Goal: Task Accomplishment & Management: Use online tool/utility

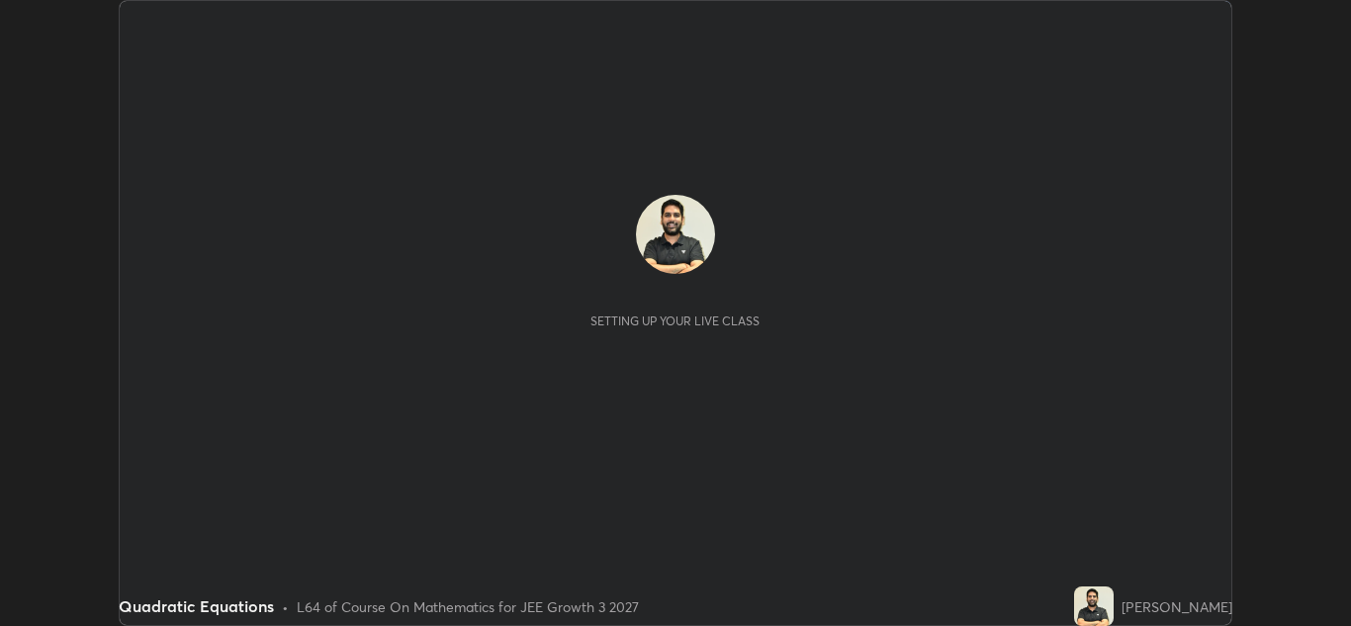
scroll to position [626, 1351]
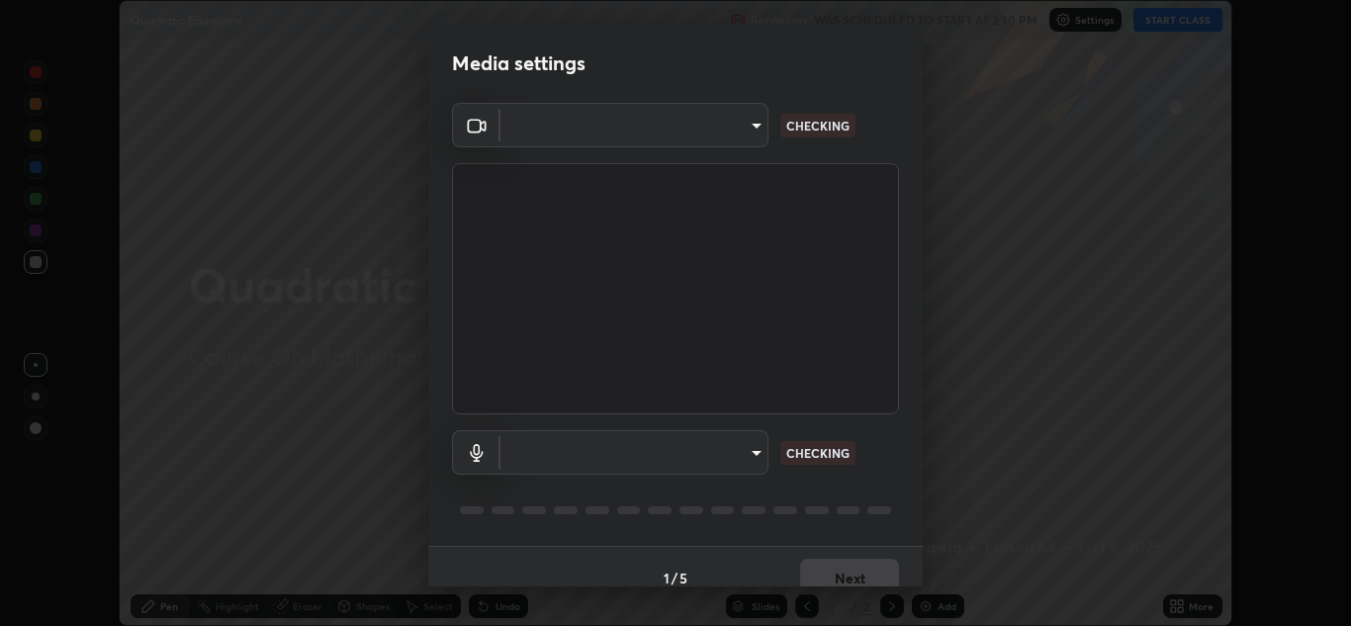
type input "00cb52ea7dbc067a4e9eba70c986ec13a5c87d59f38709f4e6374cce52915b34"
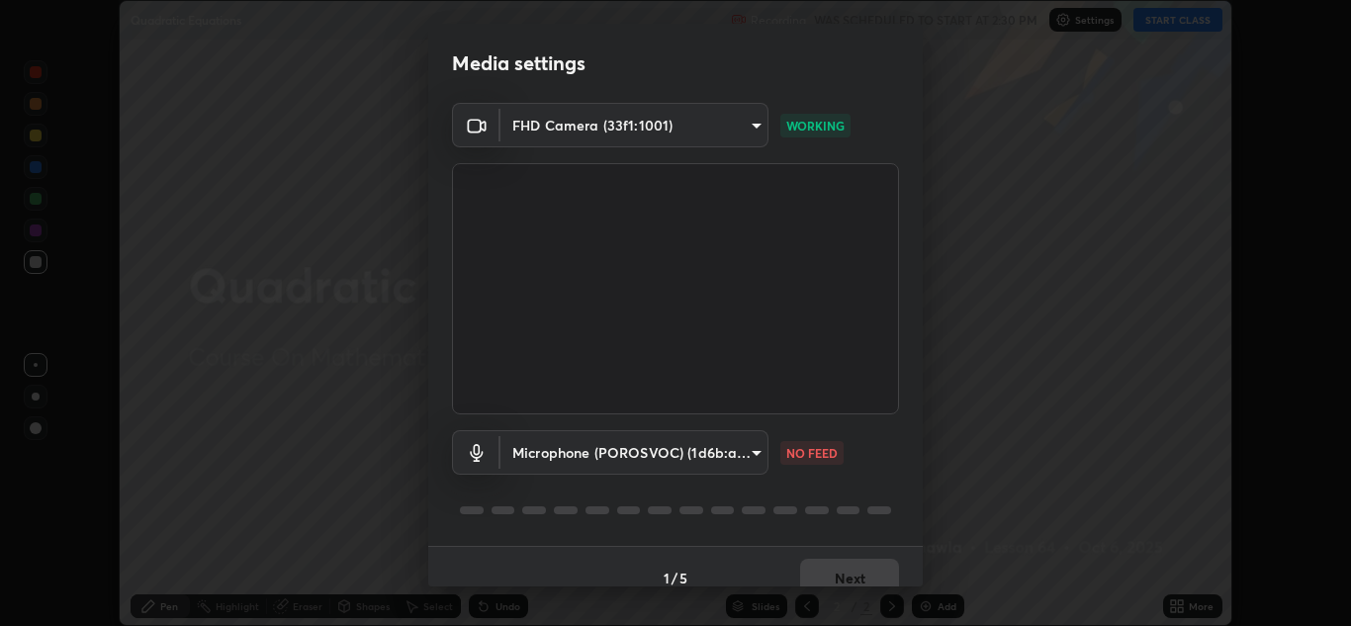
click at [543, 461] on body "Erase all Quadratic Equations Recording WAS SCHEDULED TO START AT 2:30 PM Setti…" at bounding box center [675, 313] width 1351 height 626
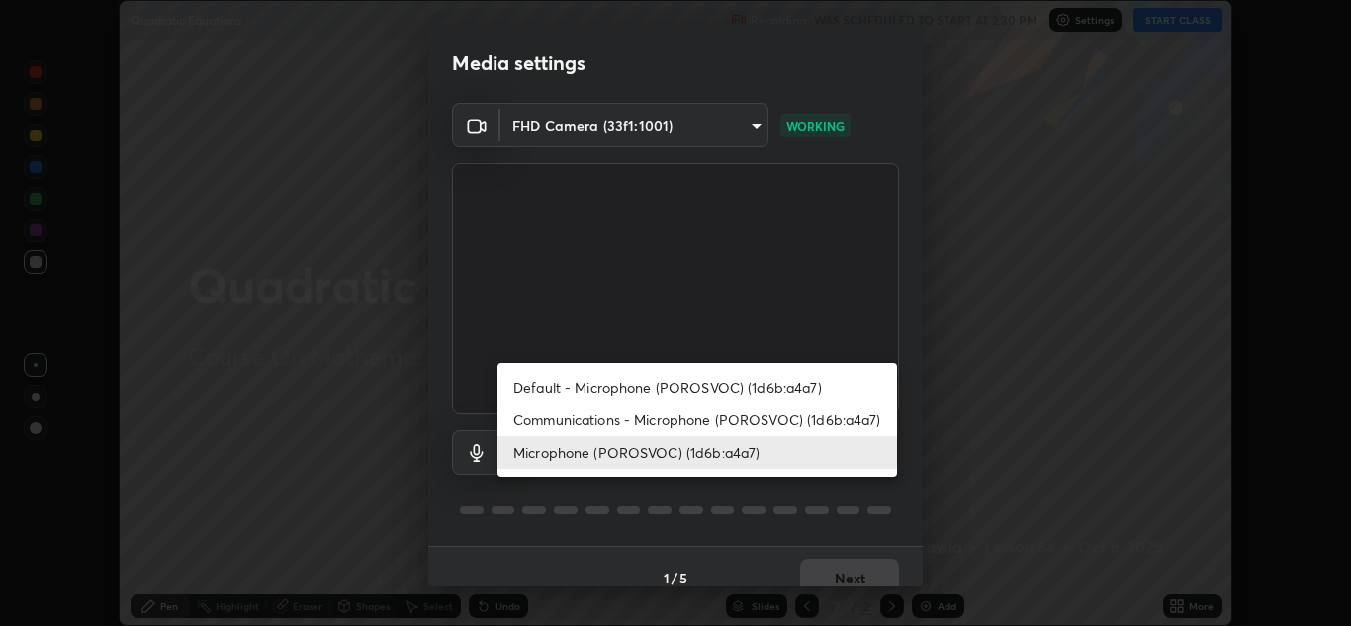
click at [628, 390] on li "Default - Microphone (POROSVOC) (1d6b:a4a7)" at bounding box center [698, 387] width 400 height 33
type input "default"
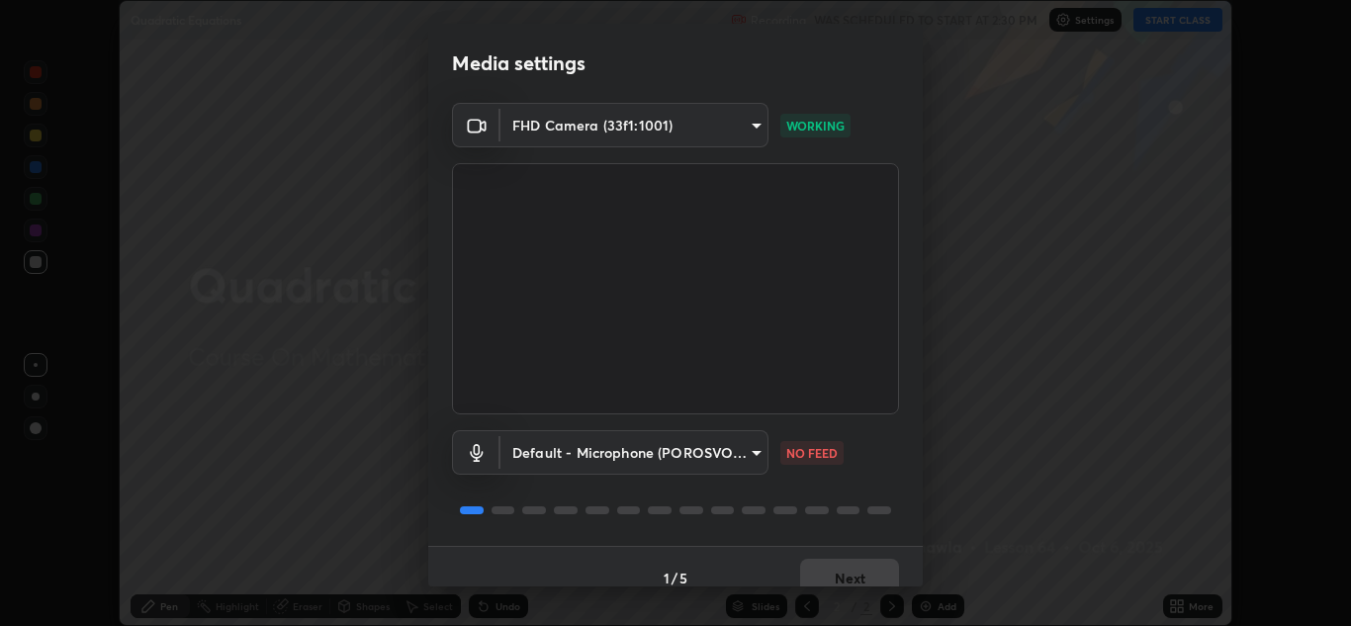
scroll to position [23, 0]
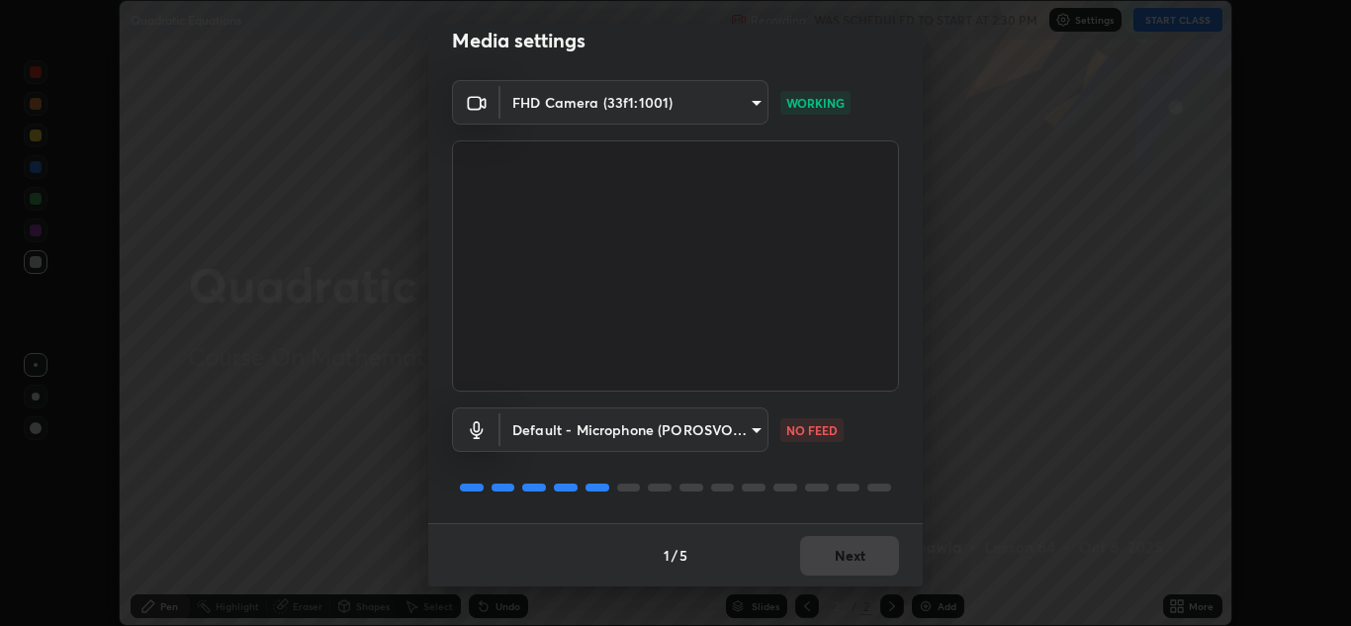
click at [583, 434] on body "Erase all Quadratic Equations Recording WAS SCHEDULED TO START AT 2:30 PM Setti…" at bounding box center [675, 313] width 1351 height 626
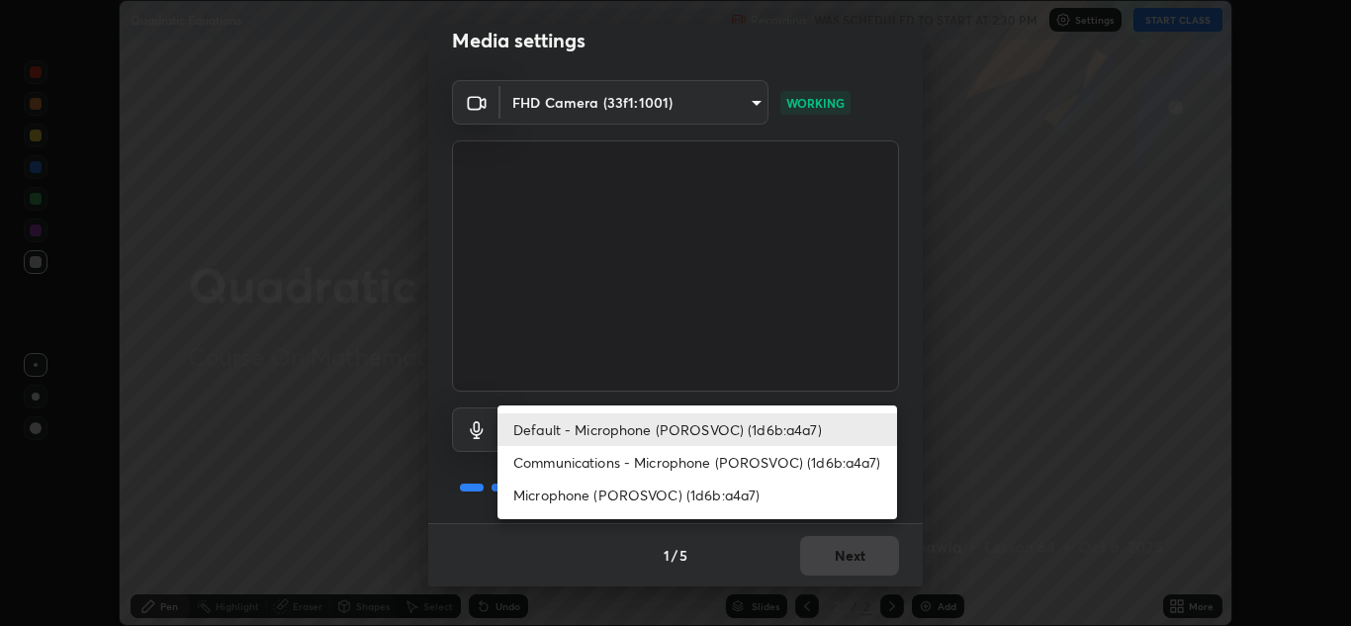
click at [575, 430] on li "Default - Microphone (POROSVOC) (1d6b:a4a7)" at bounding box center [698, 430] width 400 height 33
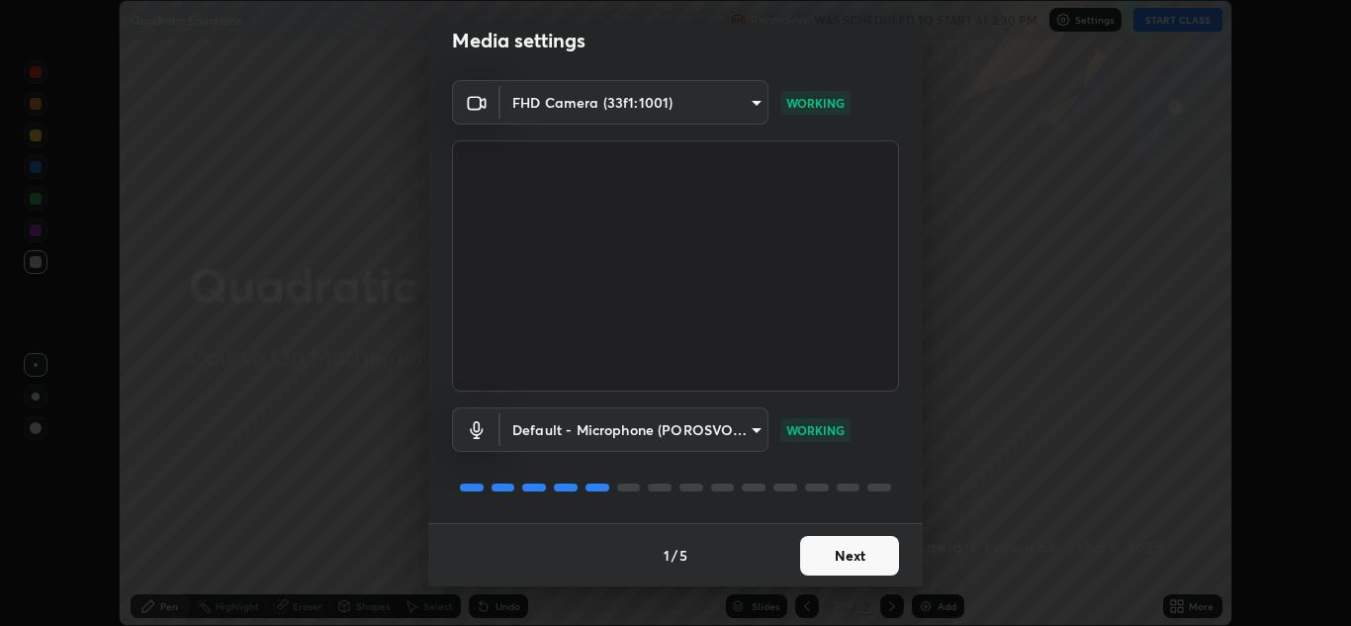
click at [832, 569] on button "Next" at bounding box center [849, 556] width 99 height 40
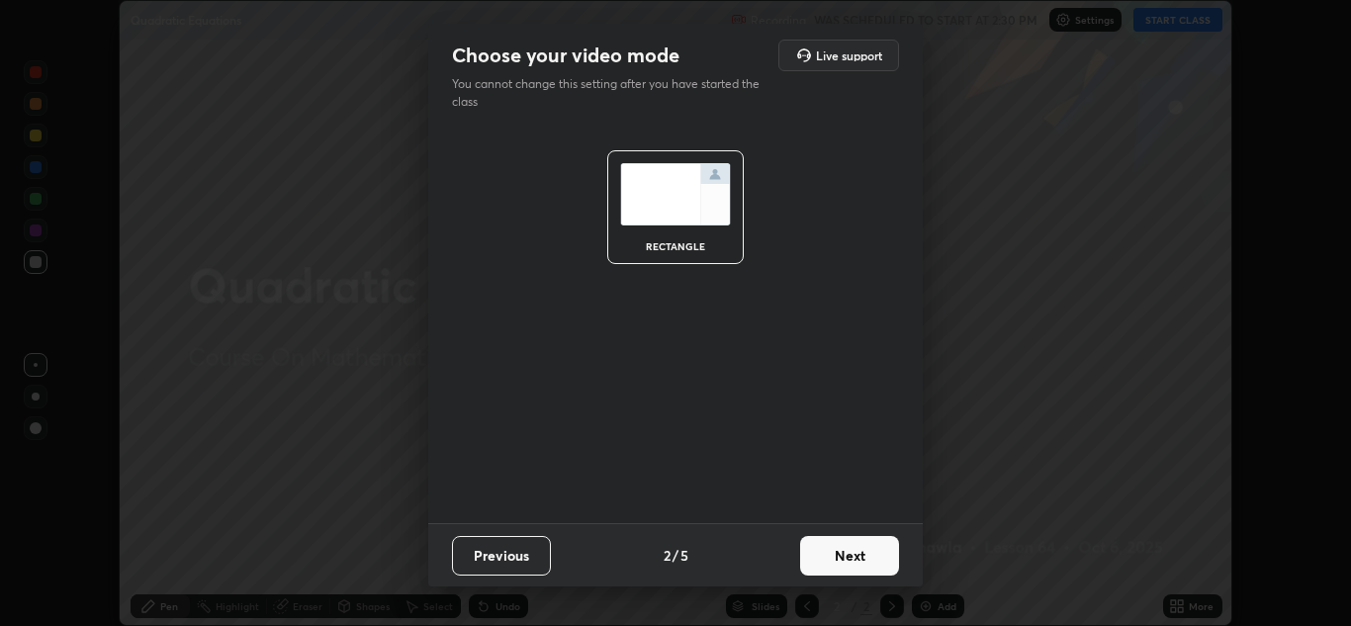
click at [844, 556] on button "Next" at bounding box center [849, 556] width 99 height 40
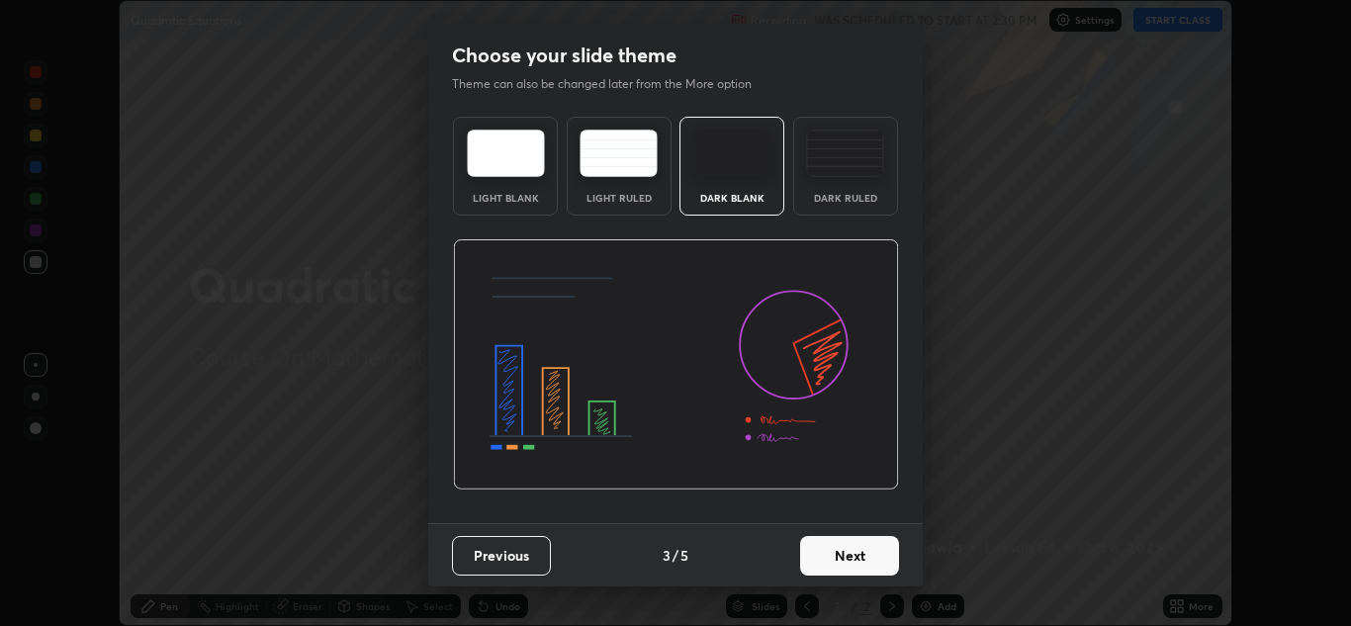
click at [861, 557] on button "Next" at bounding box center [849, 556] width 99 height 40
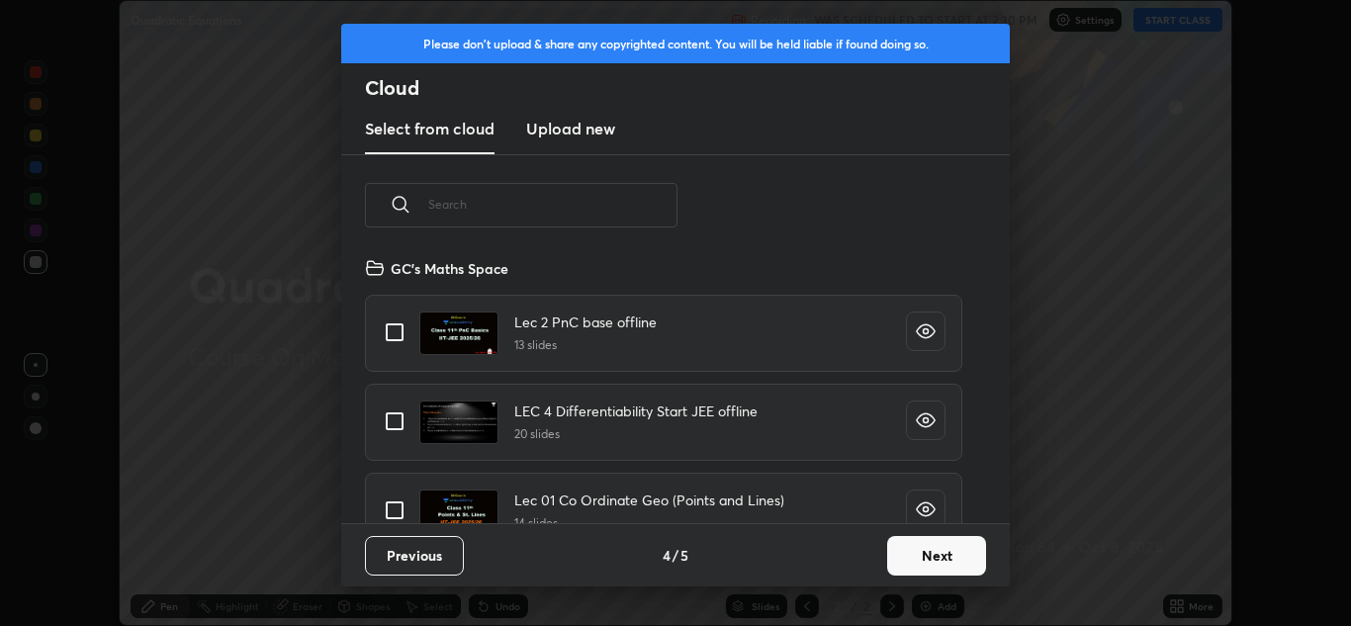
scroll to position [267, 635]
click at [907, 560] on button "Next" at bounding box center [936, 556] width 99 height 40
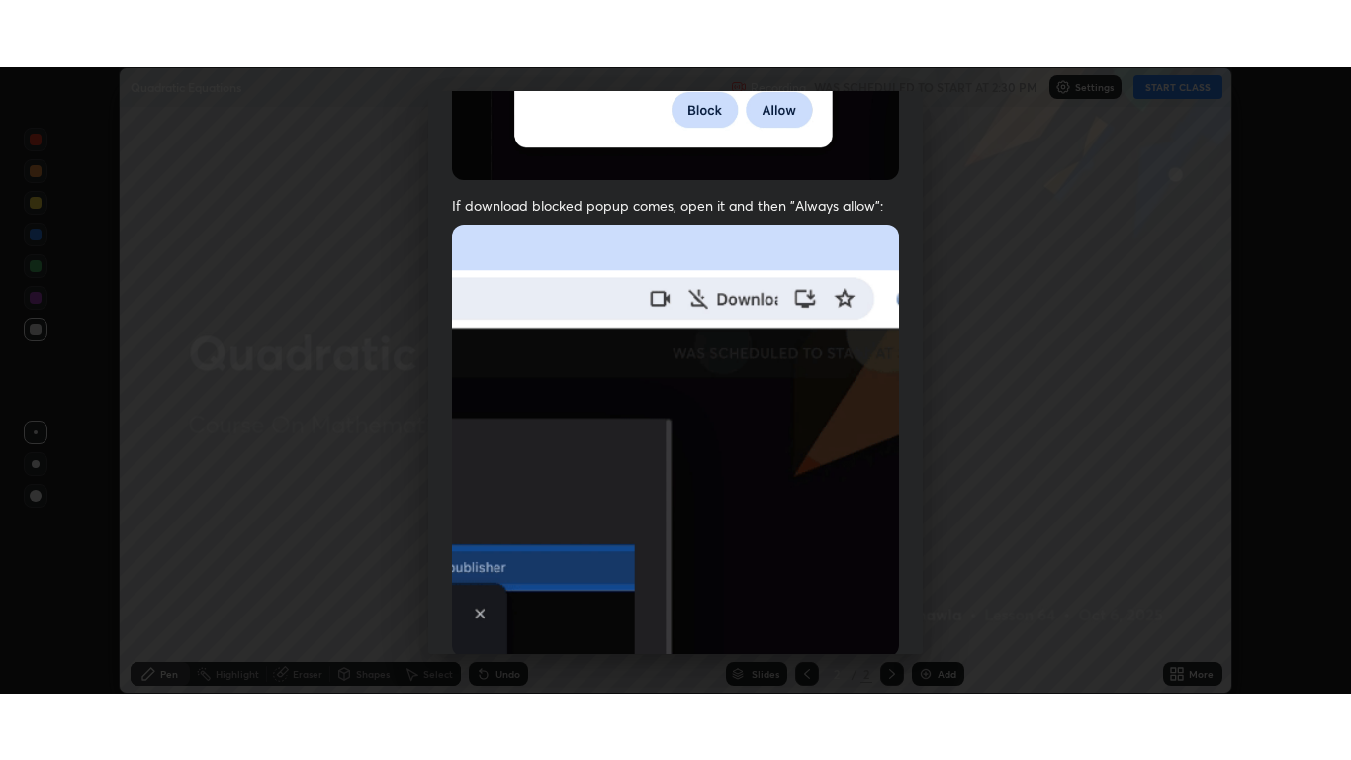
scroll to position [427, 0]
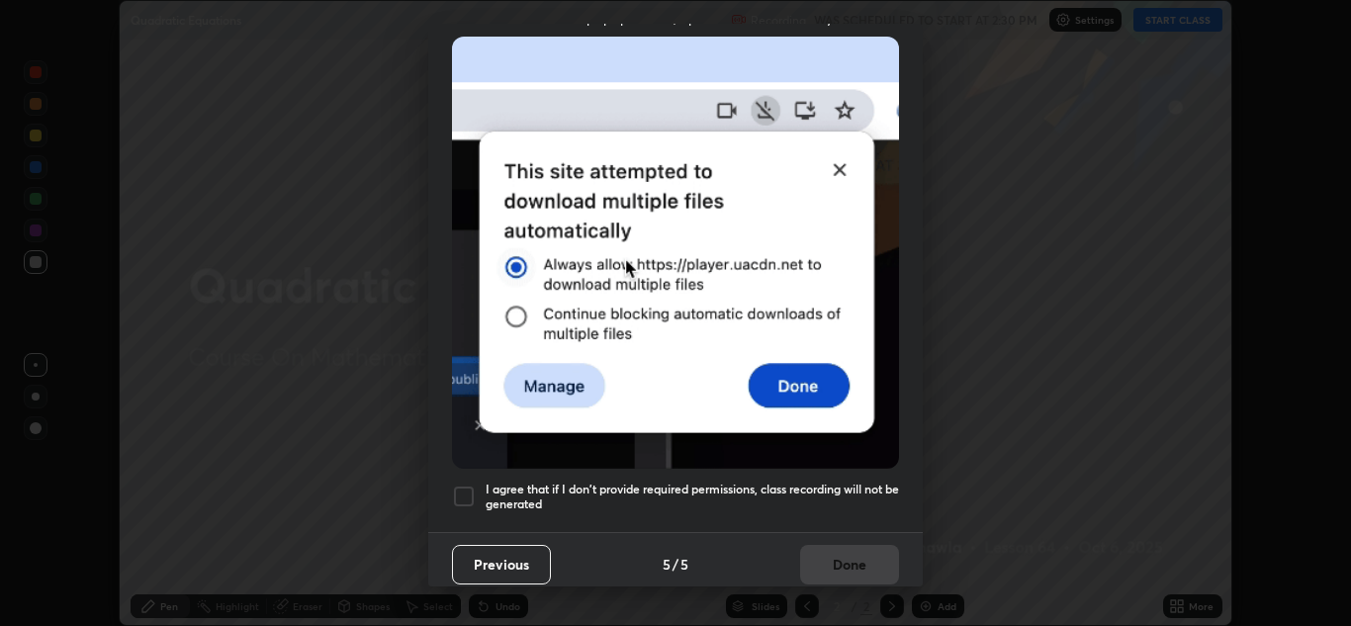
click at [479, 487] on div "I agree that if I don't provide required permissions, class recording will not …" at bounding box center [675, 497] width 447 height 24
click at [833, 546] on button "Done" at bounding box center [849, 565] width 99 height 40
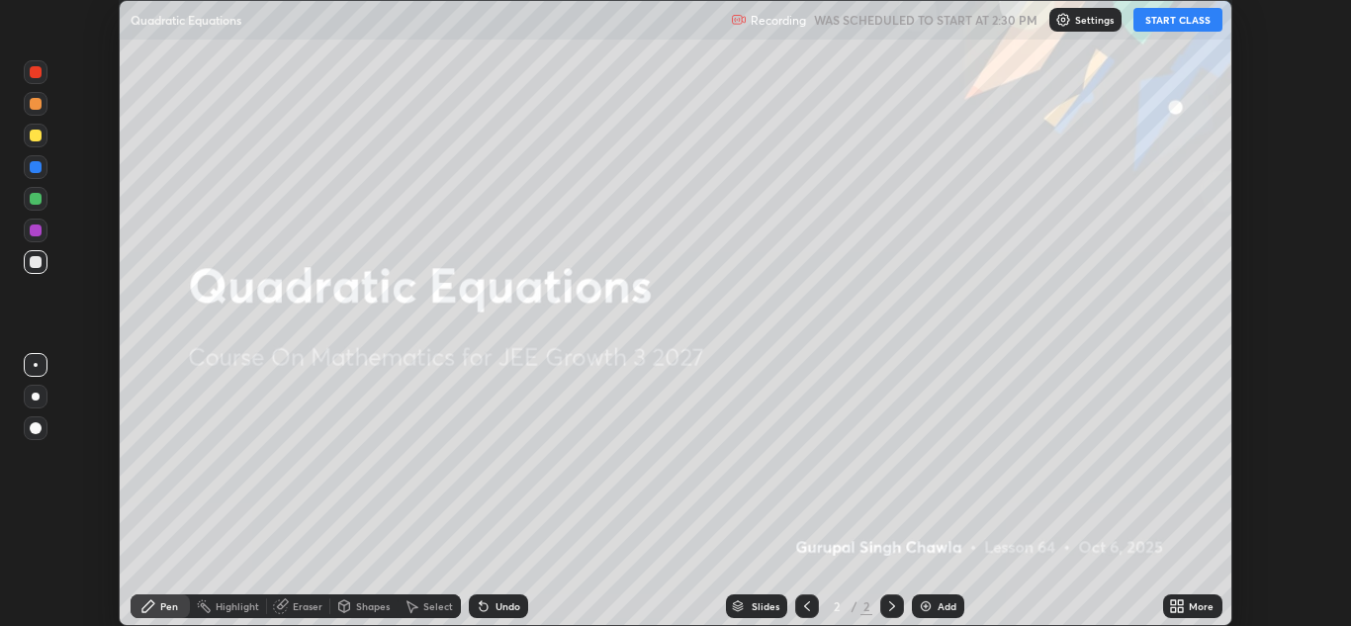
click at [1178, 22] on button "START CLASS" at bounding box center [1178, 20] width 89 height 24
click at [1173, 602] on icon at bounding box center [1173, 602] width 5 height 5
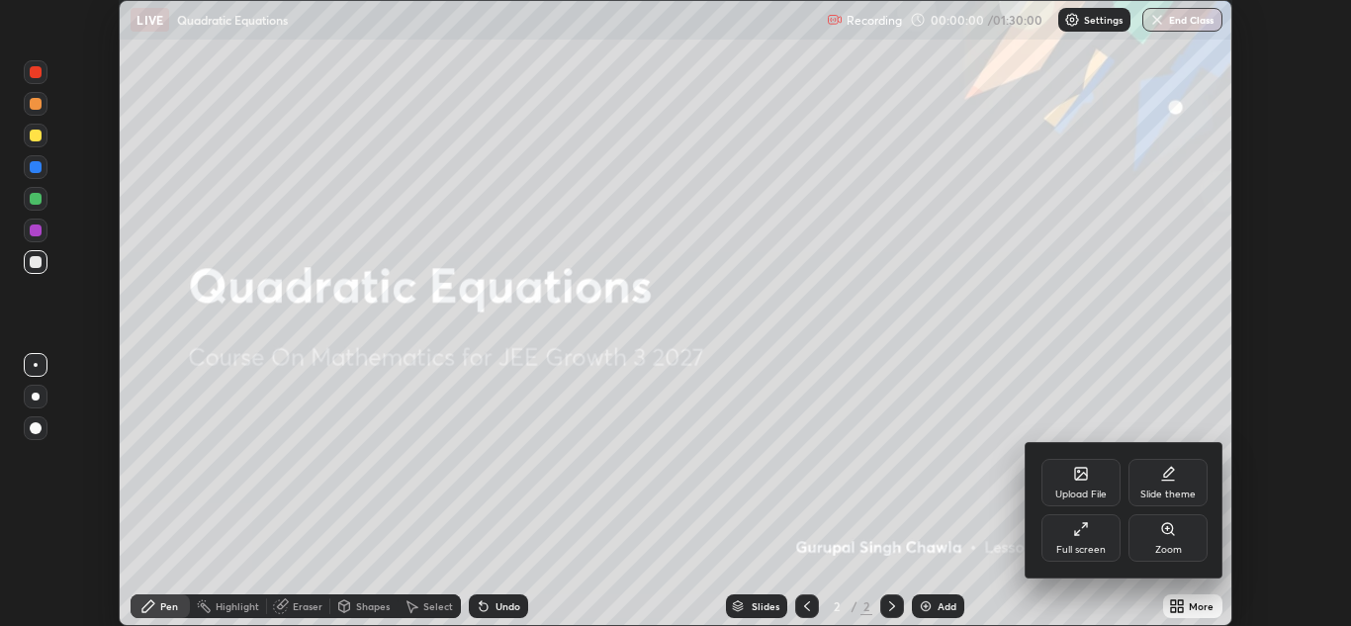
click at [1091, 540] on div "Full screen" at bounding box center [1081, 537] width 79 height 47
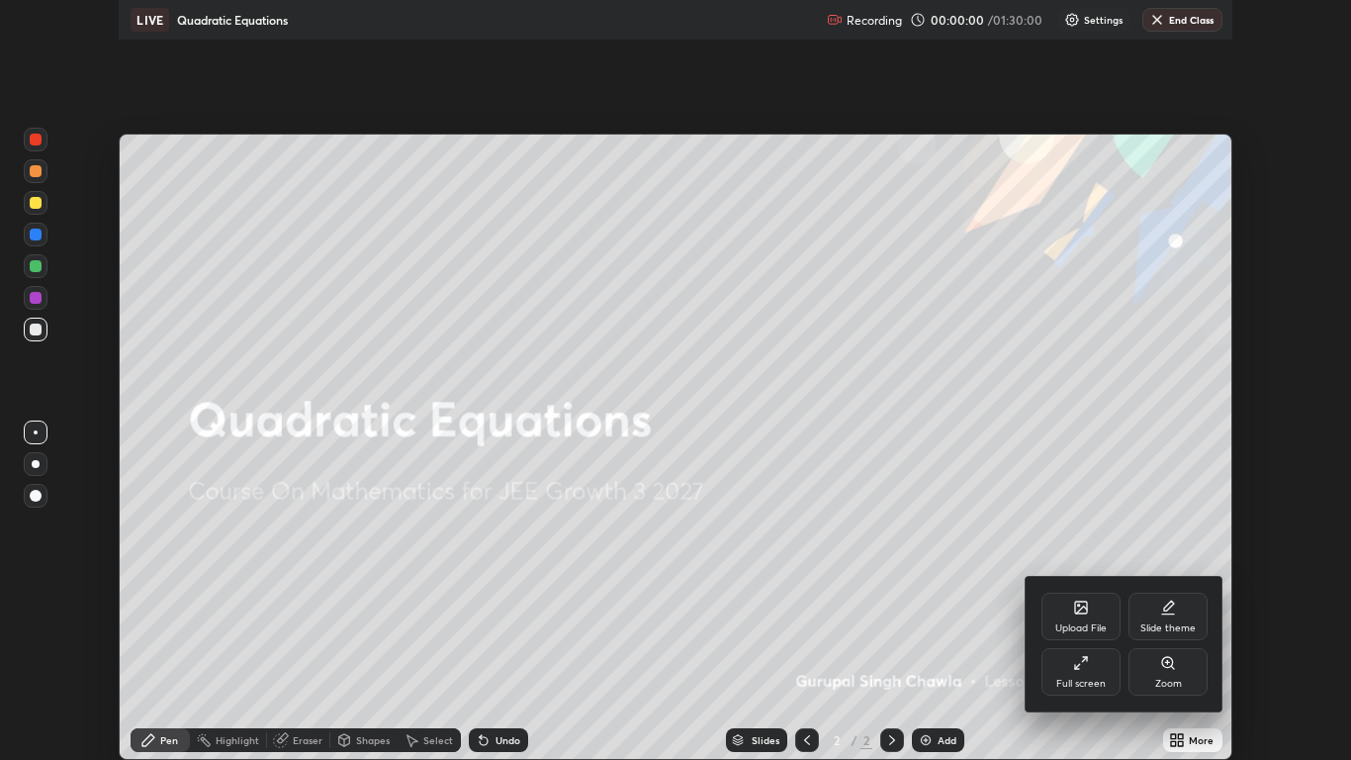
scroll to position [760, 1351]
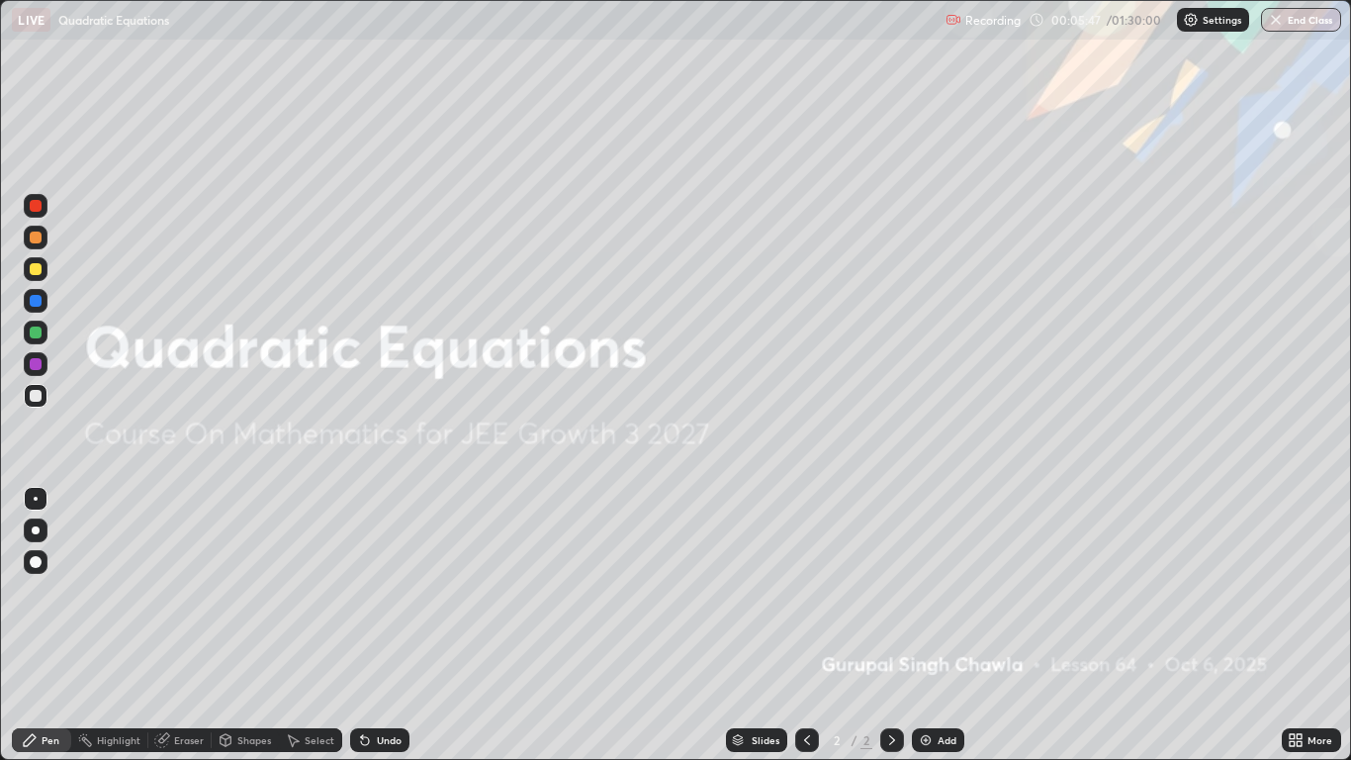
click at [935, 625] on div "Add" at bounding box center [938, 740] width 52 height 24
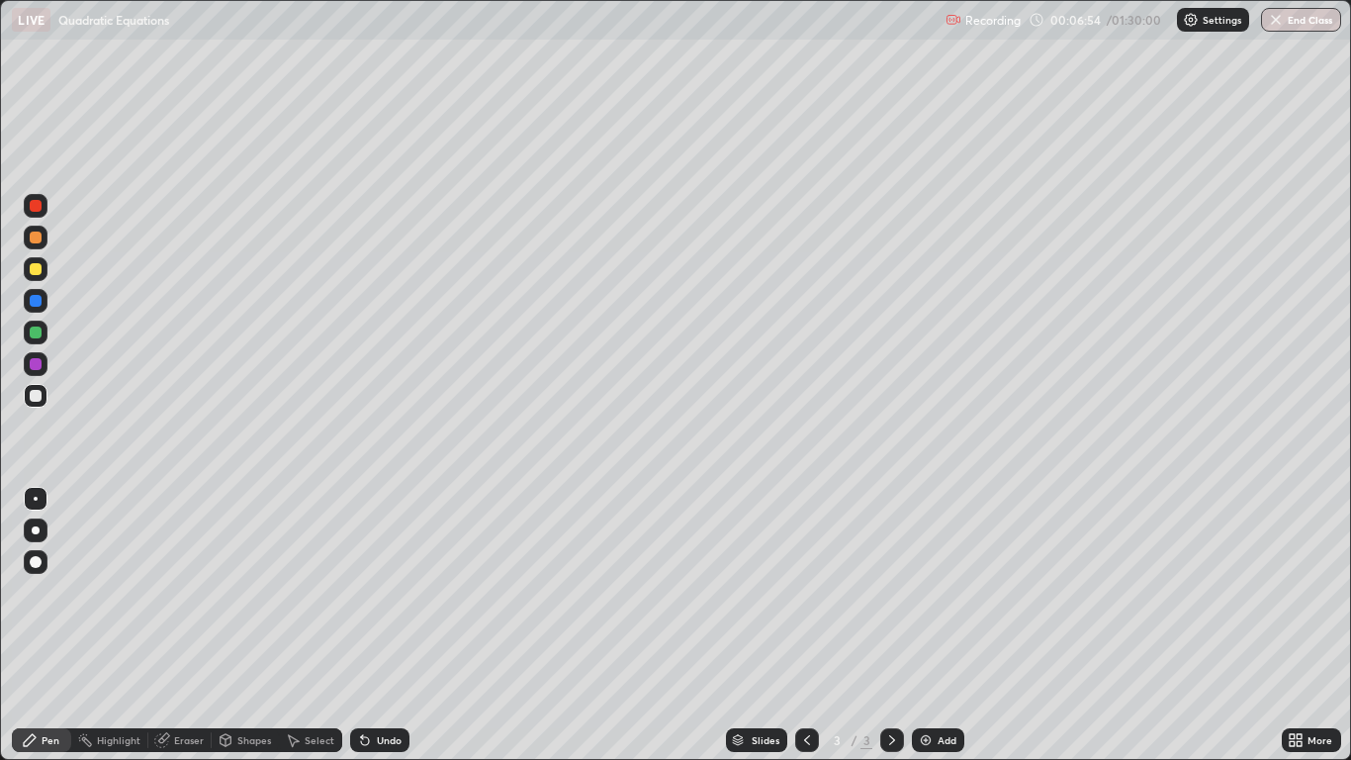
click at [927, 625] on img at bounding box center [926, 740] width 16 height 16
click at [1294, 625] on icon at bounding box center [1296, 740] width 16 height 16
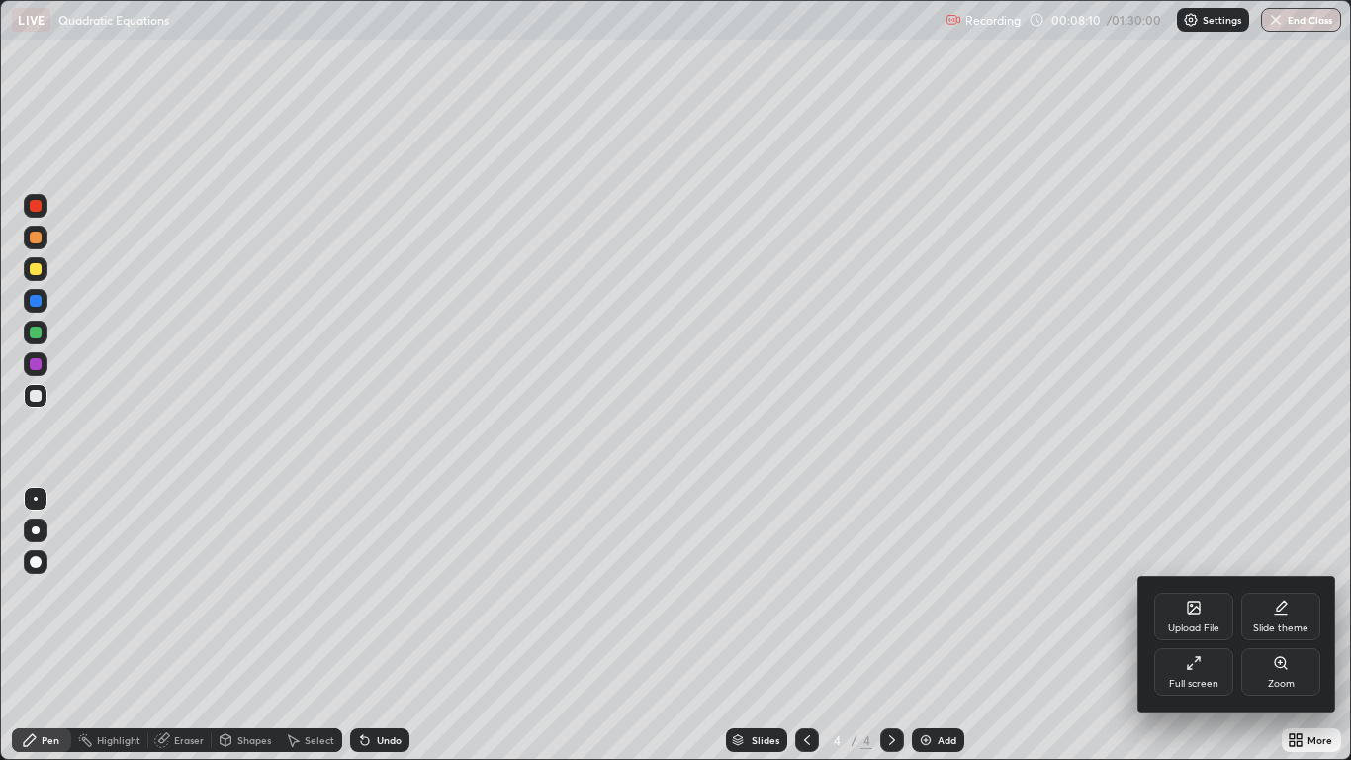
click at [1175, 609] on div "Upload File" at bounding box center [1193, 616] width 79 height 47
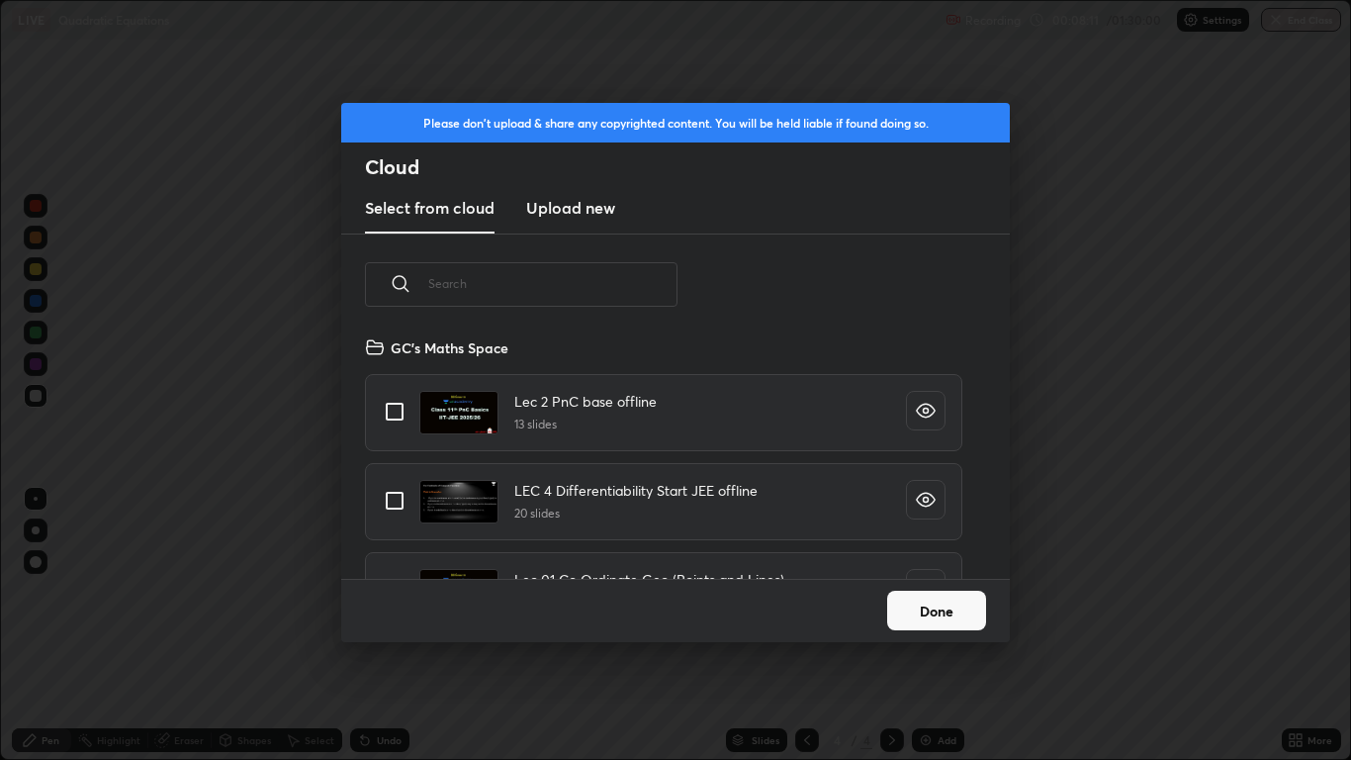
scroll to position [243, 635]
click at [522, 287] on input "text" at bounding box center [552, 283] width 249 height 84
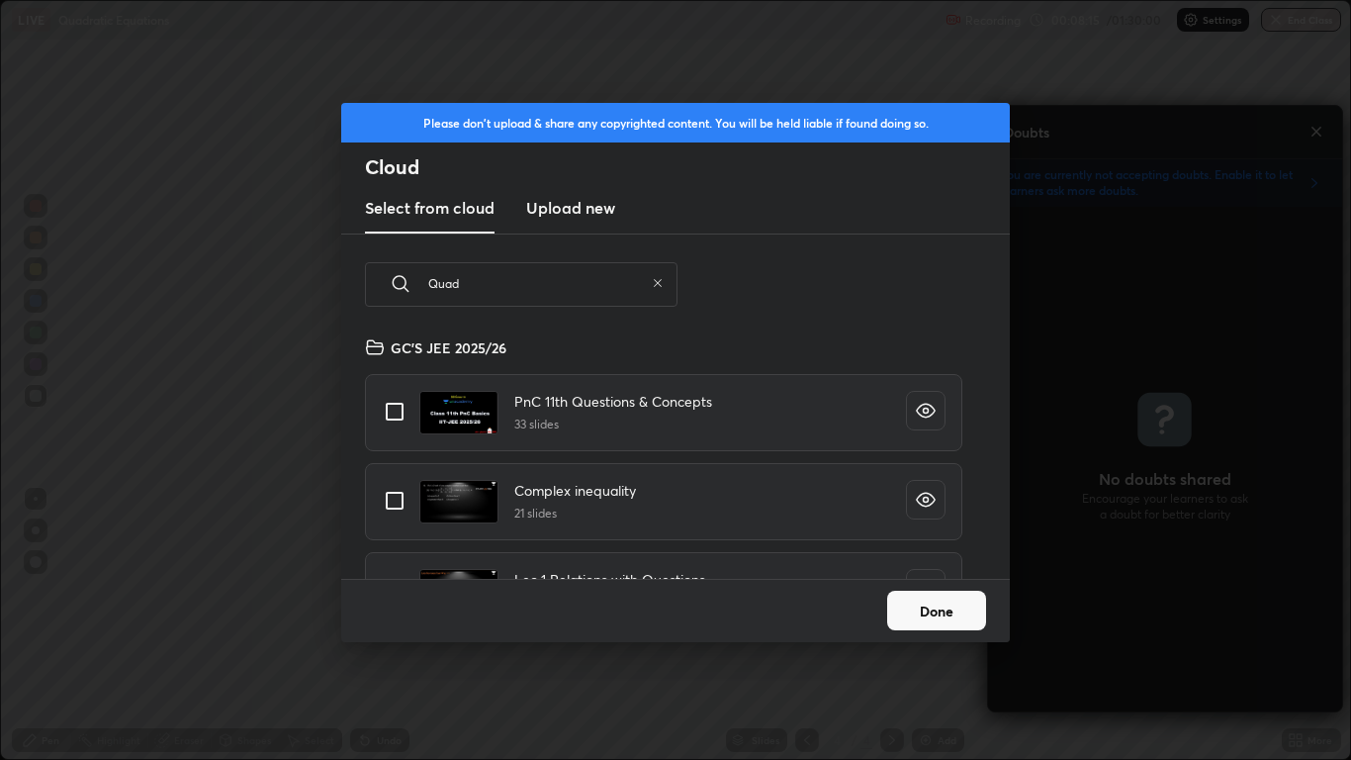
scroll to position [7, 7]
type input "Quadr"
click at [926, 416] on icon "grid" at bounding box center [926, 410] width 18 height 13
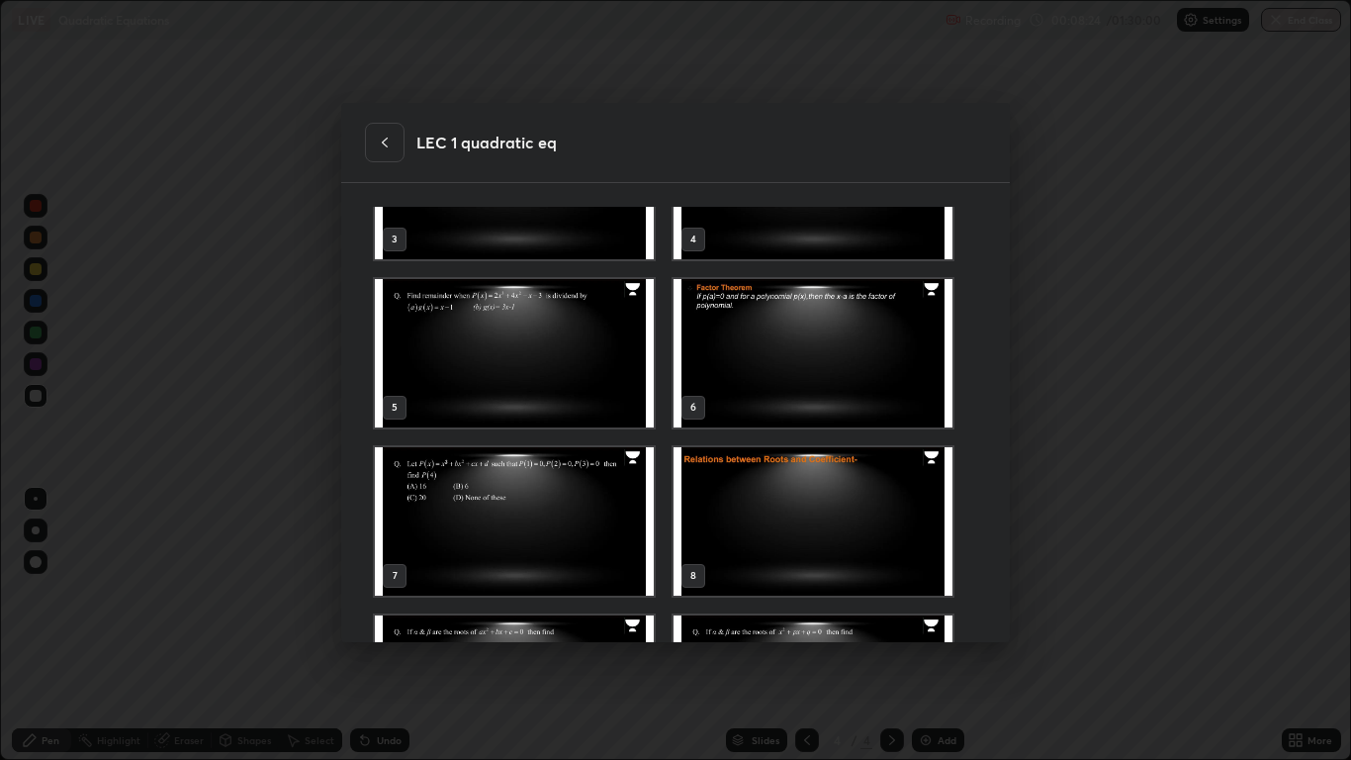
scroll to position [340, 0]
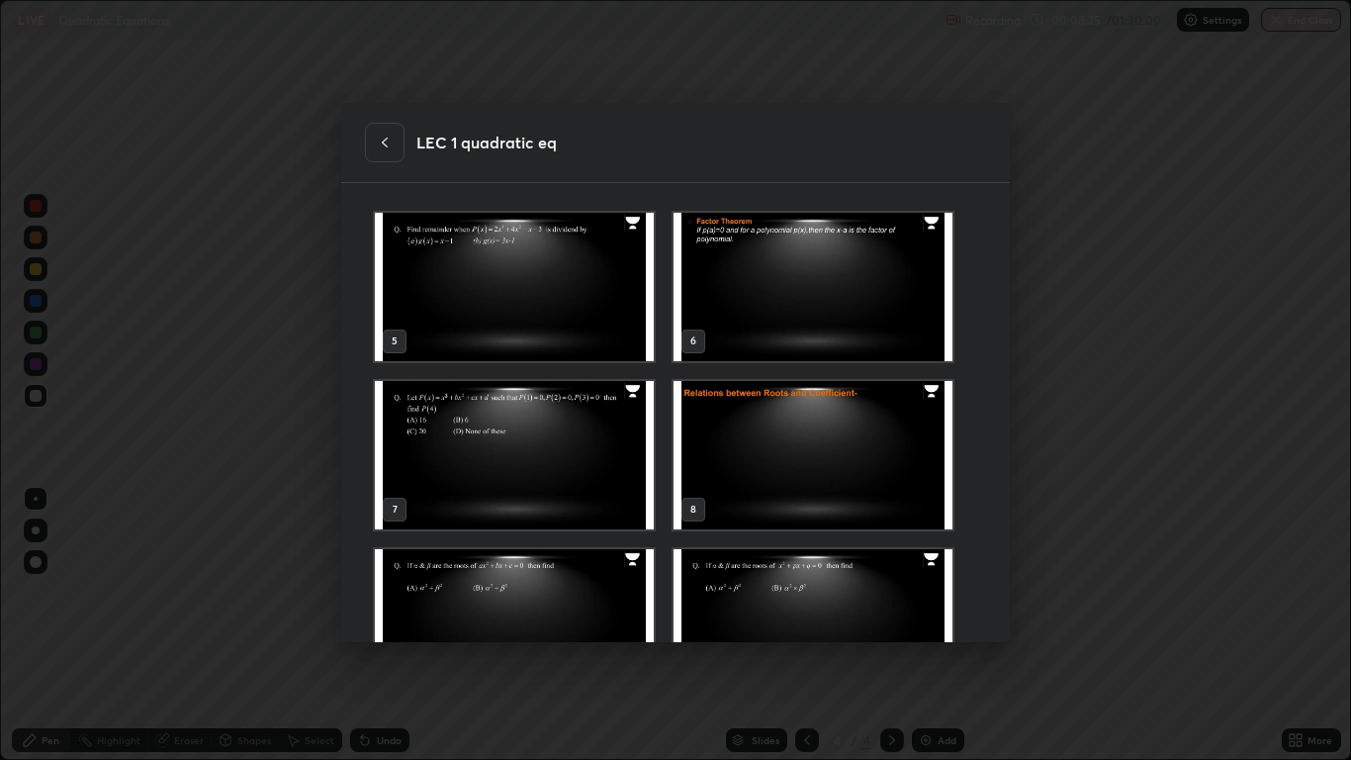
click at [390, 144] on icon at bounding box center [385, 143] width 16 height 16
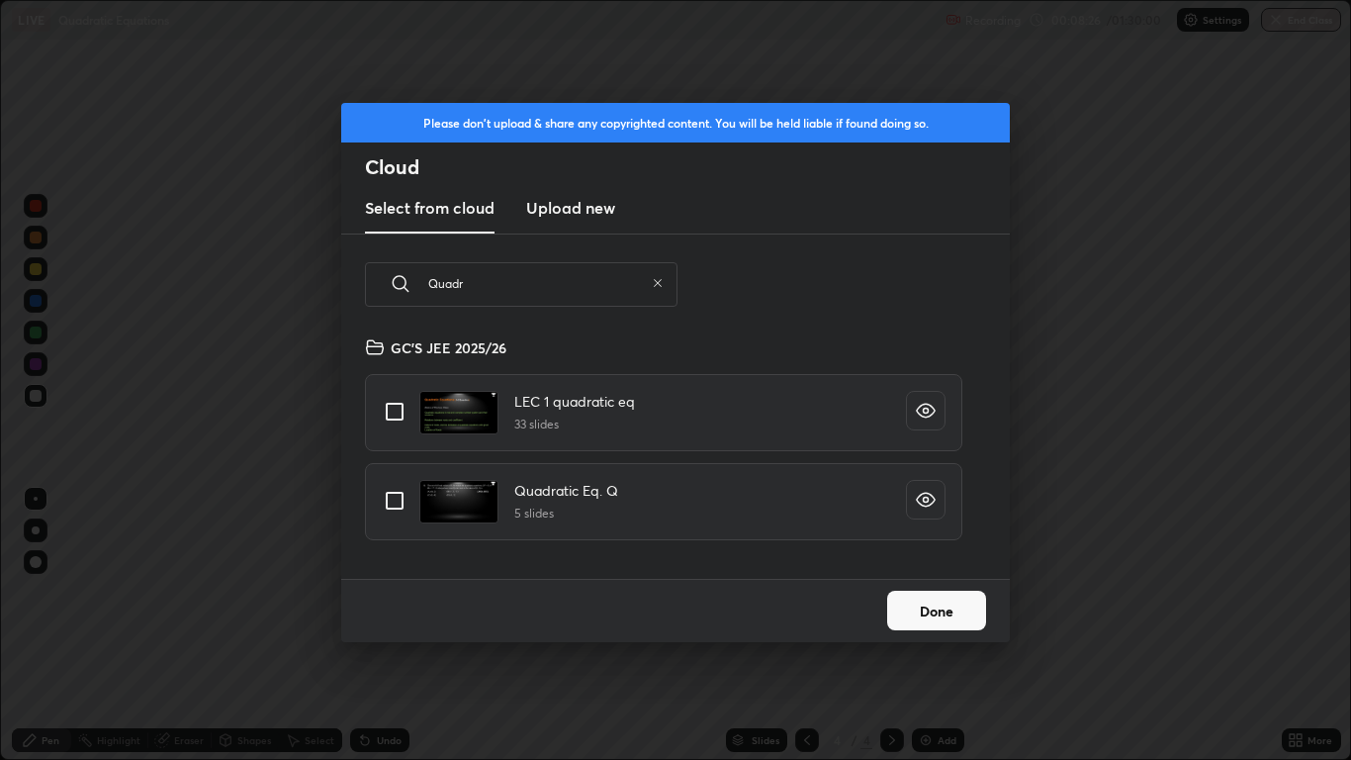
click at [392, 406] on input "grid" at bounding box center [395, 412] width 42 height 42
checkbox input "true"
click at [925, 605] on button "Done" at bounding box center [936, 611] width 99 height 40
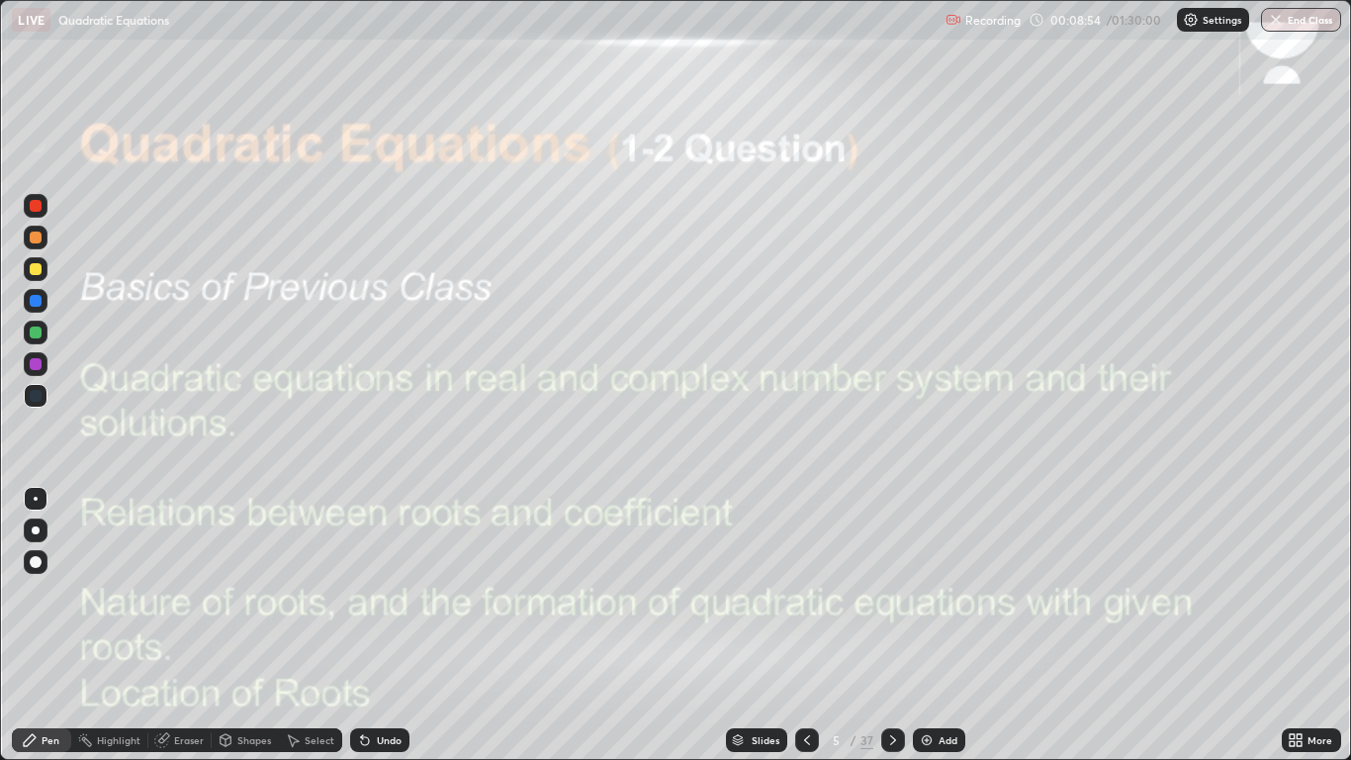
click at [38, 268] on div at bounding box center [36, 269] width 12 height 12
click at [39, 208] on div at bounding box center [36, 206] width 12 height 12
click at [38, 269] on div at bounding box center [36, 269] width 12 height 12
click at [41, 509] on div at bounding box center [36, 499] width 24 height 24
click at [36, 530] on div at bounding box center [36, 530] width 8 height 8
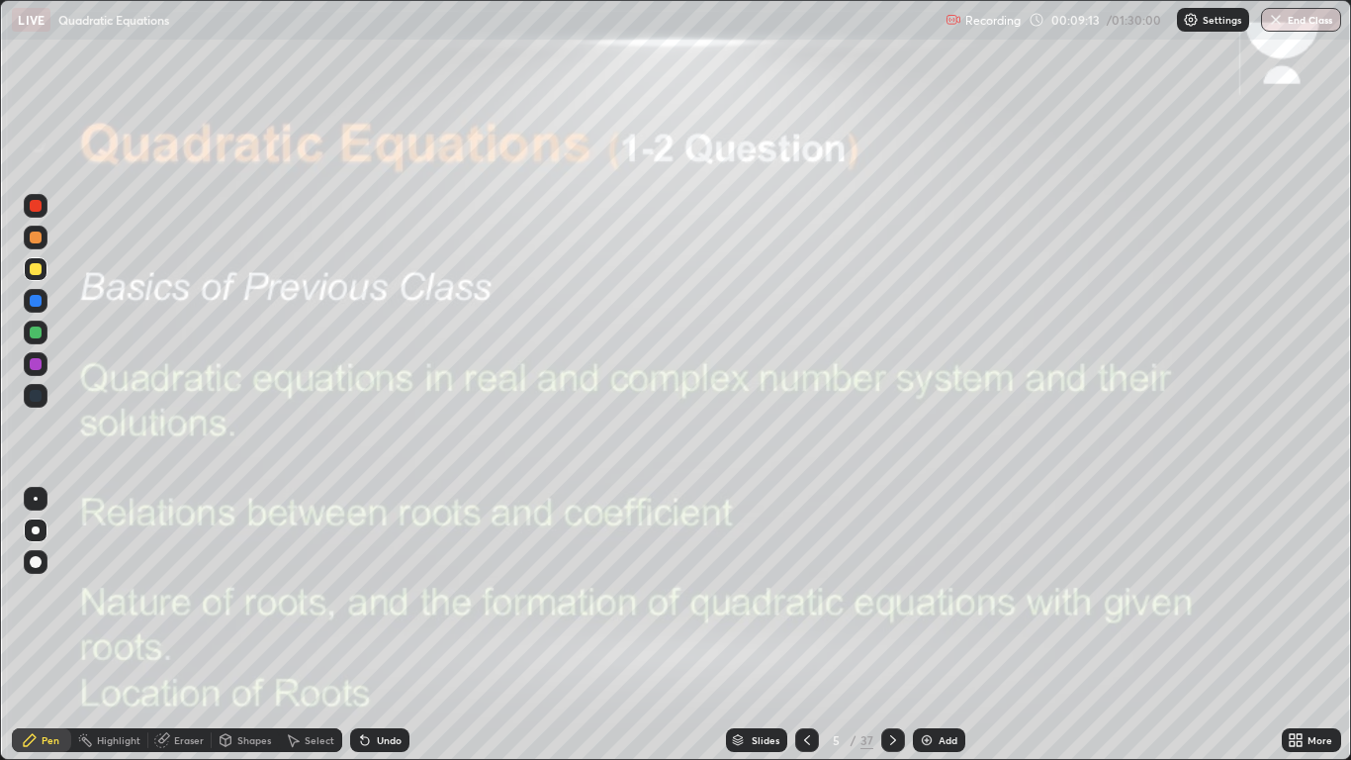
click at [891, 625] on icon at bounding box center [893, 740] width 16 height 16
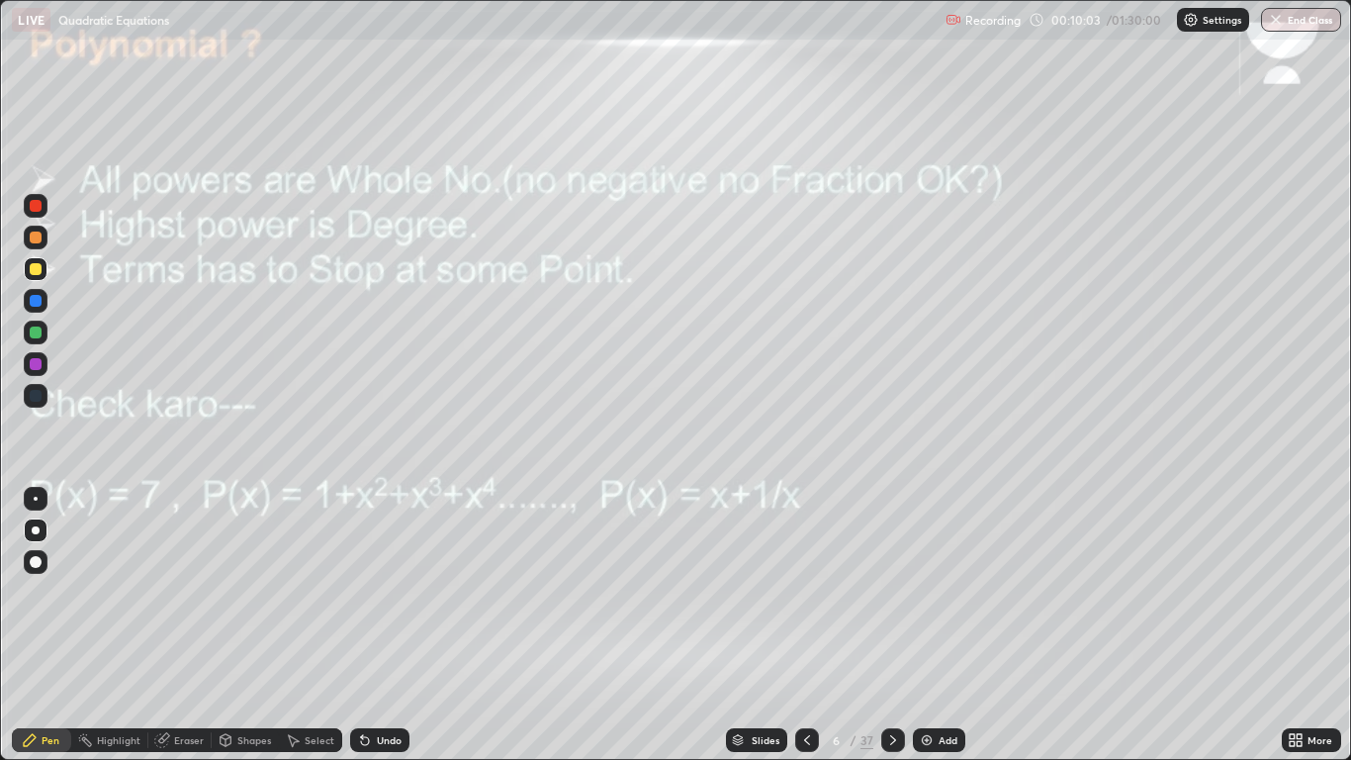
click at [41, 238] on div at bounding box center [36, 237] width 12 height 12
click at [891, 625] on icon at bounding box center [893, 740] width 16 height 16
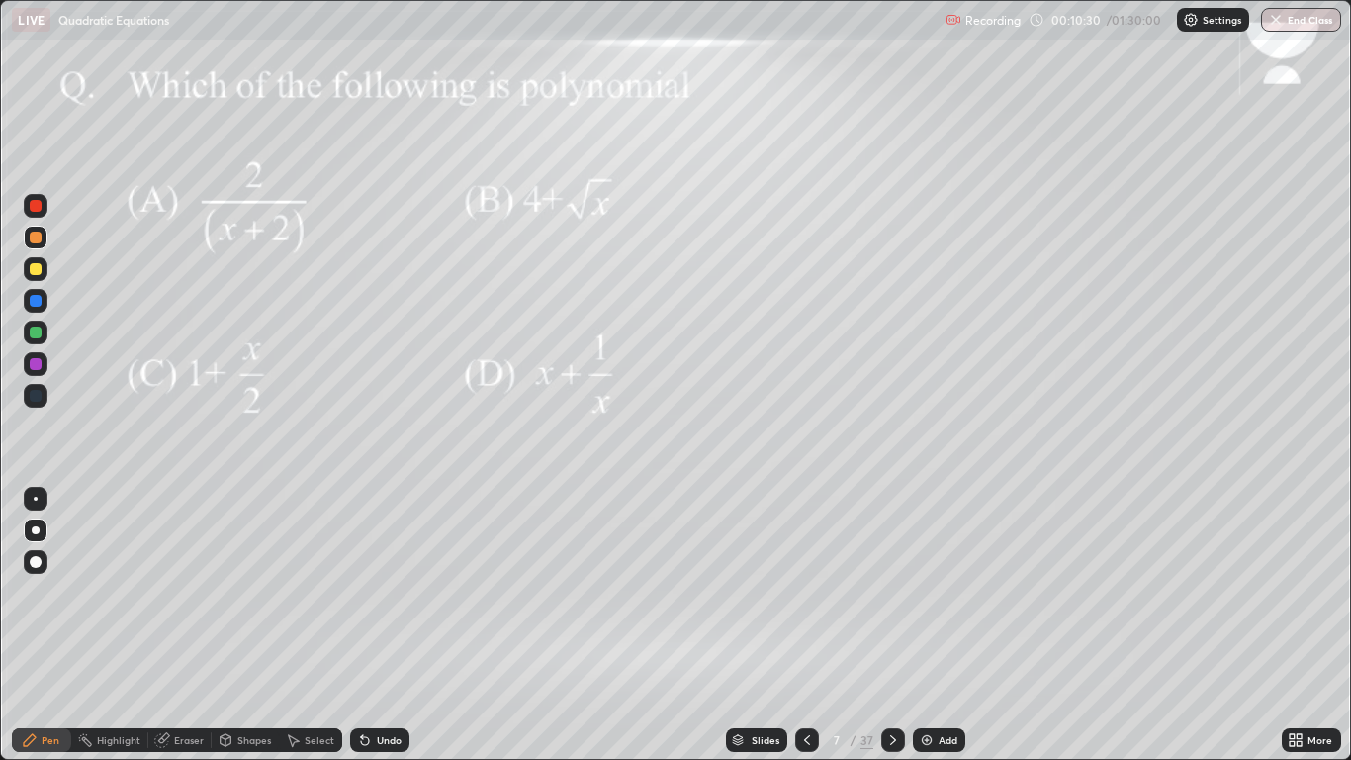
click at [45, 204] on div at bounding box center [36, 206] width 24 height 24
click at [885, 625] on icon at bounding box center [893, 740] width 16 height 16
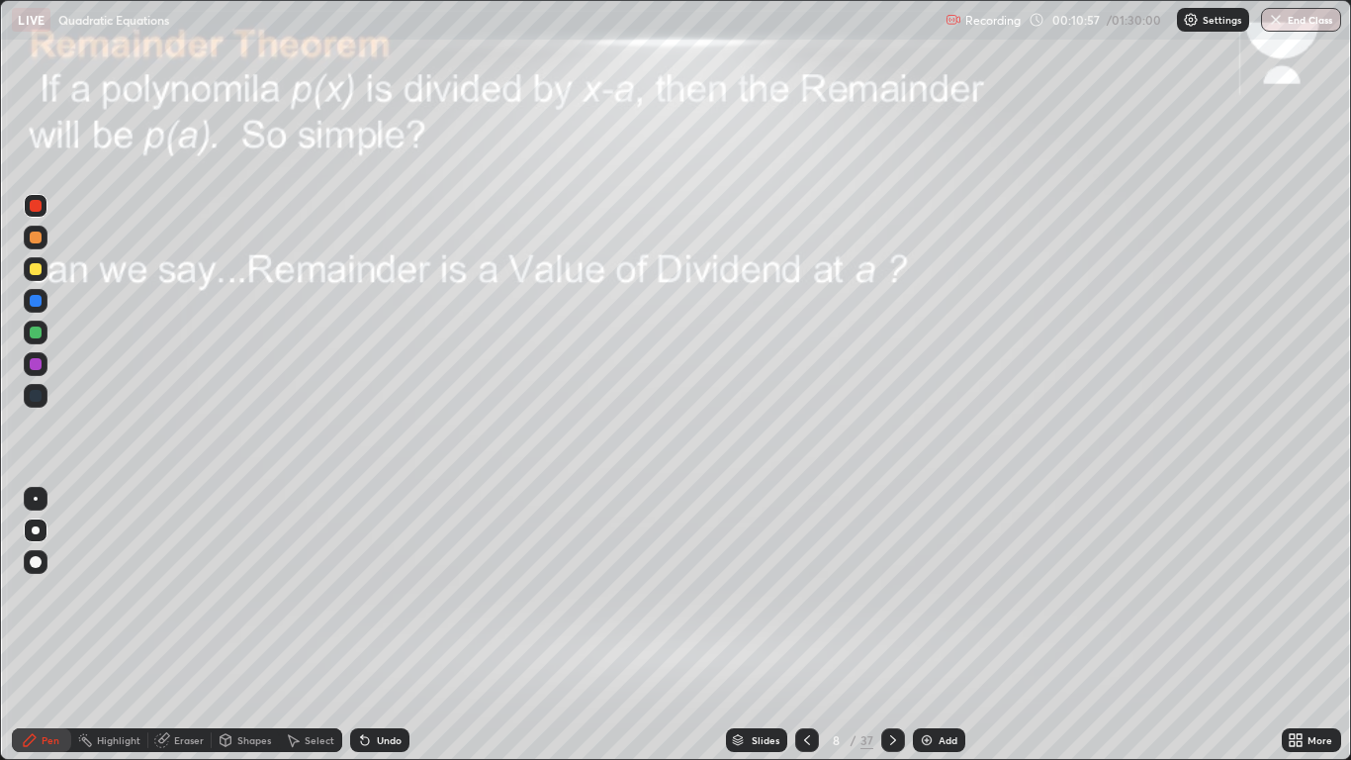
click at [38, 267] on div at bounding box center [36, 269] width 12 height 12
click at [37, 206] on div at bounding box center [36, 206] width 12 height 12
click at [38, 263] on div at bounding box center [36, 269] width 12 height 12
click at [885, 625] on icon at bounding box center [893, 740] width 16 height 16
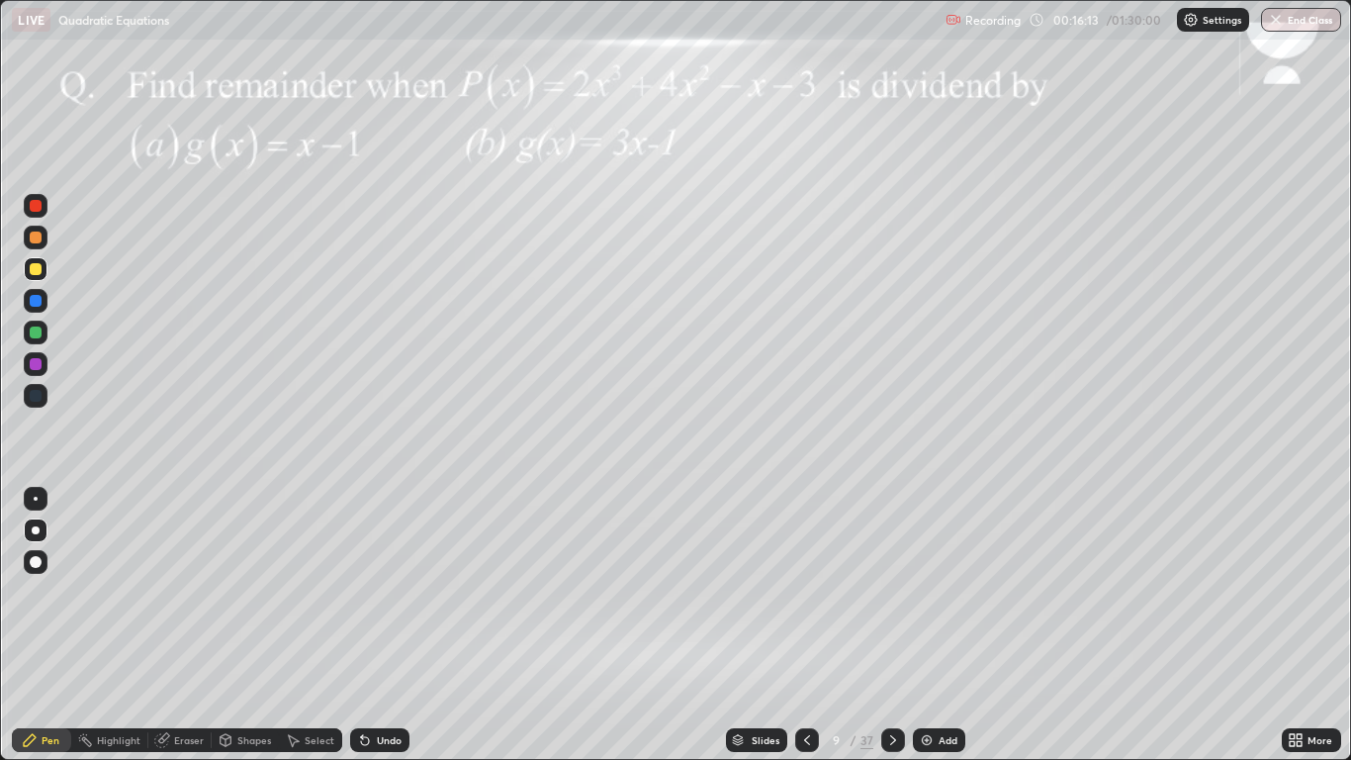
click at [39, 206] on div at bounding box center [36, 206] width 12 height 12
click at [902, 625] on div at bounding box center [893, 740] width 24 height 40
click at [31, 265] on div at bounding box center [36, 269] width 12 height 12
click at [252, 625] on div "Shapes" at bounding box center [254, 740] width 34 height 10
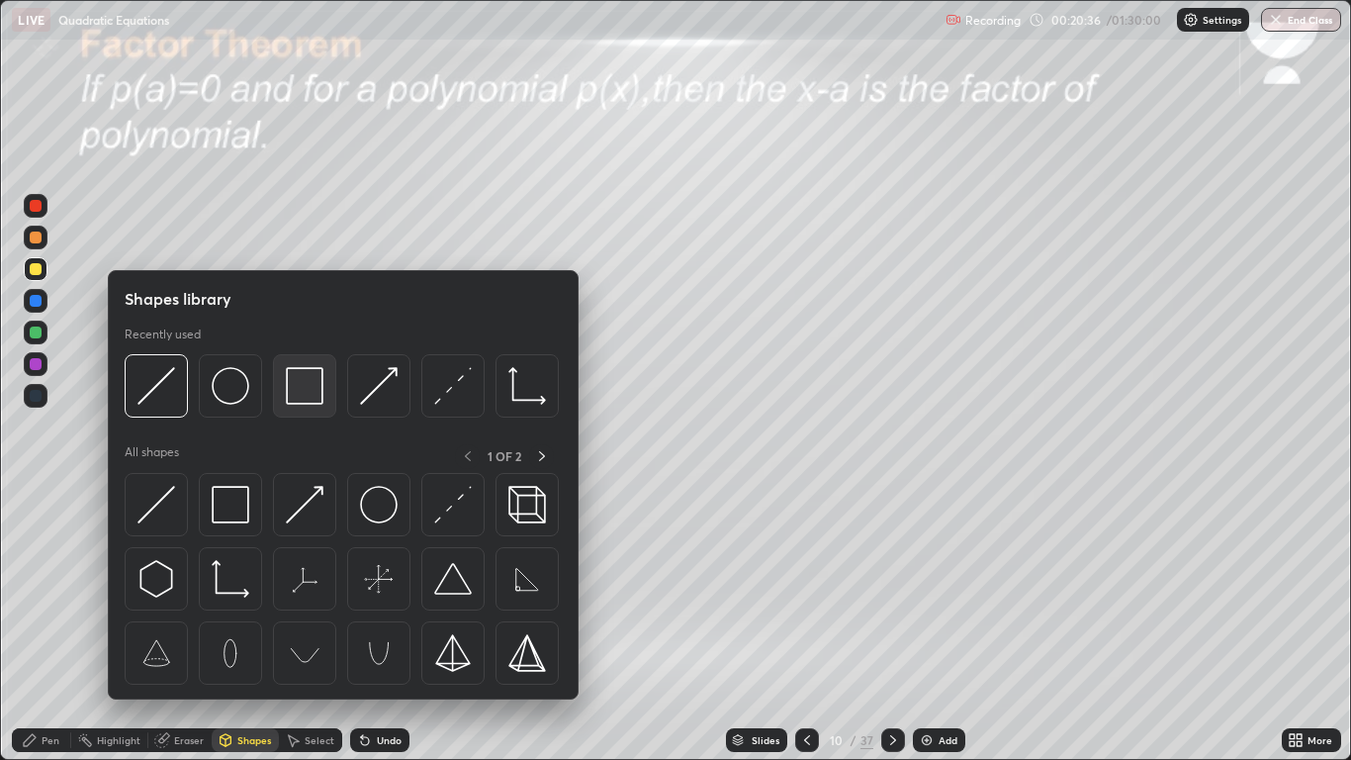
click at [301, 390] on img at bounding box center [305, 386] width 38 height 38
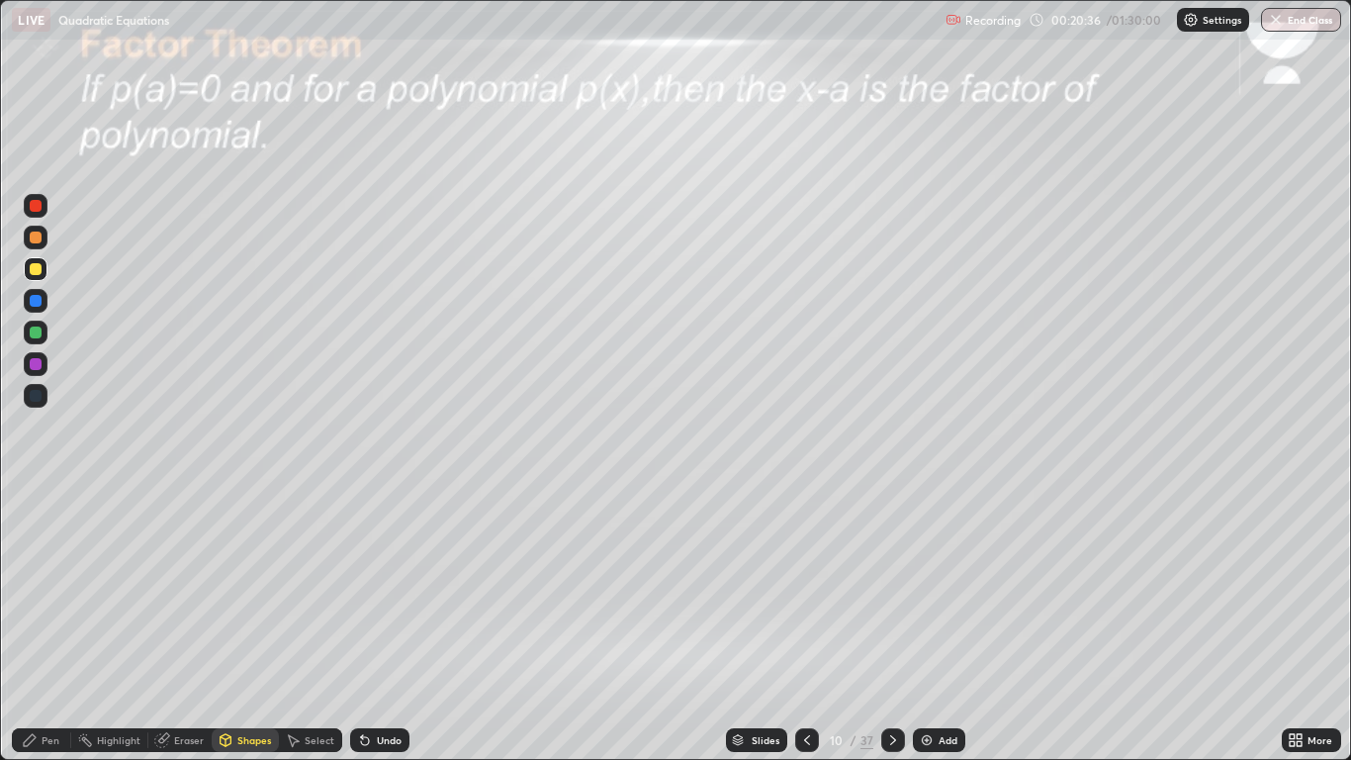
click at [33, 208] on div at bounding box center [36, 206] width 12 height 12
click at [46, 625] on div "Pen" at bounding box center [41, 740] width 59 height 24
click at [891, 625] on icon at bounding box center [893, 740] width 16 height 16
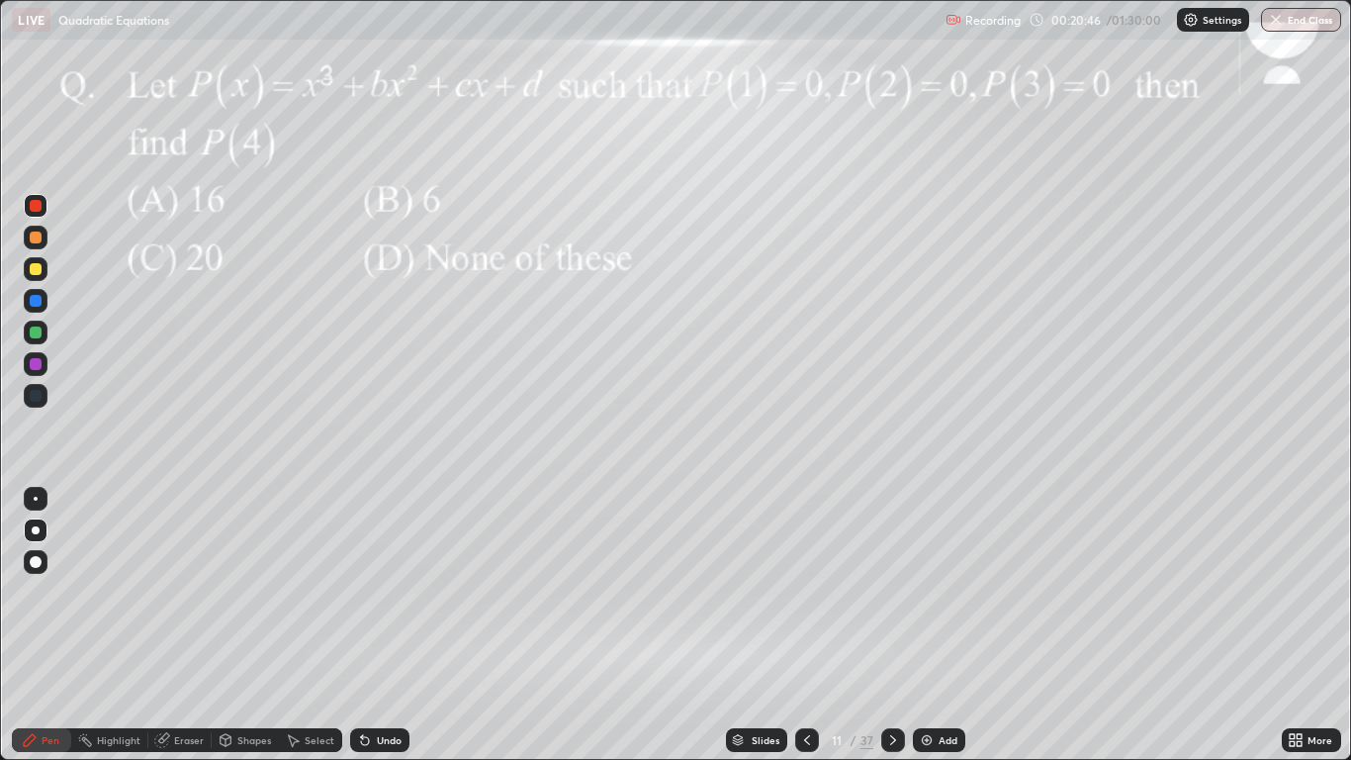
click at [891, 625] on icon at bounding box center [893, 740] width 16 height 16
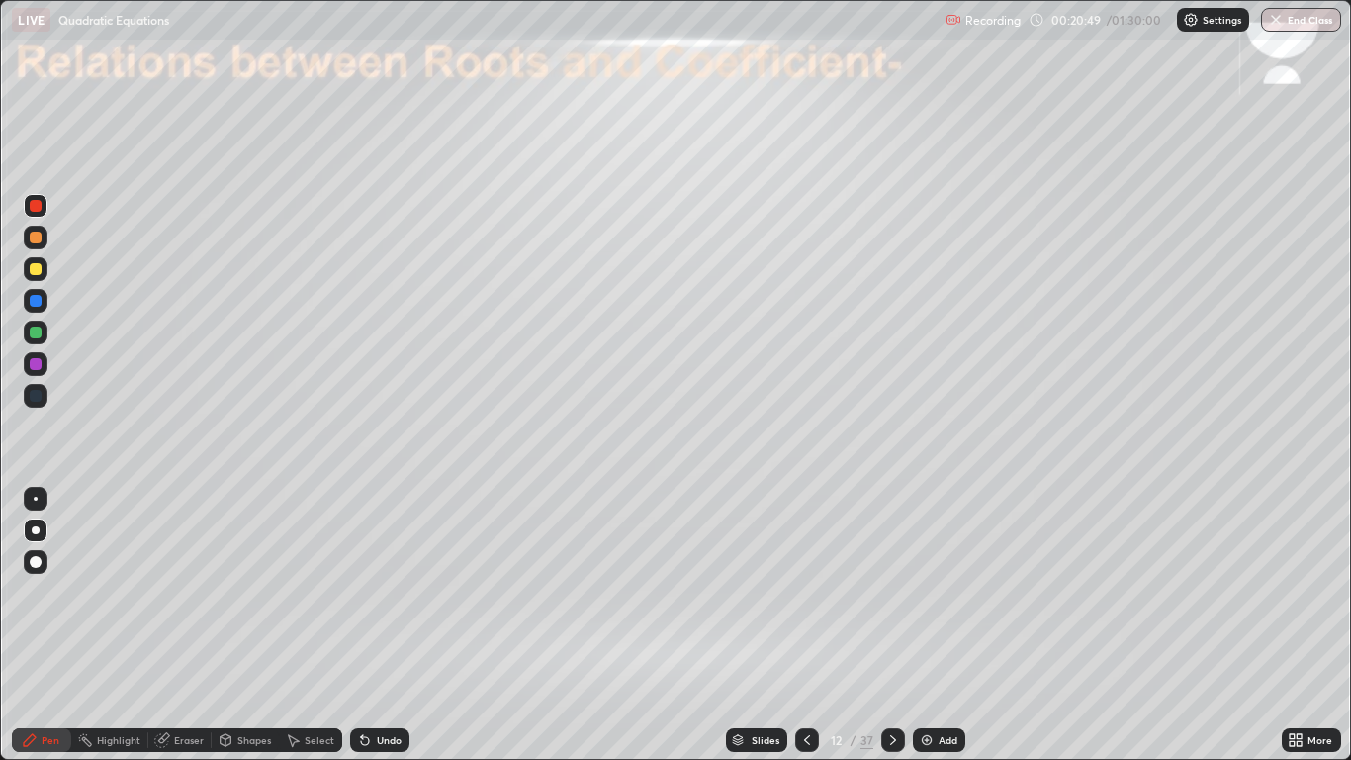
click at [37, 273] on div at bounding box center [36, 269] width 12 height 12
click at [34, 336] on div at bounding box center [36, 332] width 12 height 12
click at [37, 210] on div at bounding box center [36, 206] width 12 height 12
click at [41, 277] on div at bounding box center [36, 269] width 24 height 24
click at [393, 625] on div "Undo" at bounding box center [389, 740] width 25 height 10
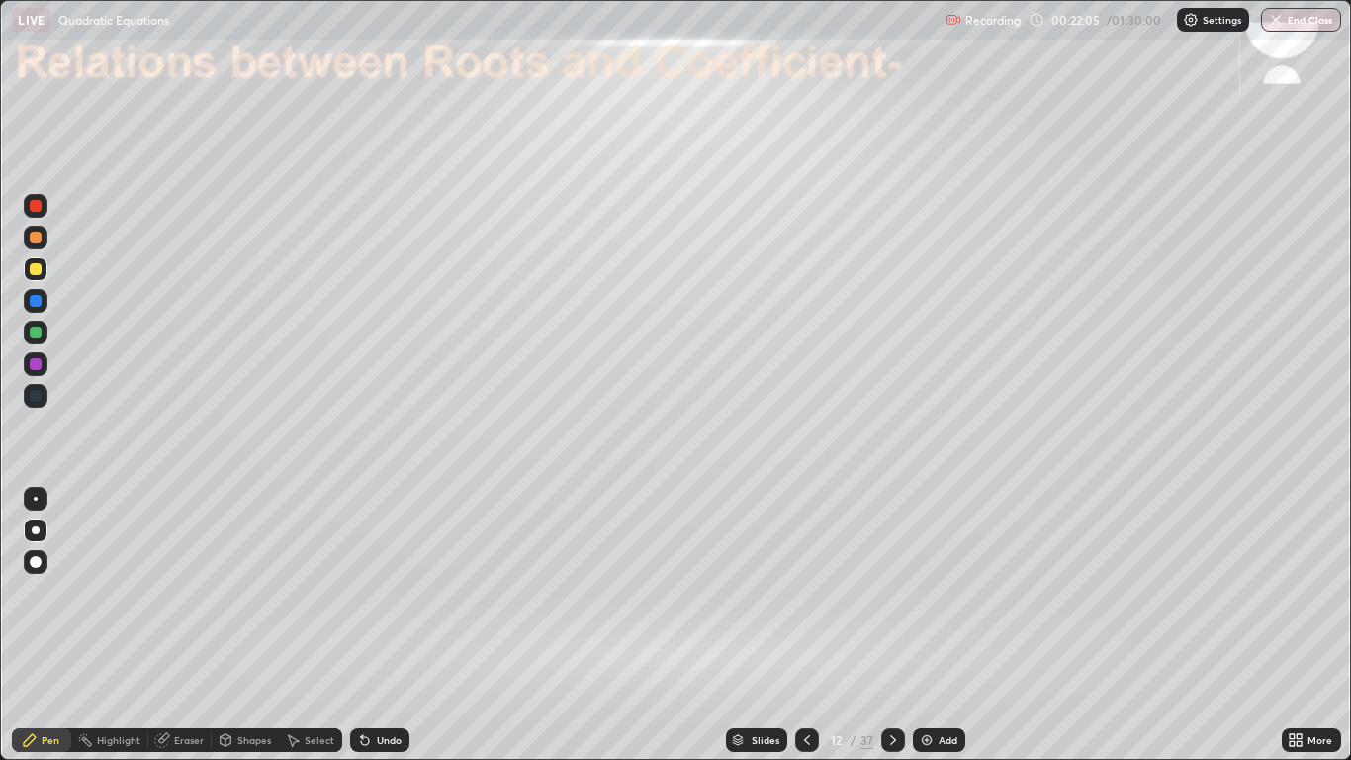
click at [891, 625] on icon at bounding box center [893, 740] width 16 height 16
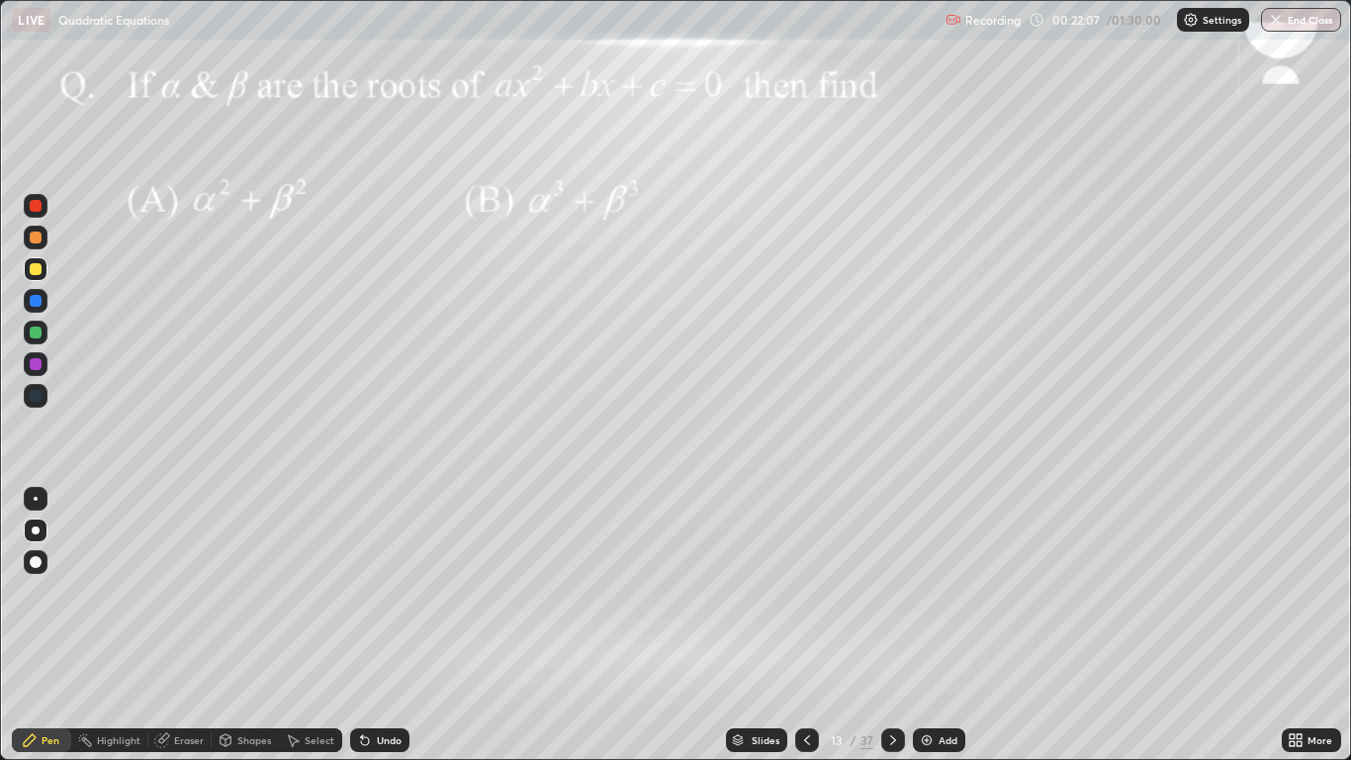
click at [41, 208] on div at bounding box center [36, 206] width 12 height 12
click at [35, 240] on div at bounding box center [36, 237] width 12 height 12
click at [37, 332] on div at bounding box center [36, 332] width 12 height 12
click at [44, 274] on div at bounding box center [36, 269] width 24 height 24
click at [34, 365] on div at bounding box center [36, 364] width 12 height 12
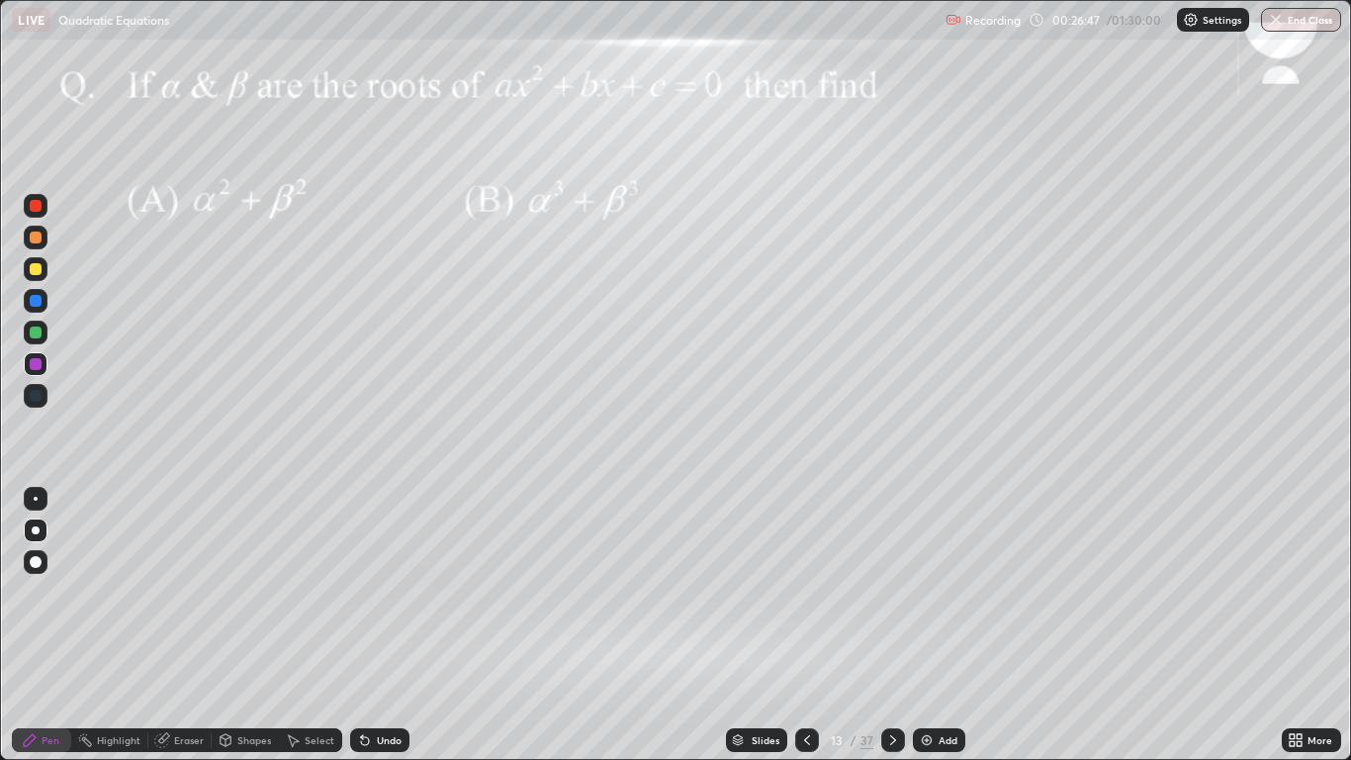
click at [36, 365] on div at bounding box center [36, 364] width 12 height 12
click at [942, 625] on div "Add" at bounding box center [948, 740] width 19 height 10
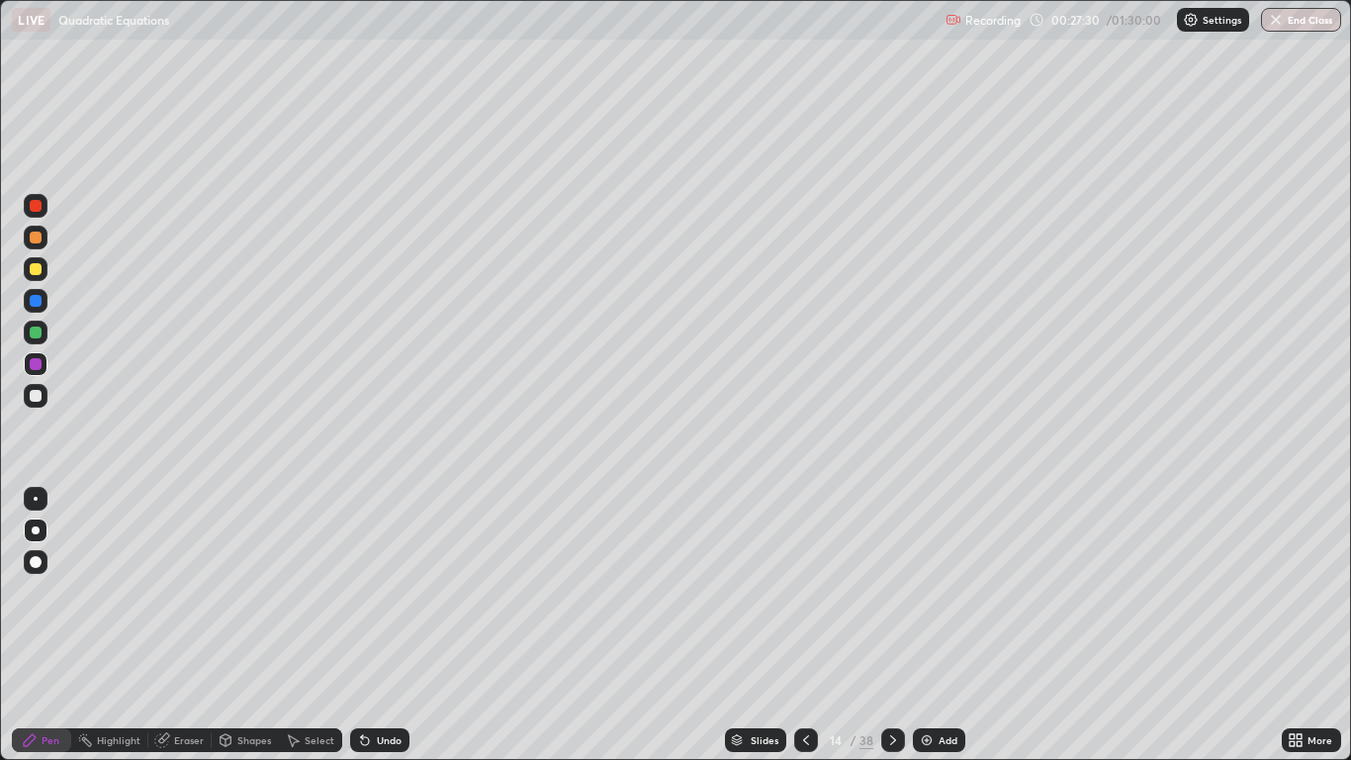
click at [37, 238] on div at bounding box center [36, 237] width 12 height 12
click at [370, 625] on icon at bounding box center [365, 740] width 16 height 16
click at [35, 267] on div at bounding box center [36, 269] width 12 height 12
click at [40, 202] on div at bounding box center [36, 206] width 12 height 12
click at [37, 301] on div at bounding box center [36, 301] width 12 height 12
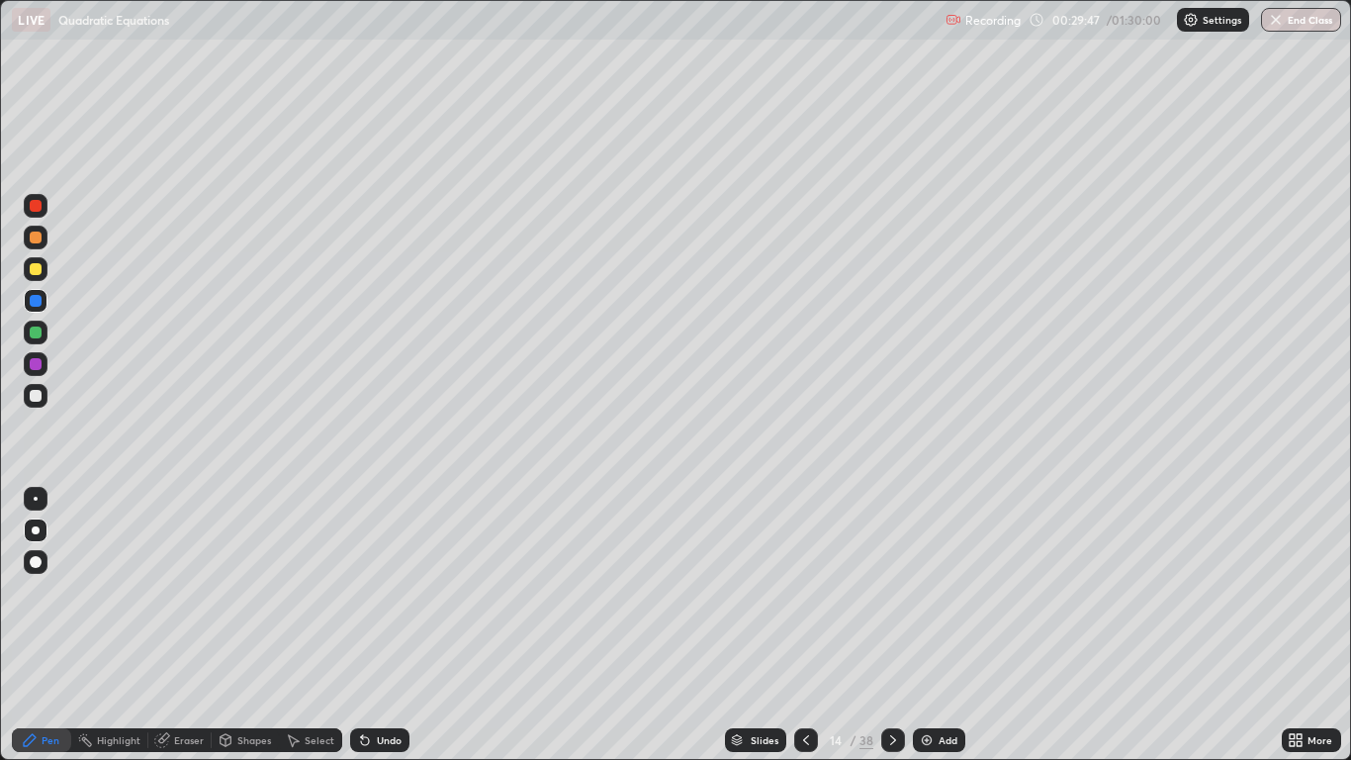
click at [891, 625] on icon at bounding box center [893, 740] width 16 height 16
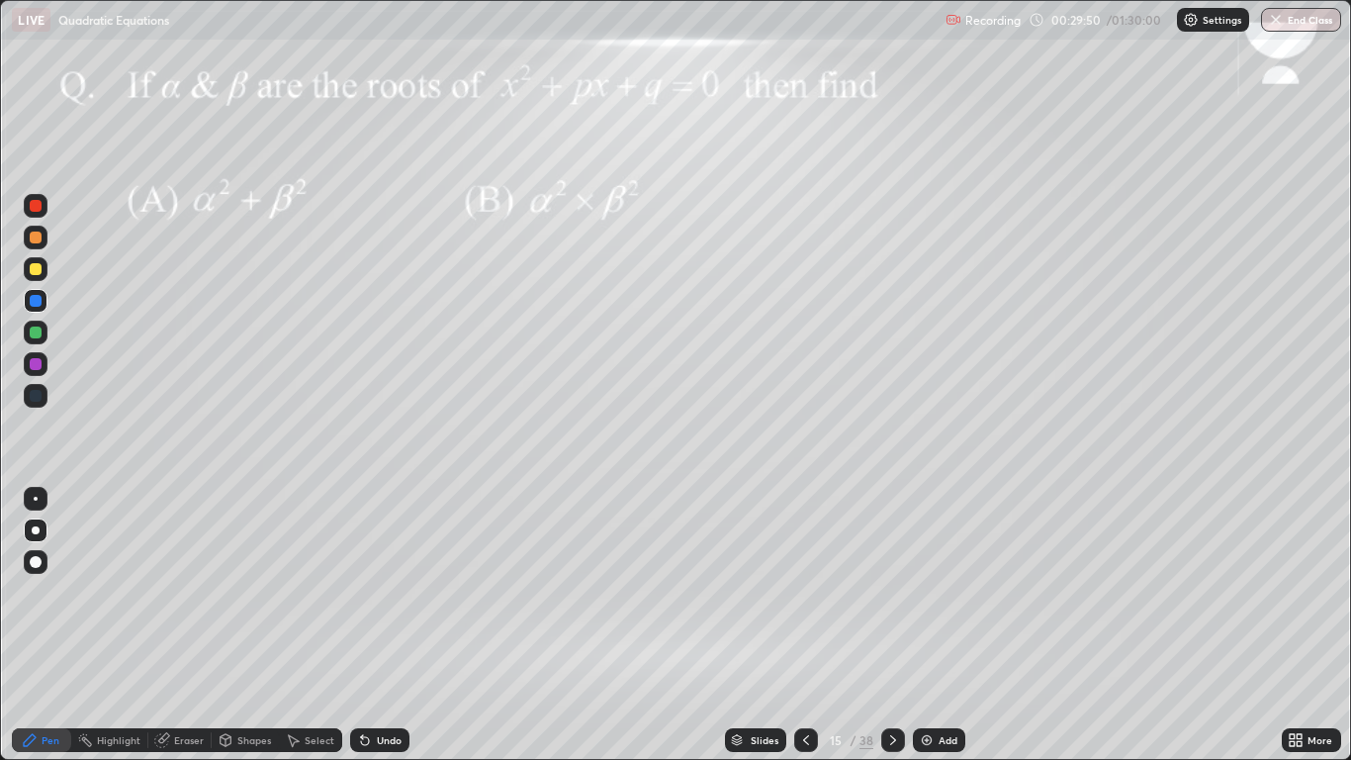
click at [892, 625] on icon at bounding box center [893, 740] width 16 height 16
click at [39, 327] on div at bounding box center [36, 332] width 12 height 12
click at [31, 296] on div at bounding box center [36, 301] width 12 height 12
click at [185, 625] on div "Eraser" at bounding box center [189, 740] width 30 height 10
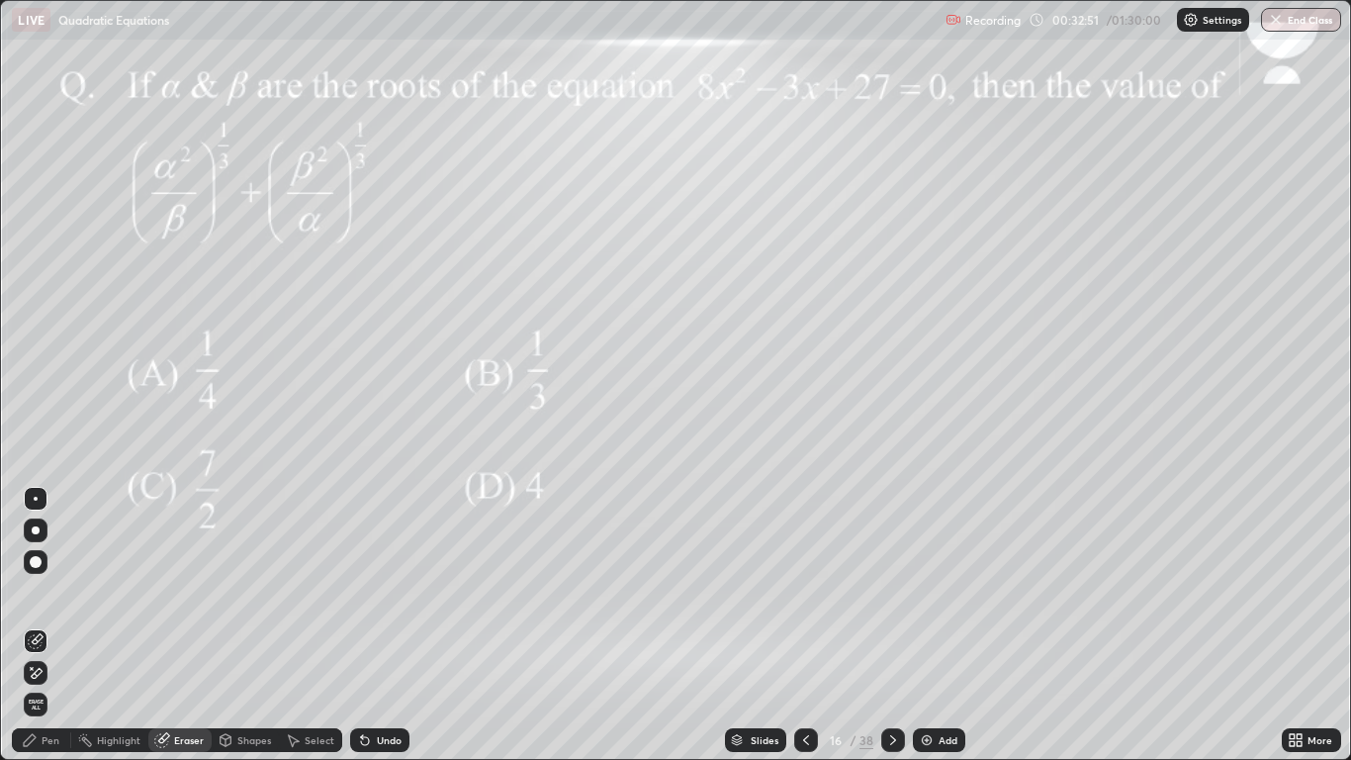
click at [36, 625] on span "Erase all" at bounding box center [36, 704] width 22 height 12
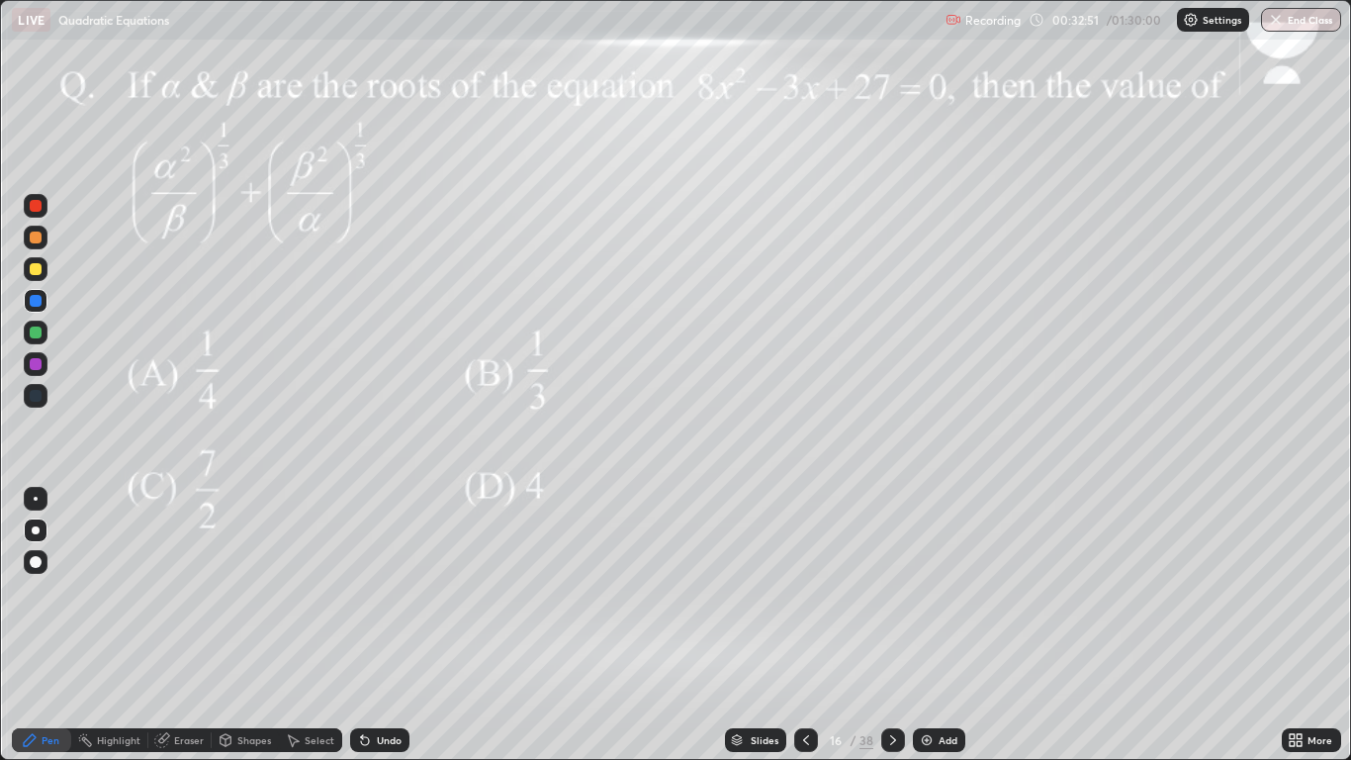
click at [44, 625] on div "Pen" at bounding box center [51, 740] width 18 height 10
click at [38, 233] on div at bounding box center [36, 237] width 12 height 12
click at [39, 361] on div at bounding box center [36, 364] width 12 height 12
click at [33, 269] on div at bounding box center [36, 269] width 12 height 12
click at [382, 625] on div "Undo" at bounding box center [379, 740] width 59 height 24
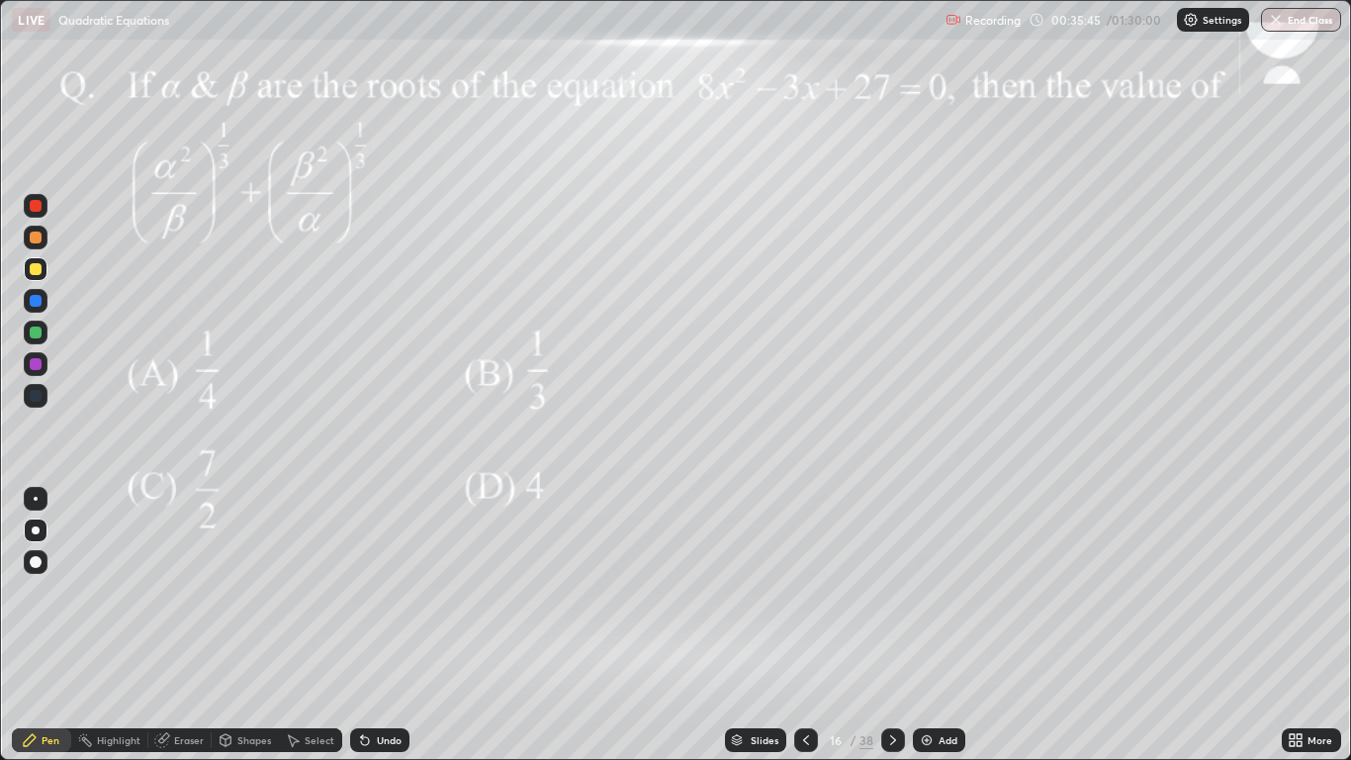
click at [382, 625] on div "Undo" at bounding box center [389, 740] width 25 height 10
click at [386, 625] on div "Undo" at bounding box center [389, 740] width 25 height 10
click at [387, 625] on div "Undo" at bounding box center [379, 740] width 59 height 24
click at [393, 625] on div "Undo" at bounding box center [379, 740] width 59 height 24
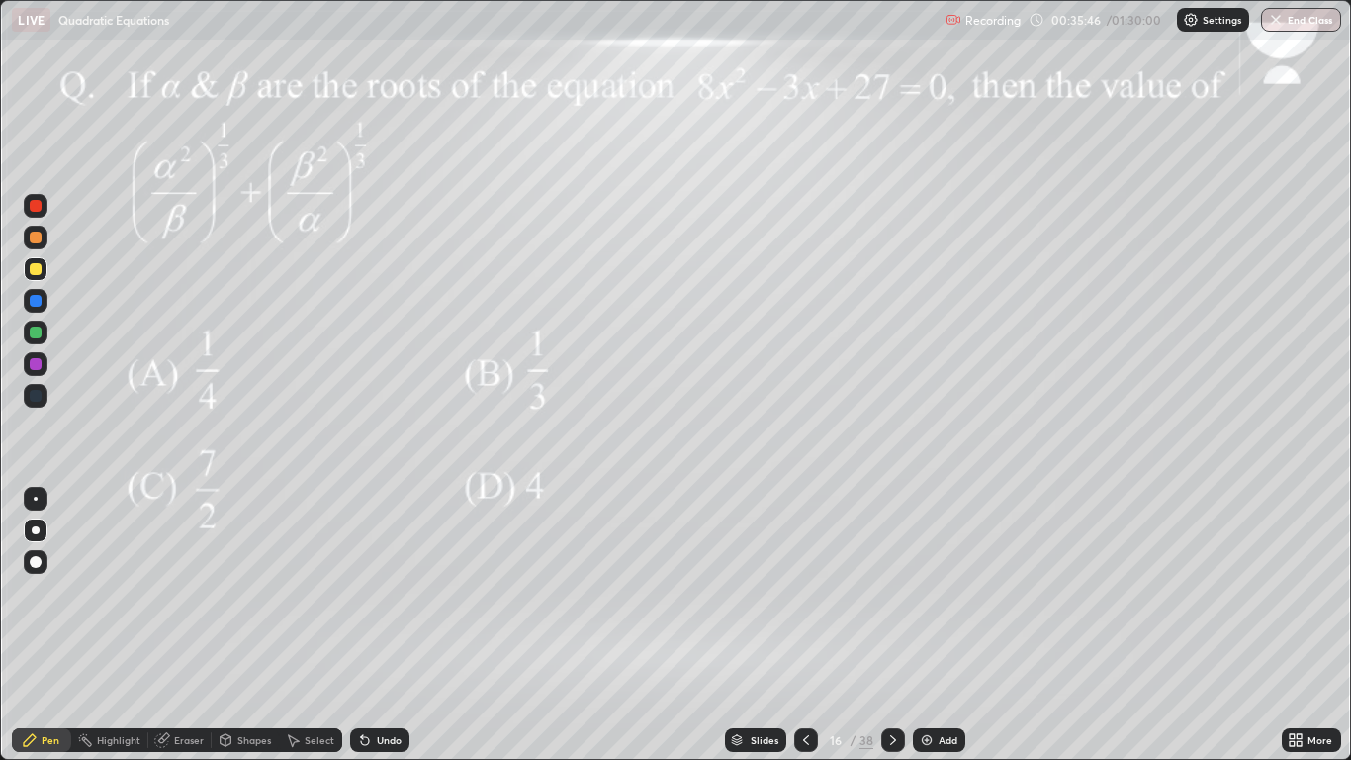
click at [394, 625] on div "Undo" at bounding box center [379, 740] width 59 height 24
click at [388, 625] on div "Undo" at bounding box center [379, 740] width 59 height 24
click at [363, 625] on icon at bounding box center [365, 741] width 8 height 8
click at [404, 625] on div "Undo" at bounding box center [379, 740] width 59 height 24
click at [367, 625] on icon at bounding box center [365, 740] width 16 height 16
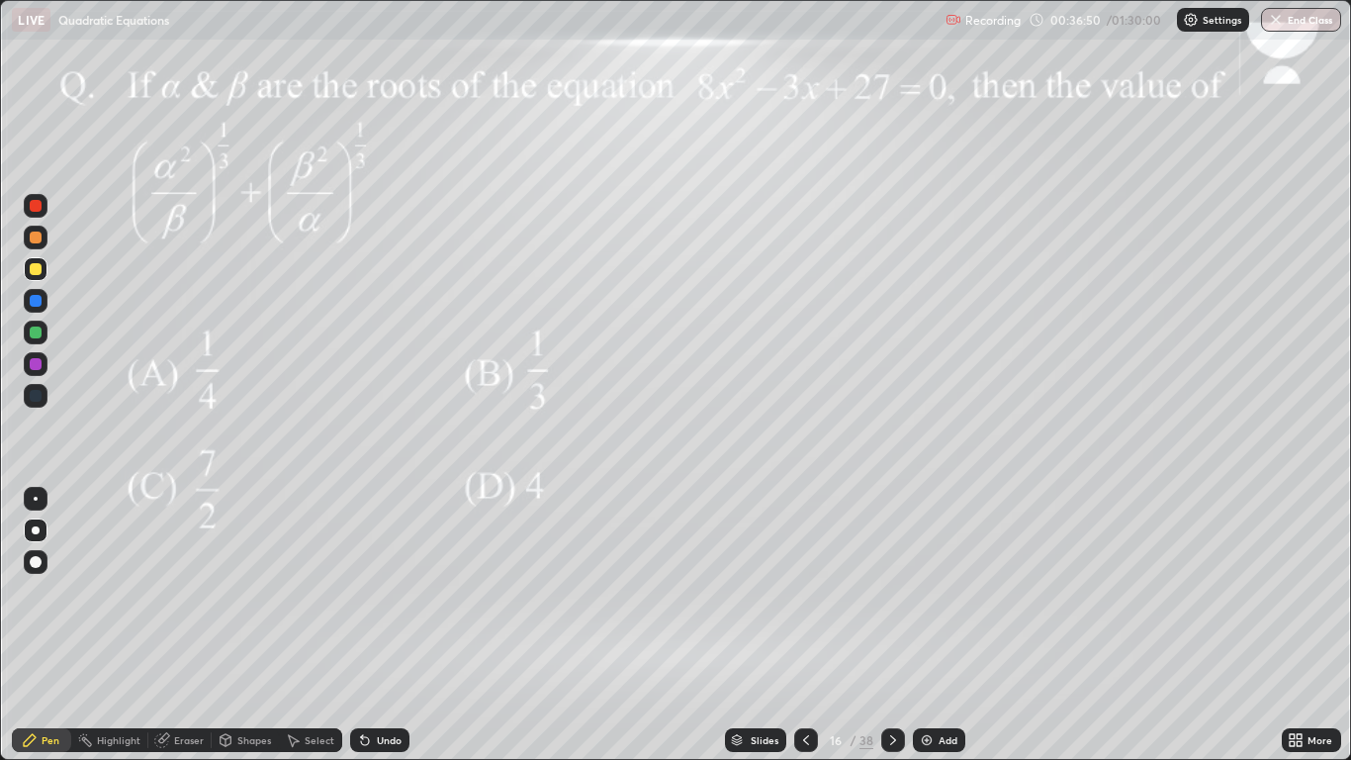
click at [377, 625] on div "Undo" at bounding box center [389, 740] width 25 height 10
click at [44, 211] on div at bounding box center [36, 206] width 24 height 24
click at [889, 625] on div at bounding box center [893, 740] width 24 height 24
click at [32, 209] on div at bounding box center [36, 206] width 12 height 12
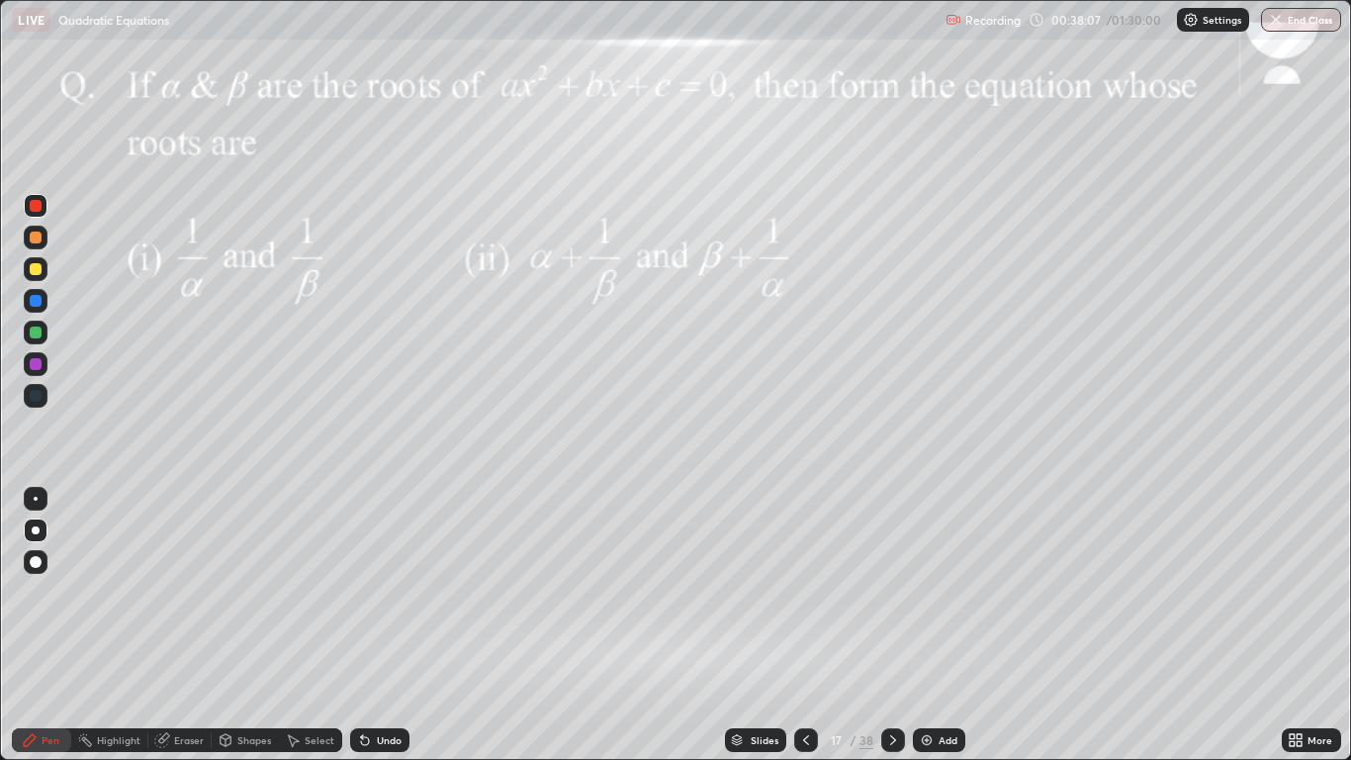
click at [374, 625] on div "Undo" at bounding box center [379, 740] width 59 height 24
click at [44, 268] on div at bounding box center [36, 269] width 24 height 24
click at [37, 364] on div at bounding box center [36, 364] width 12 height 12
click at [237, 625] on div "Shapes" at bounding box center [254, 740] width 34 height 10
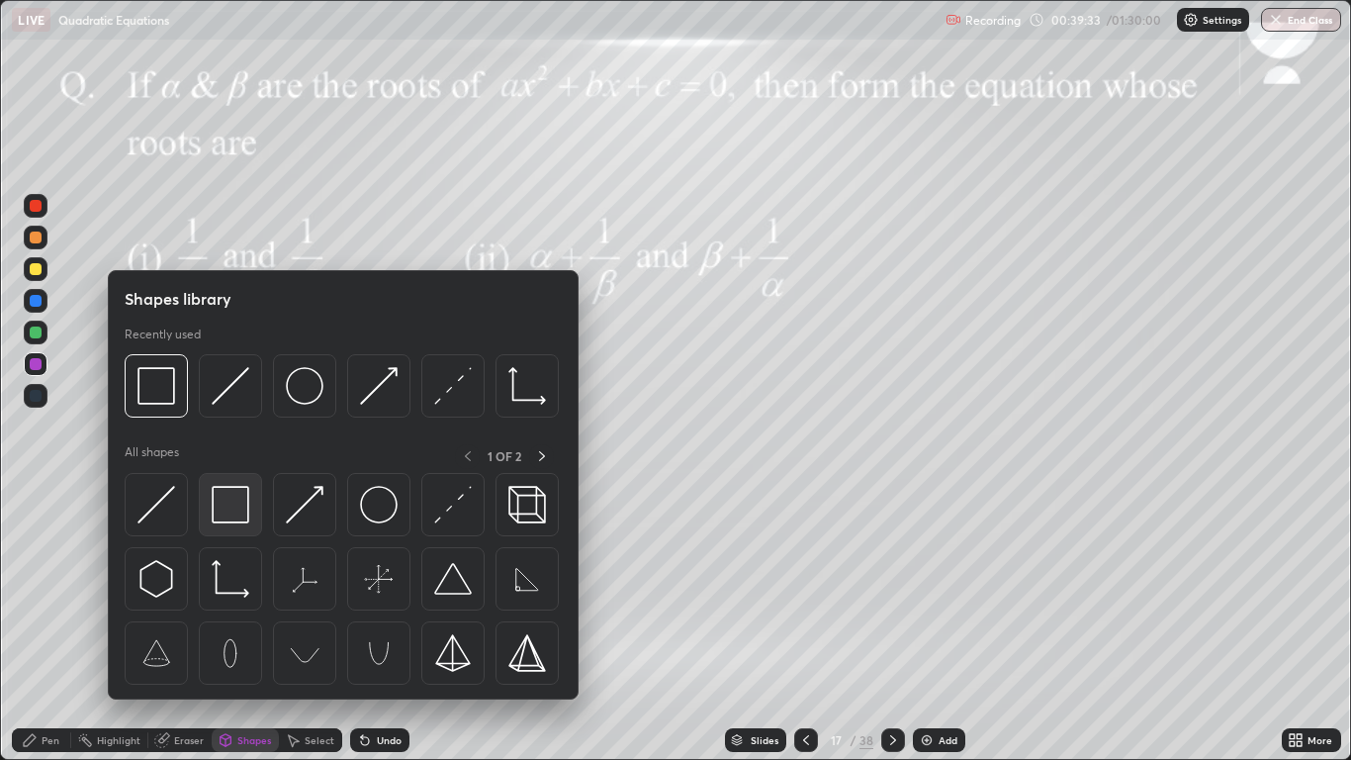
click at [215, 521] on img at bounding box center [231, 505] width 38 height 38
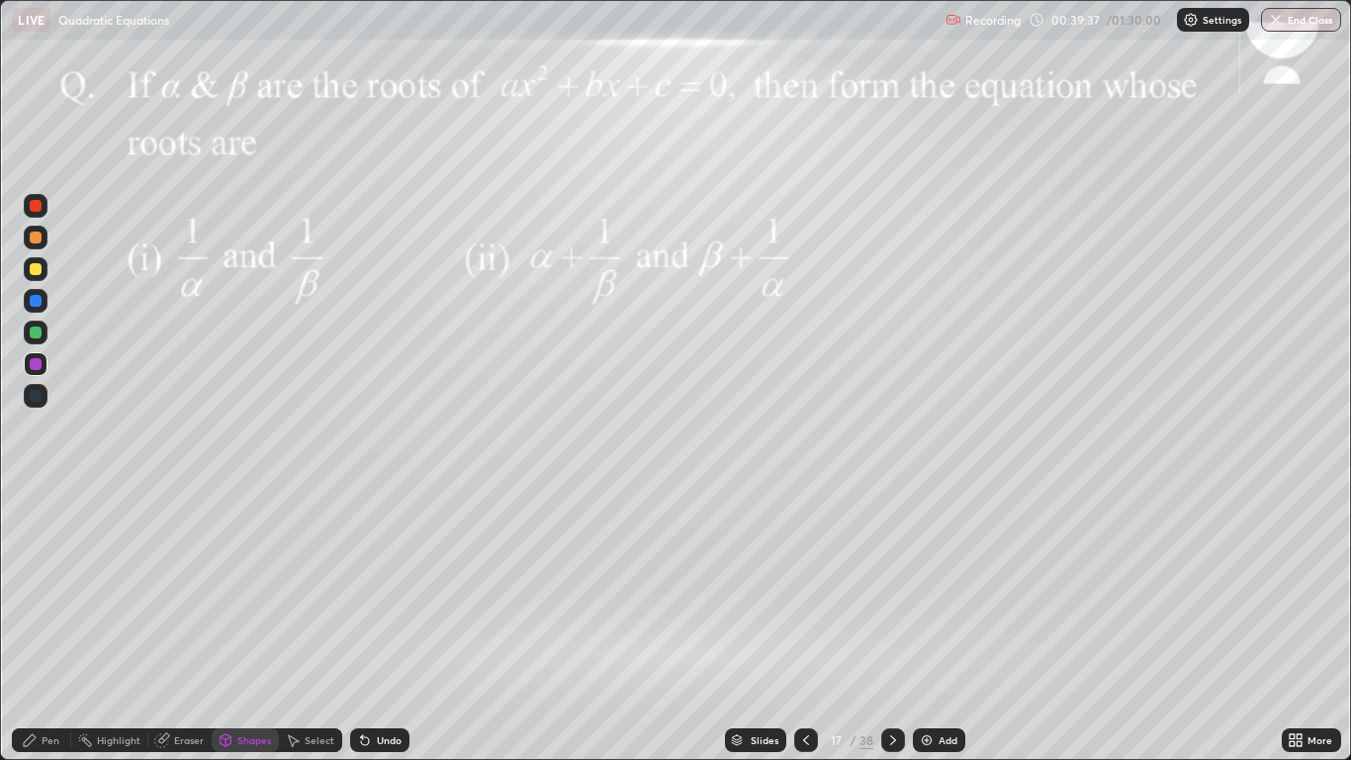
click at [29, 625] on icon at bounding box center [30, 740] width 12 height 12
click at [31, 332] on div at bounding box center [36, 332] width 12 height 12
click at [377, 625] on div "Undo" at bounding box center [389, 740] width 25 height 10
click at [382, 625] on div "Undo" at bounding box center [389, 740] width 25 height 10
click at [383, 625] on div "Undo" at bounding box center [389, 740] width 25 height 10
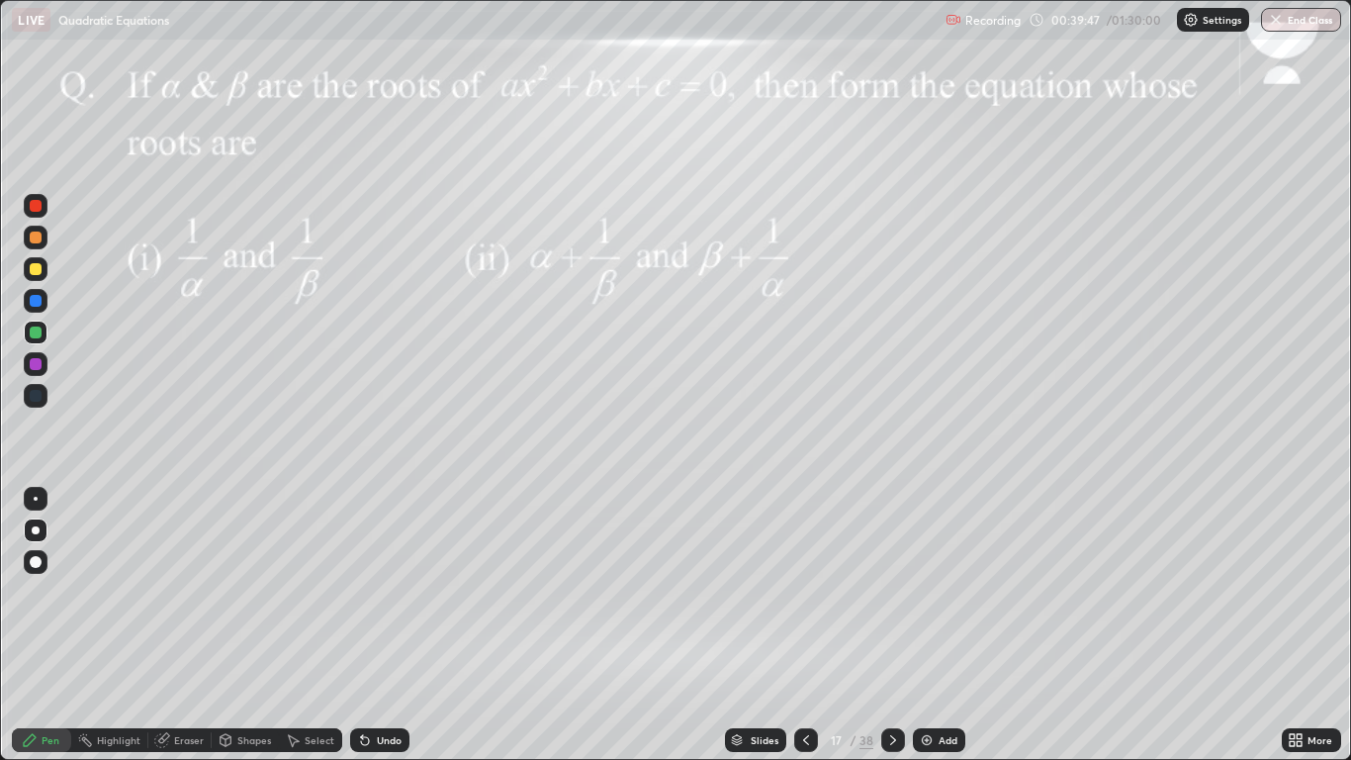
click at [381, 625] on div "Undo" at bounding box center [379, 740] width 59 height 24
click at [44, 210] on div at bounding box center [36, 206] width 24 height 24
click at [36, 326] on div at bounding box center [36, 332] width 12 height 12
click at [249, 625] on div "Shapes" at bounding box center [245, 740] width 67 height 24
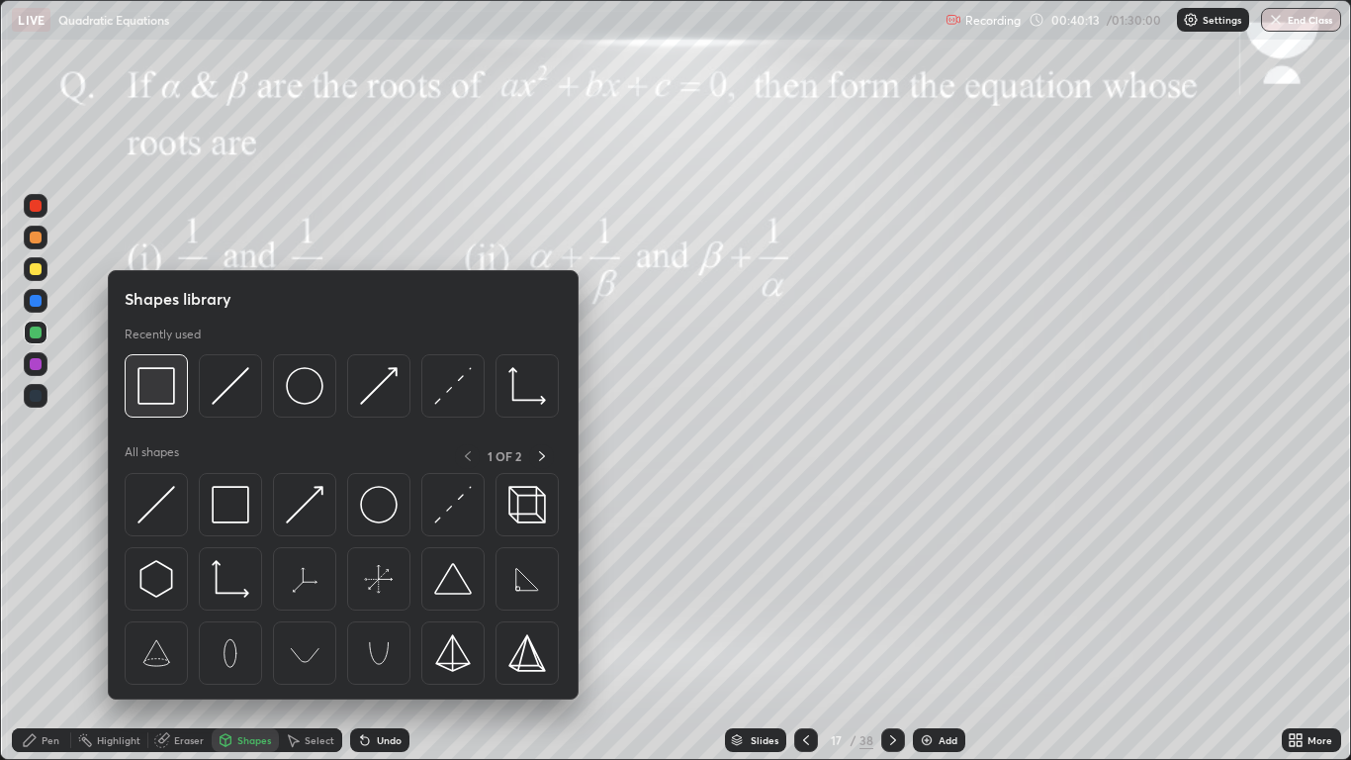
click at [148, 398] on img at bounding box center [157, 386] width 38 height 38
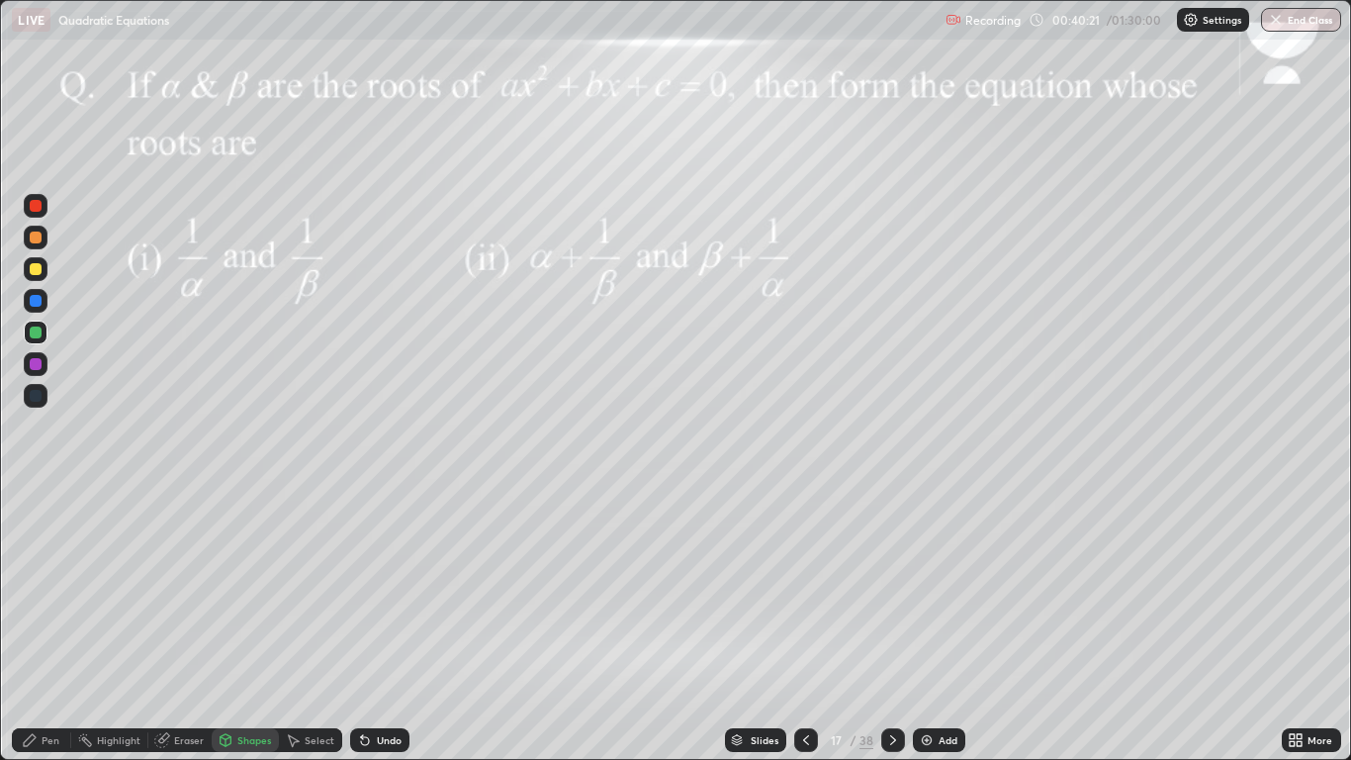
click at [32, 264] on div at bounding box center [36, 269] width 12 height 12
click at [35, 202] on div at bounding box center [36, 206] width 12 height 12
click at [36, 213] on div at bounding box center [36, 206] width 24 height 24
click at [31, 205] on div at bounding box center [36, 206] width 12 height 12
click at [34, 270] on div at bounding box center [36, 269] width 12 height 12
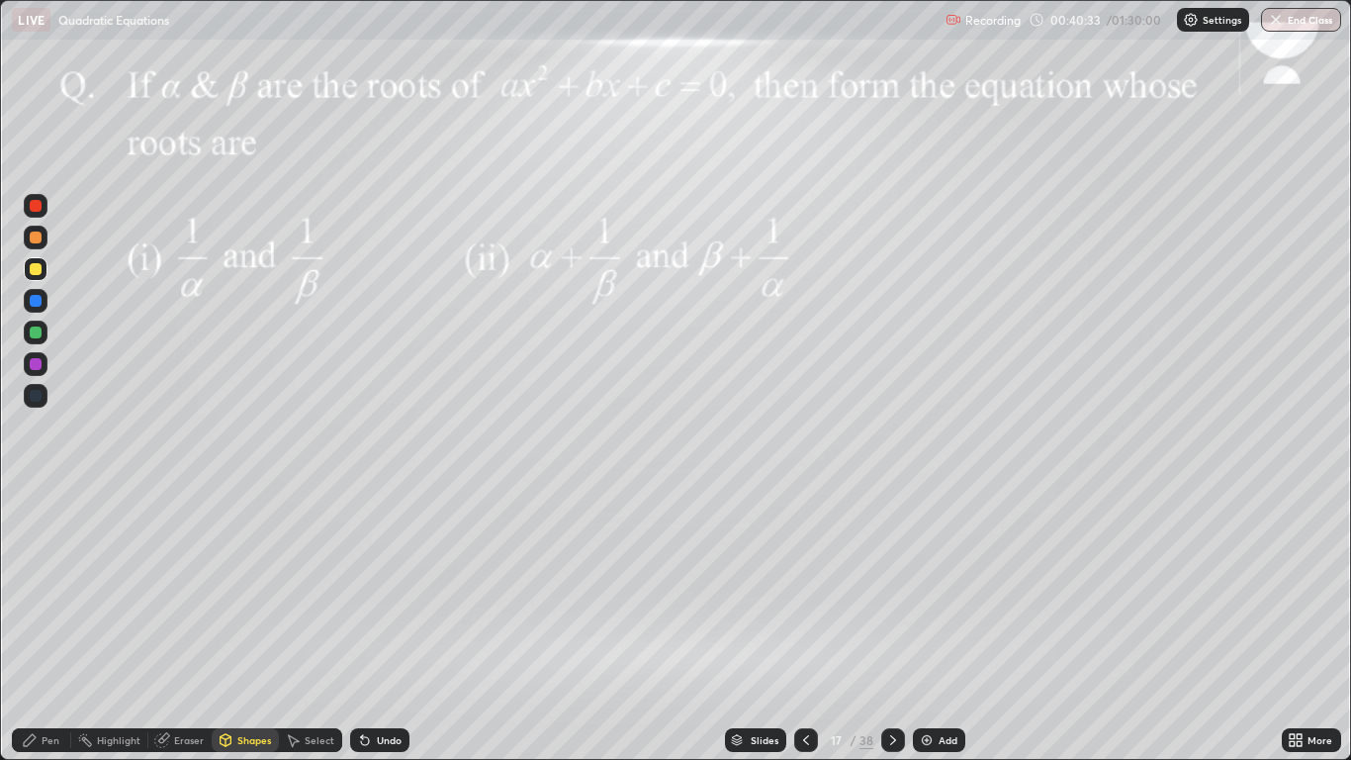
click at [34, 269] on div at bounding box center [36, 269] width 12 height 12
click at [380, 625] on div "Undo" at bounding box center [389, 740] width 25 height 10
click at [47, 625] on div "Pen" at bounding box center [51, 740] width 18 height 10
click at [941, 625] on div "Add" at bounding box center [948, 740] width 19 height 10
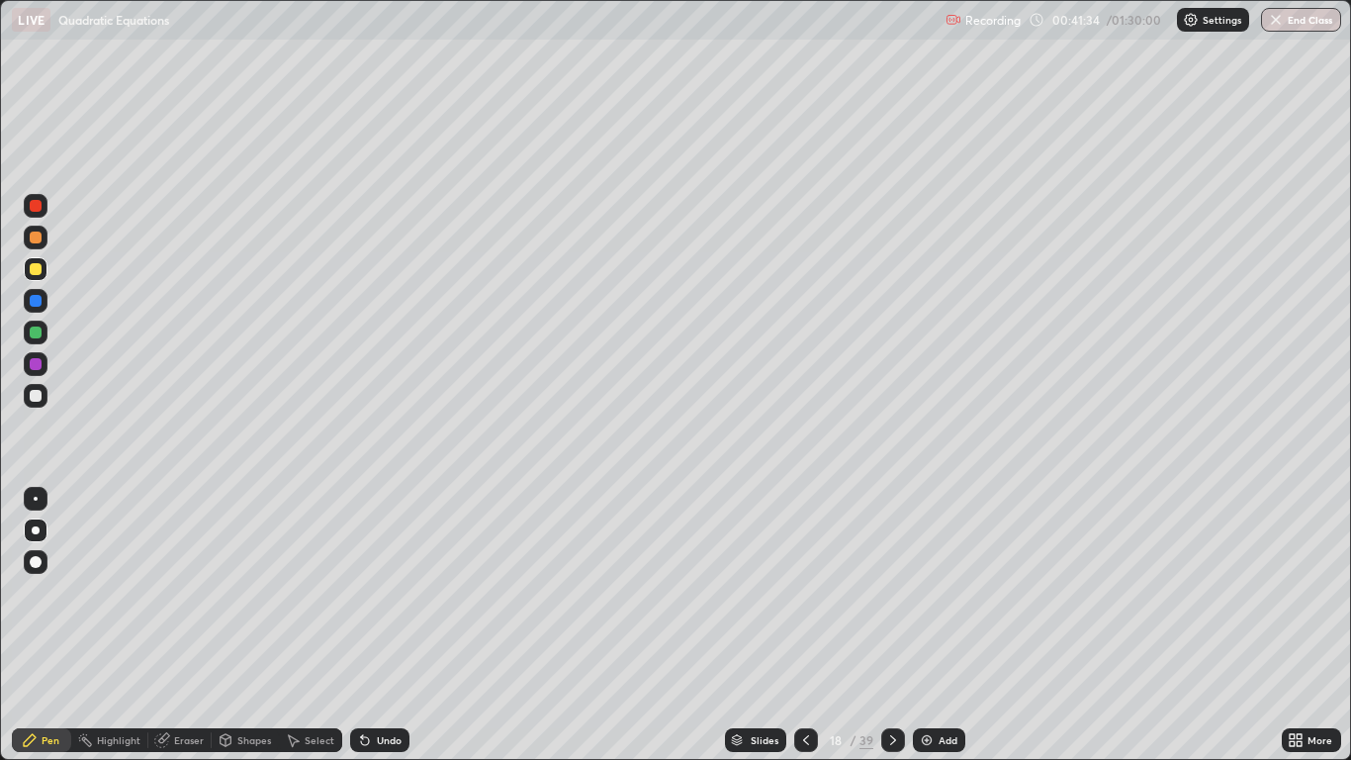
click at [807, 625] on div at bounding box center [806, 740] width 24 height 24
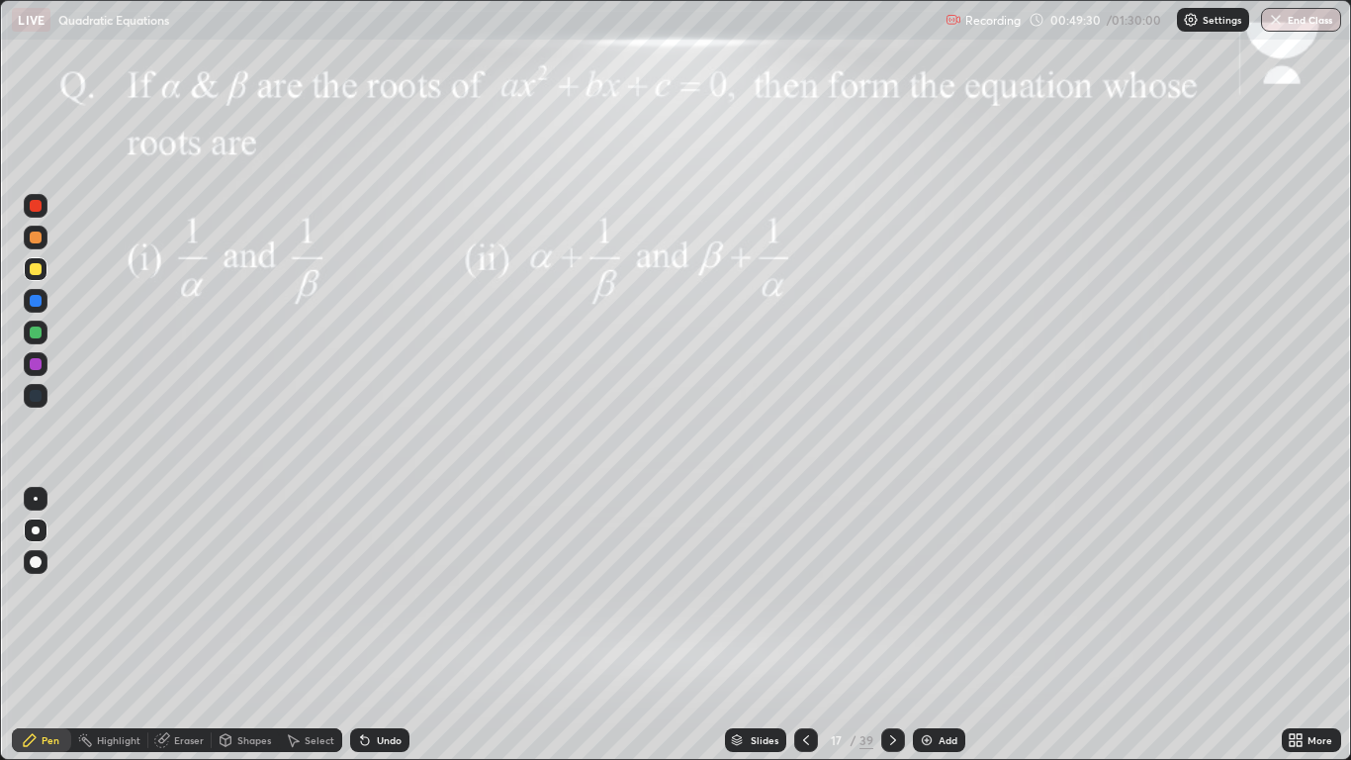
click at [37, 301] on div at bounding box center [36, 301] width 12 height 12
click at [30, 270] on div at bounding box center [36, 269] width 12 height 12
click at [944, 625] on div "Add" at bounding box center [948, 740] width 19 height 10
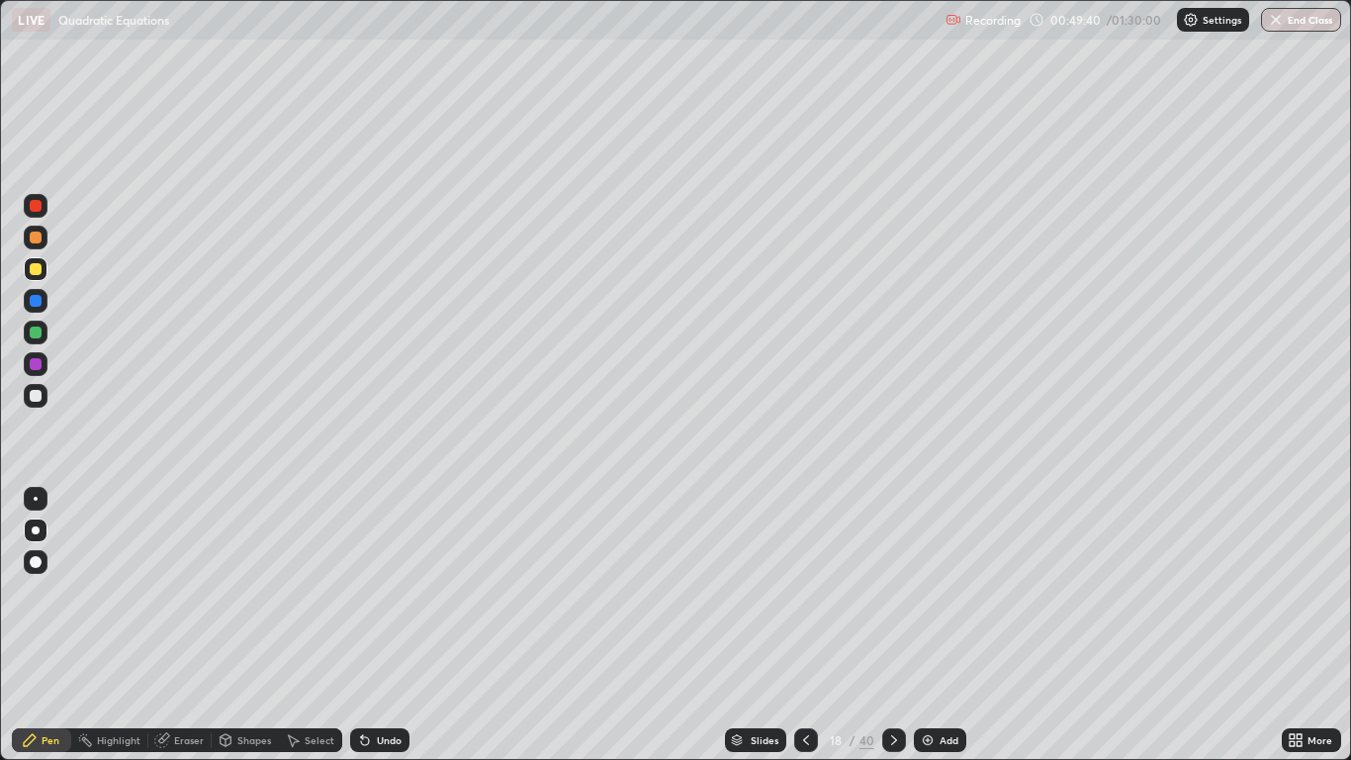
click at [40, 238] on div at bounding box center [36, 237] width 12 height 12
click at [37, 205] on div at bounding box center [36, 206] width 12 height 12
click at [40, 267] on div at bounding box center [36, 269] width 12 height 12
click at [41, 301] on div at bounding box center [36, 301] width 12 height 12
click at [38, 264] on div at bounding box center [36, 269] width 12 height 12
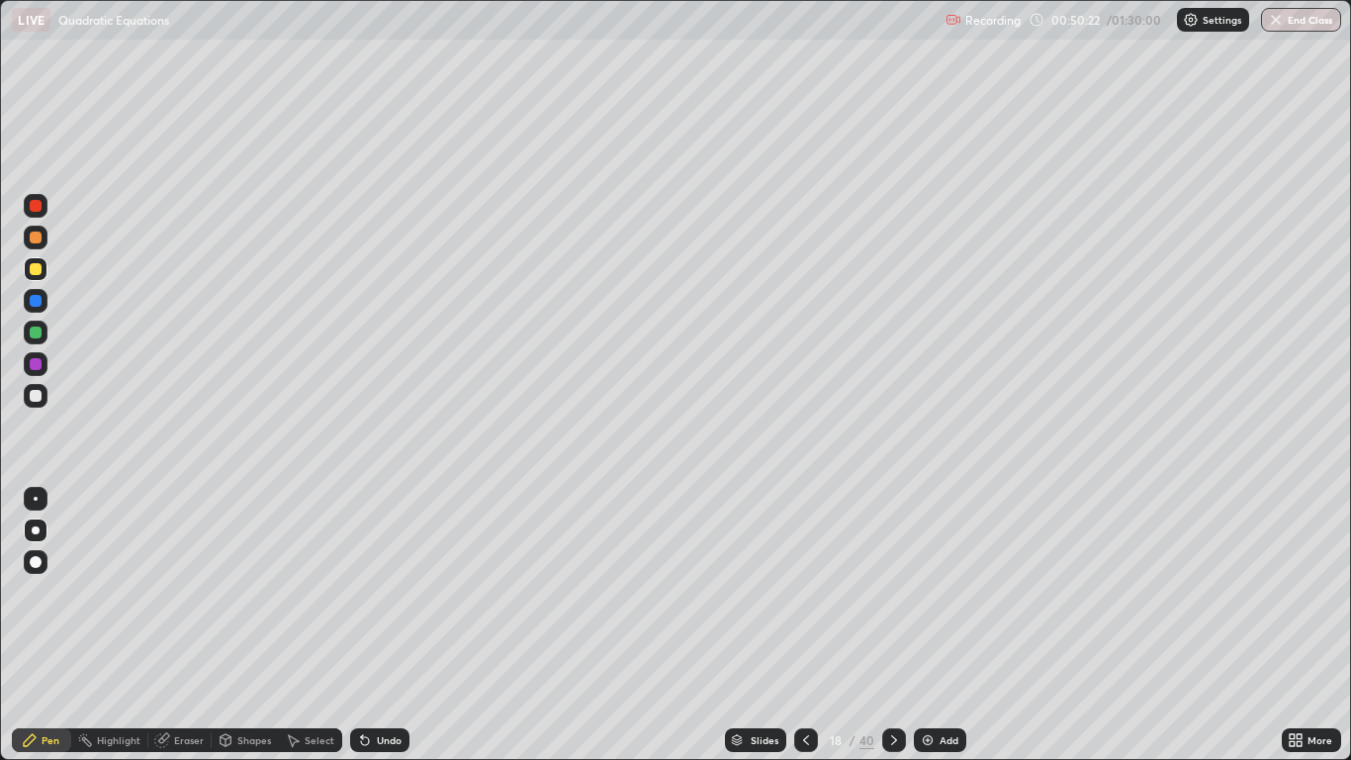
click at [361, 625] on icon at bounding box center [362, 736] width 2 height 2
click at [189, 625] on div "Eraser" at bounding box center [189, 740] width 30 height 10
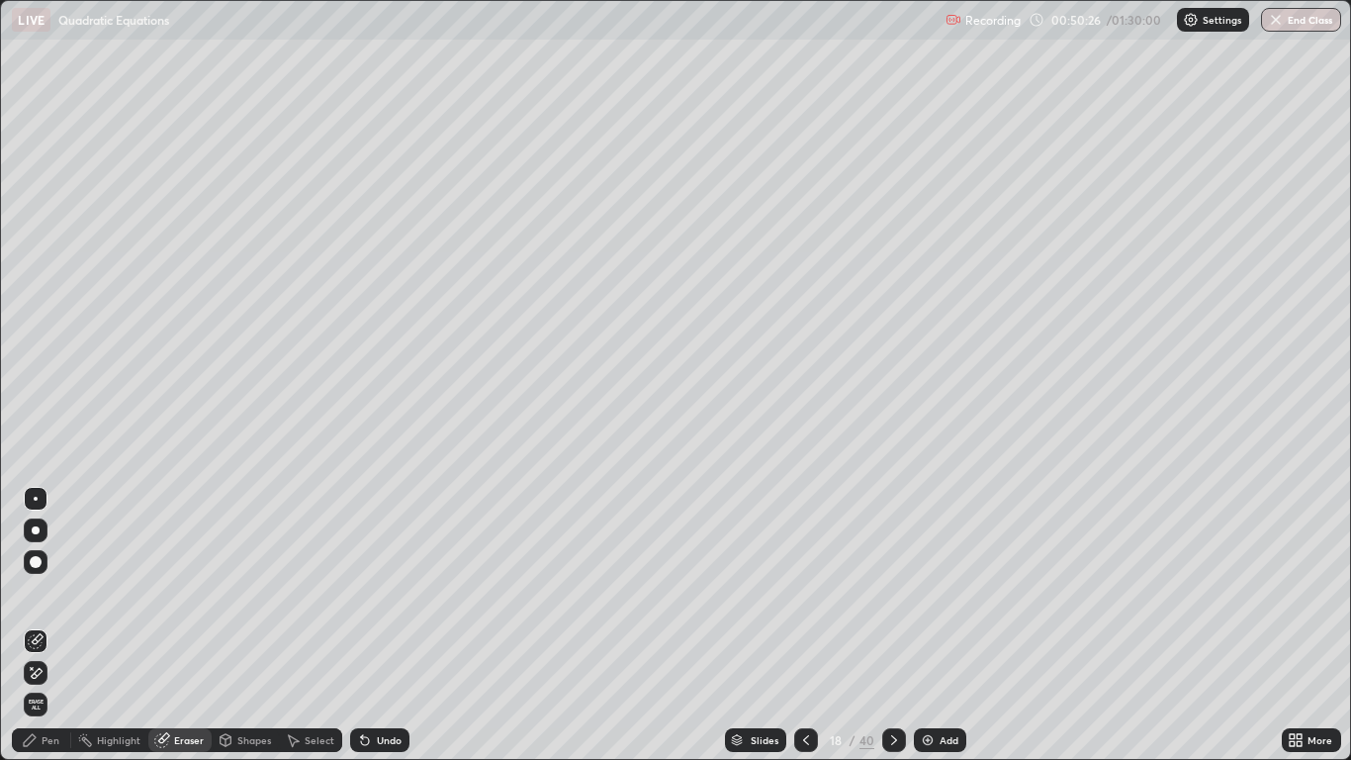
click at [36, 625] on icon at bounding box center [36, 673] width 16 height 17
click at [49, 625] on div "Pen" at bounding box center [51, 740] width 18 height 10
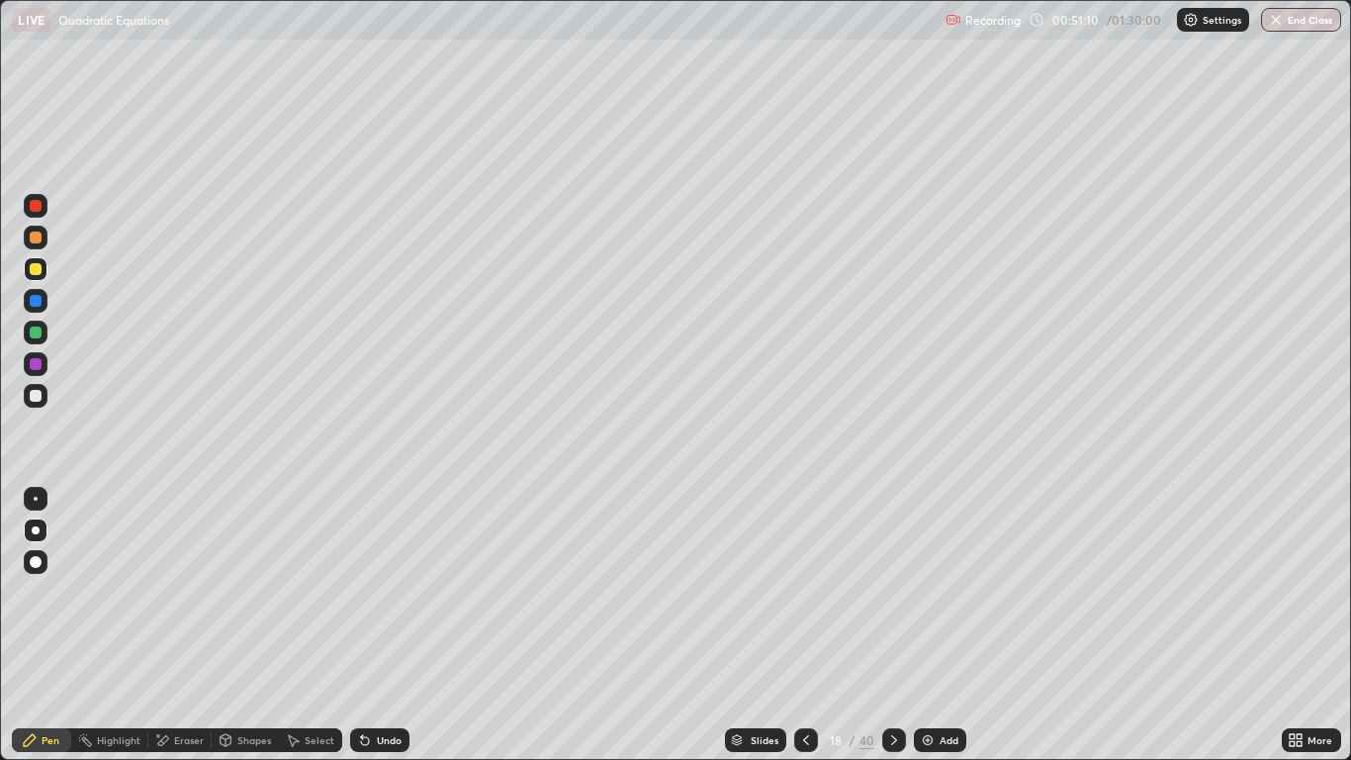
click at [386, 625] on div "Undo" at bounding box center [389, 740] width 25 height 10
click at [178, 625] on div "Eraser" at bounding box center [189, 740] width 30 height 10
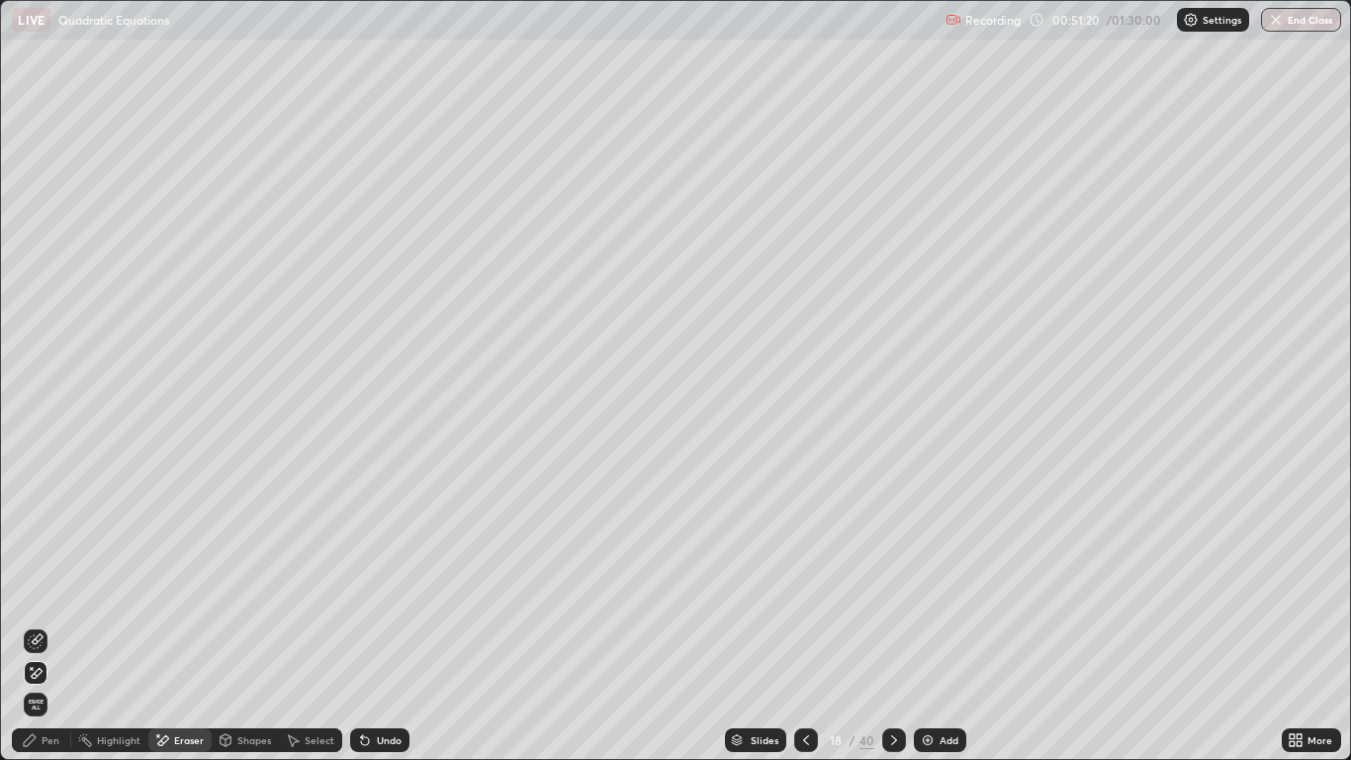
click at [57, 625] on div "Pen" at bounding box center [41, 740] width 59 height 24
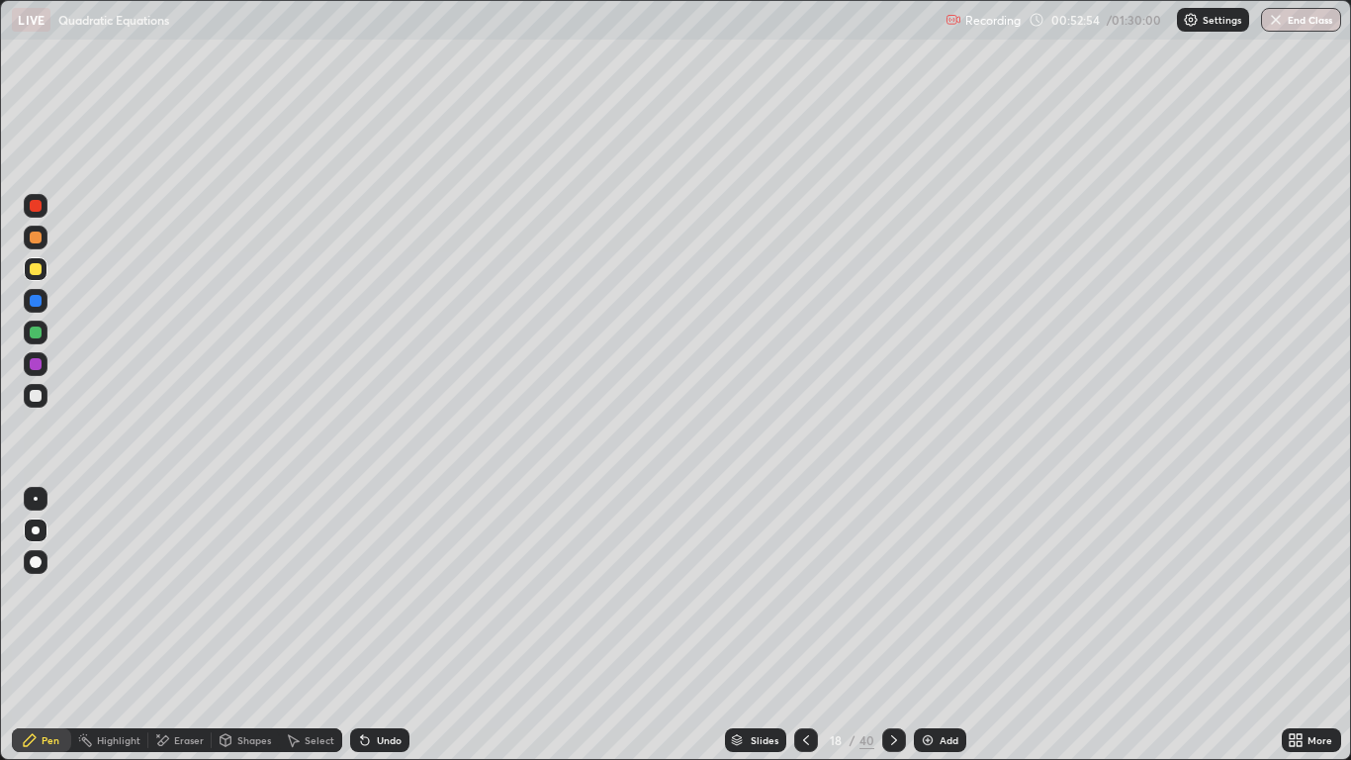
click at [889, 625] on icon at bounding box center [894, 740] width 16 height 16
click at [892, 625] on icon at bounding box center [894, 740] width 16 height 16
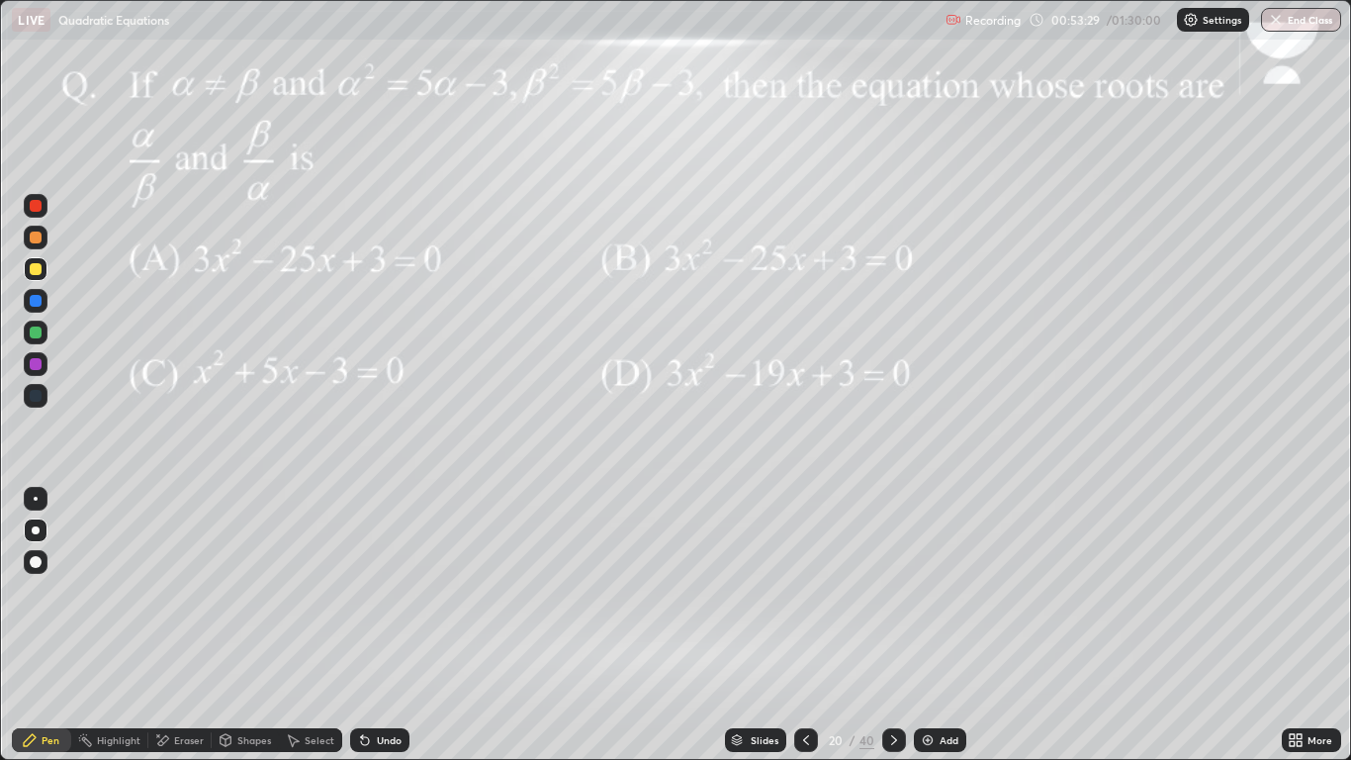
click at [34, 203] on div at bounding box center [36, 206] width 12 height 12
click at [37, 237] on div at bounding box center [36, 237] width 12 height 12
click at [29, 308] on div at bounding box center [36, 301] width 24 height 24
click at [37, 241] on div at bounding box center [36, 237] width 12 height 12
click at [38, 362] on div at bounding box center [36, 364] width 12 height 12
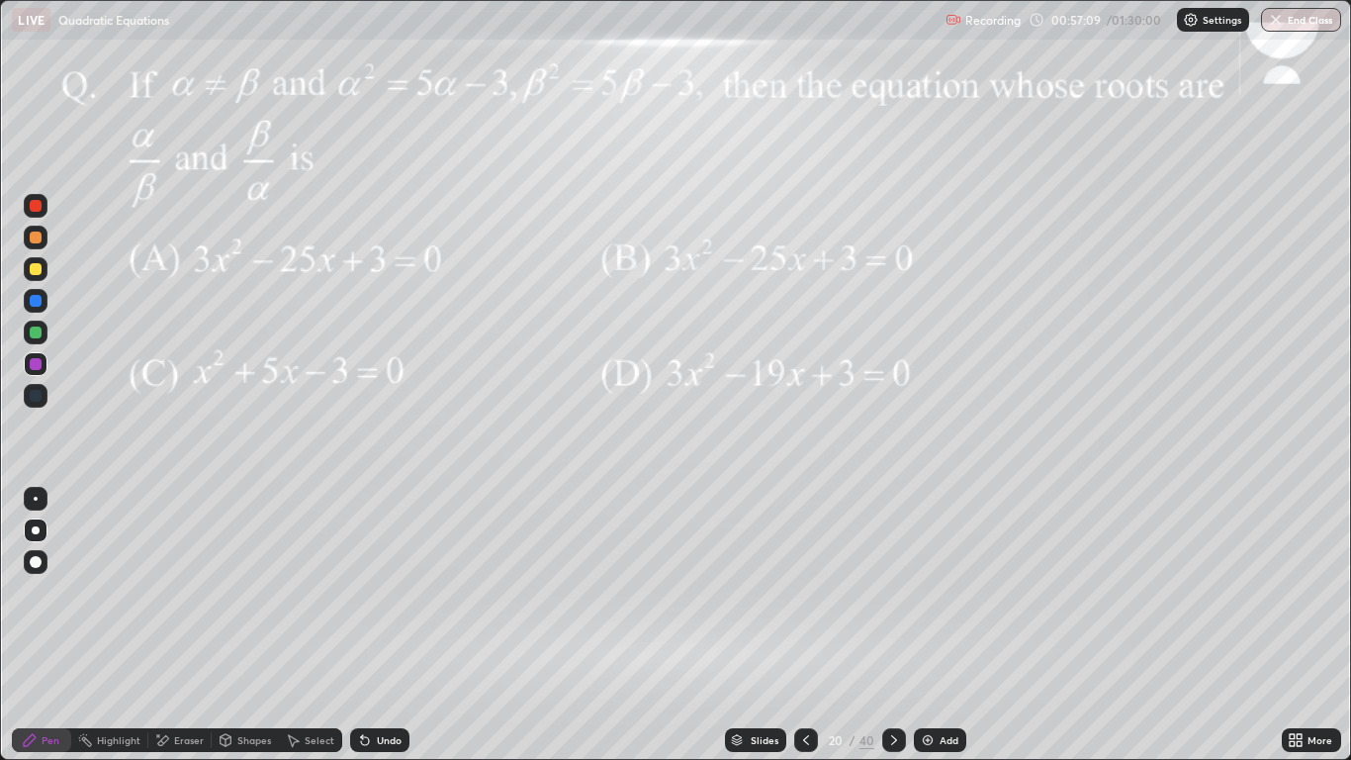
click at [38, 330] on div at bounding box center [36, 332] width 12 height 12
click at [890, 625] on icon at bounding box center [894, 740] width 16 height 16
click at [870, 625] on div "40" at bounding box center [867, 740] width 15 height 18
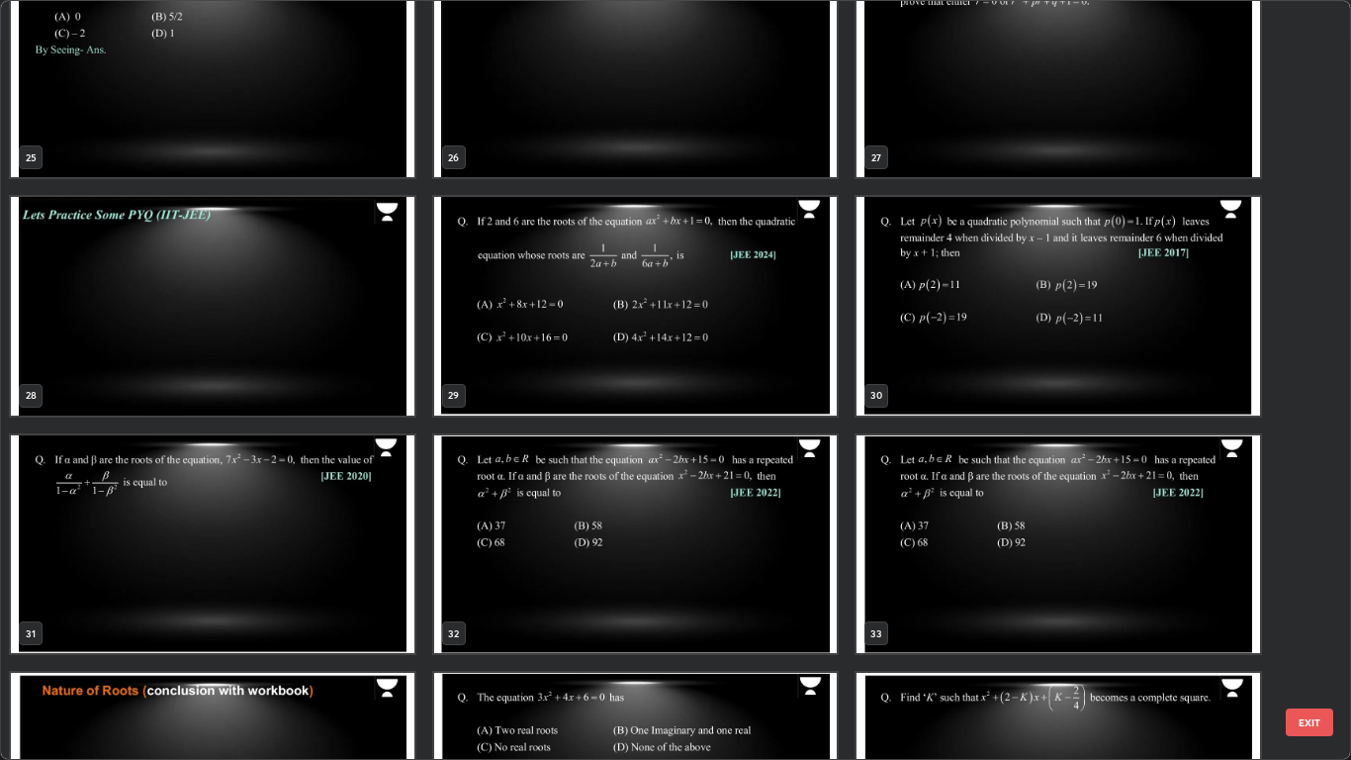
scroll to position [1958, 0]
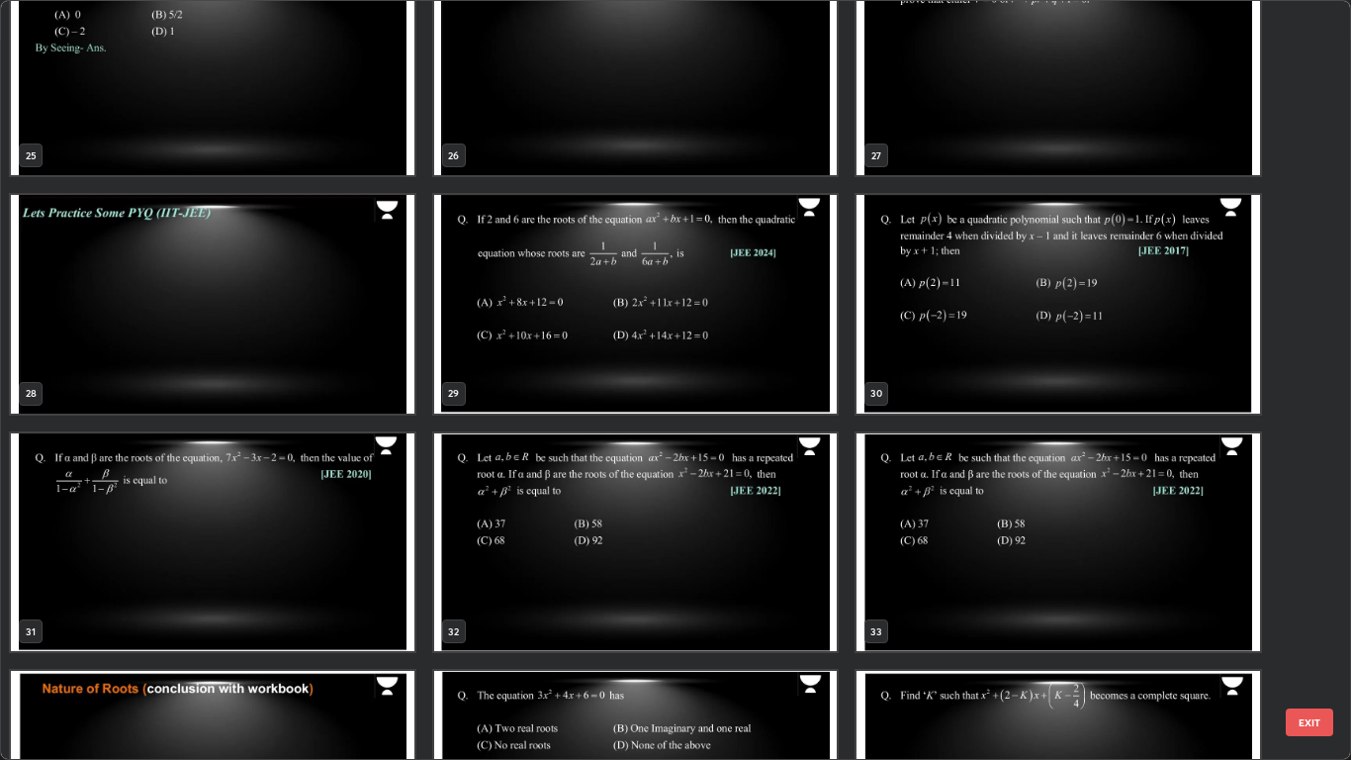
click at [125, 534] on img "grid" at bounding box center [213, 542] width 404 height 219
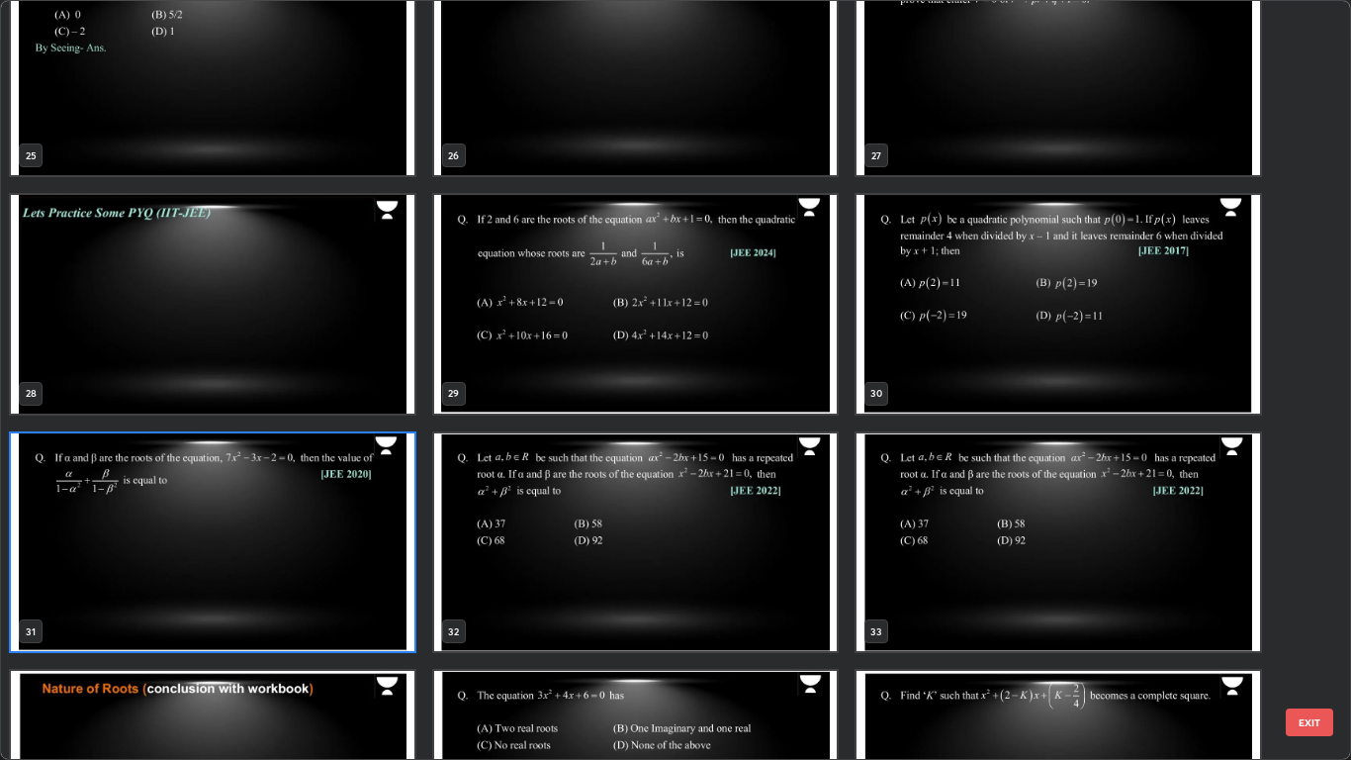
click at [122, 546] on img "grid" at bounding box center [213, 542] width 404 height 219
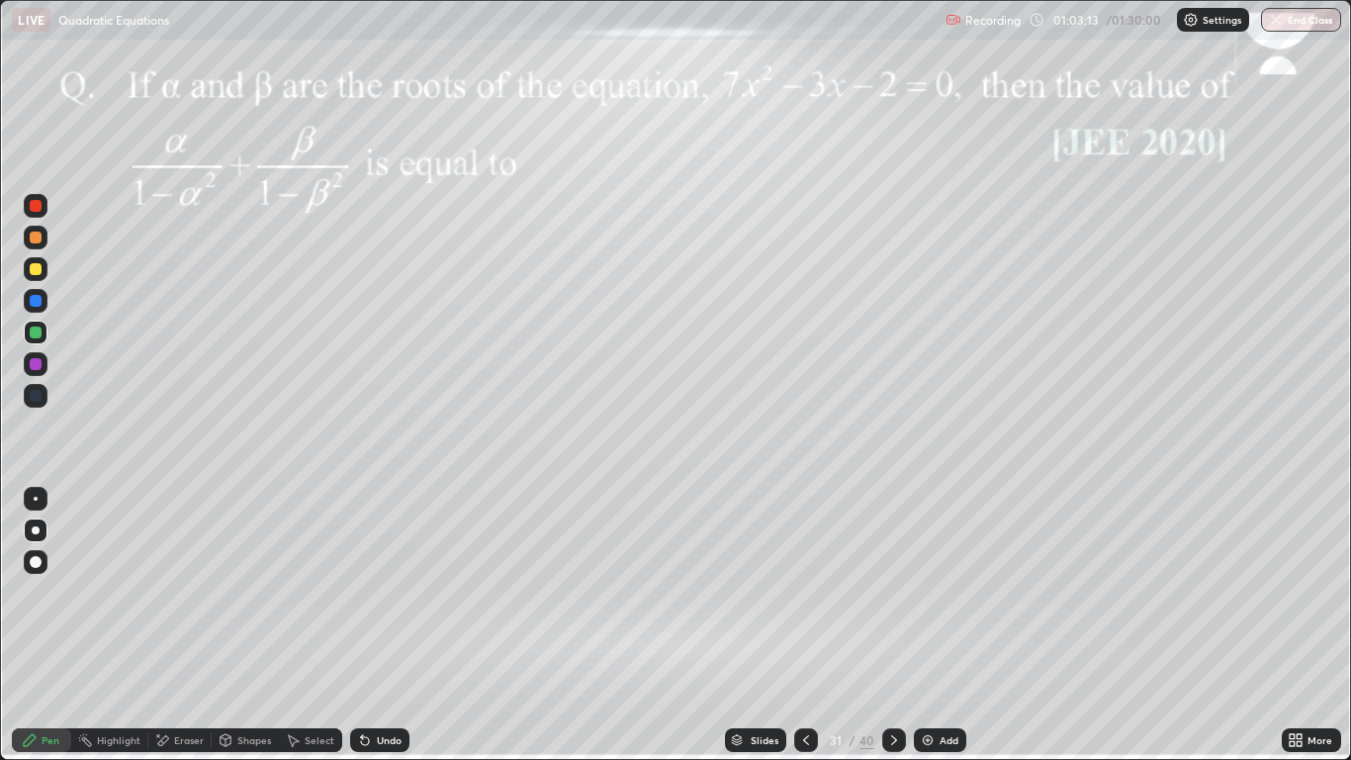
click at [33, 274] on div at bounding box center [36, 269] width 12 height 12
click at [37, 204] on div at bounding box center [36, 206] width 12 height 12
click at [35, 237] on div at bounding box center [36, 237] width 12 height 12
click at [35, 270] on div at bounding box center [36, 269] width 12 height 12
click at [36, 208] on div at bounding box center [36, 206] width 12 height 12
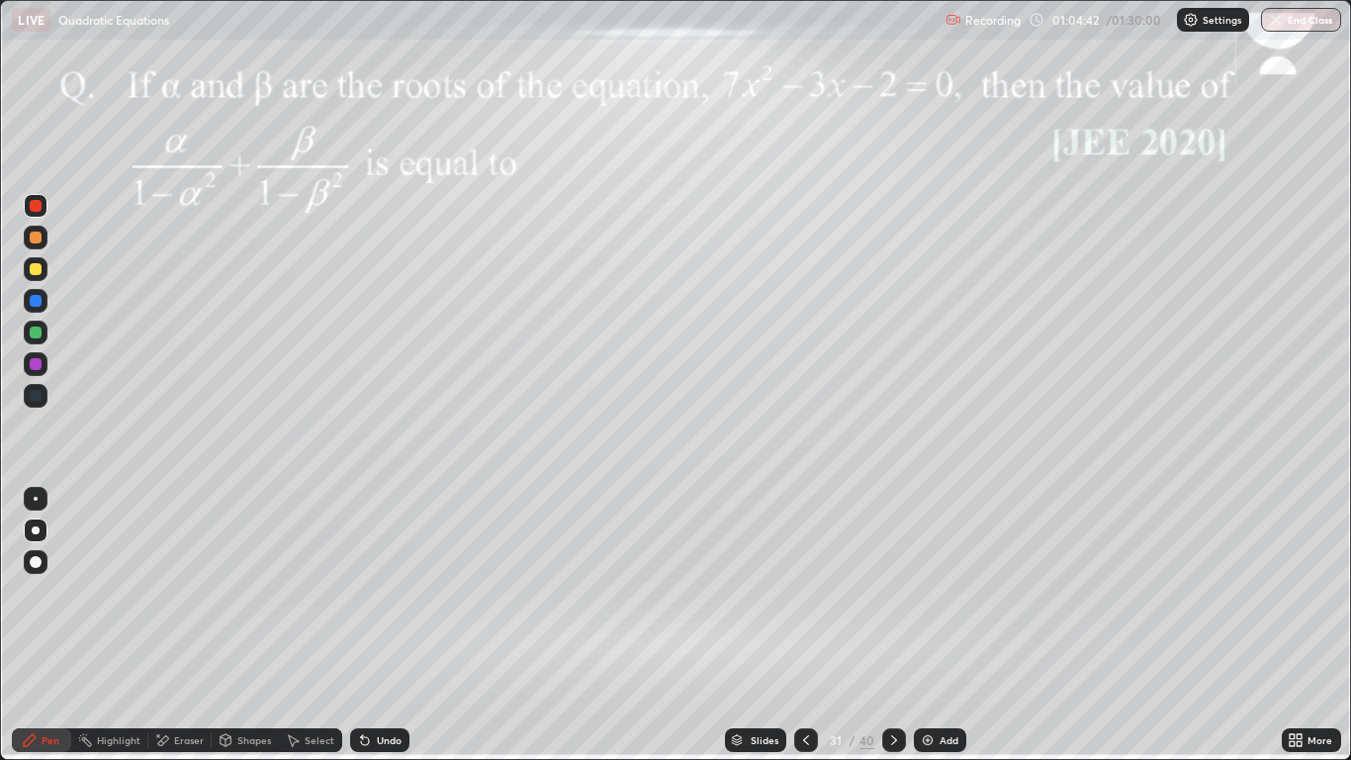
click at [38, 331] on div at bounding box center [36, 332] width 12 height 12
click at [243, 625] on div "Shapes" at bounding box center [254, 740] width 34 height 10
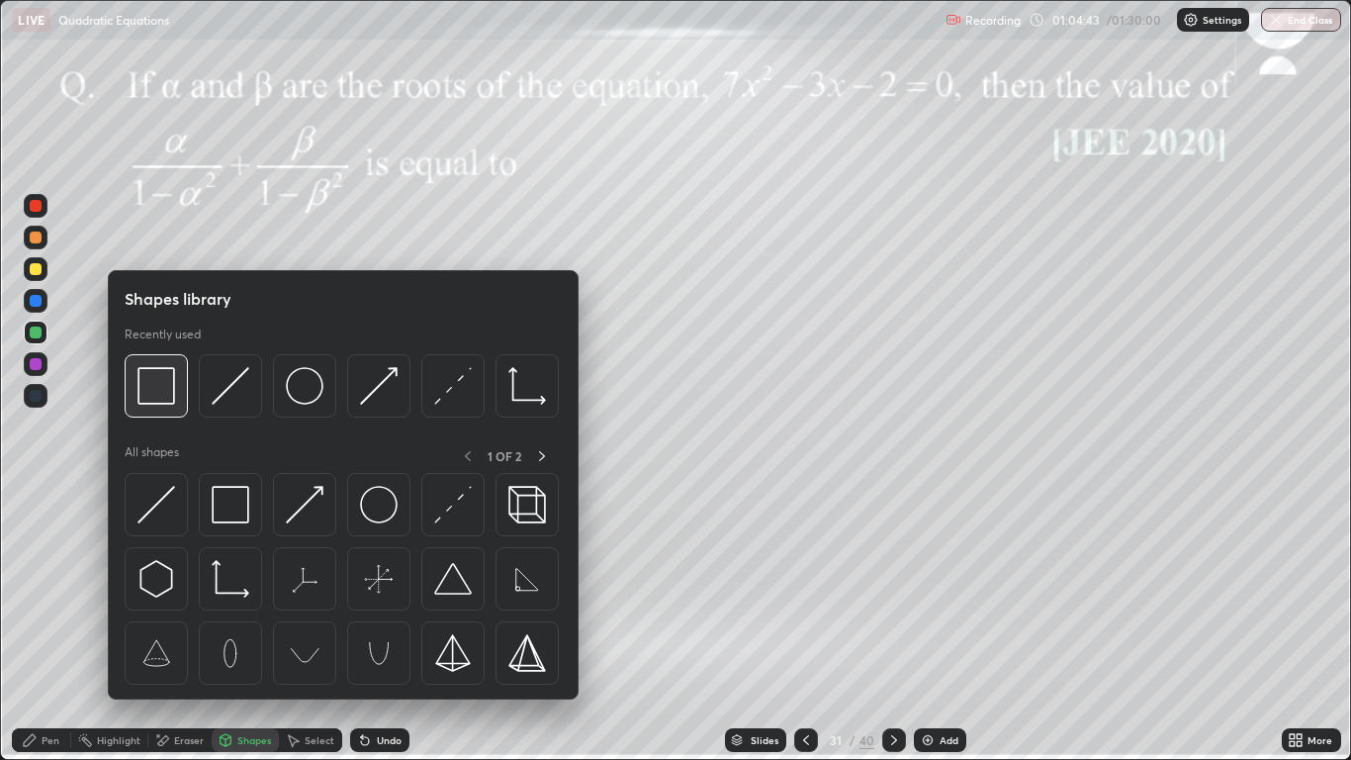
click at [155, 386] on img at bounding box center [157, 386] width 38 height 38
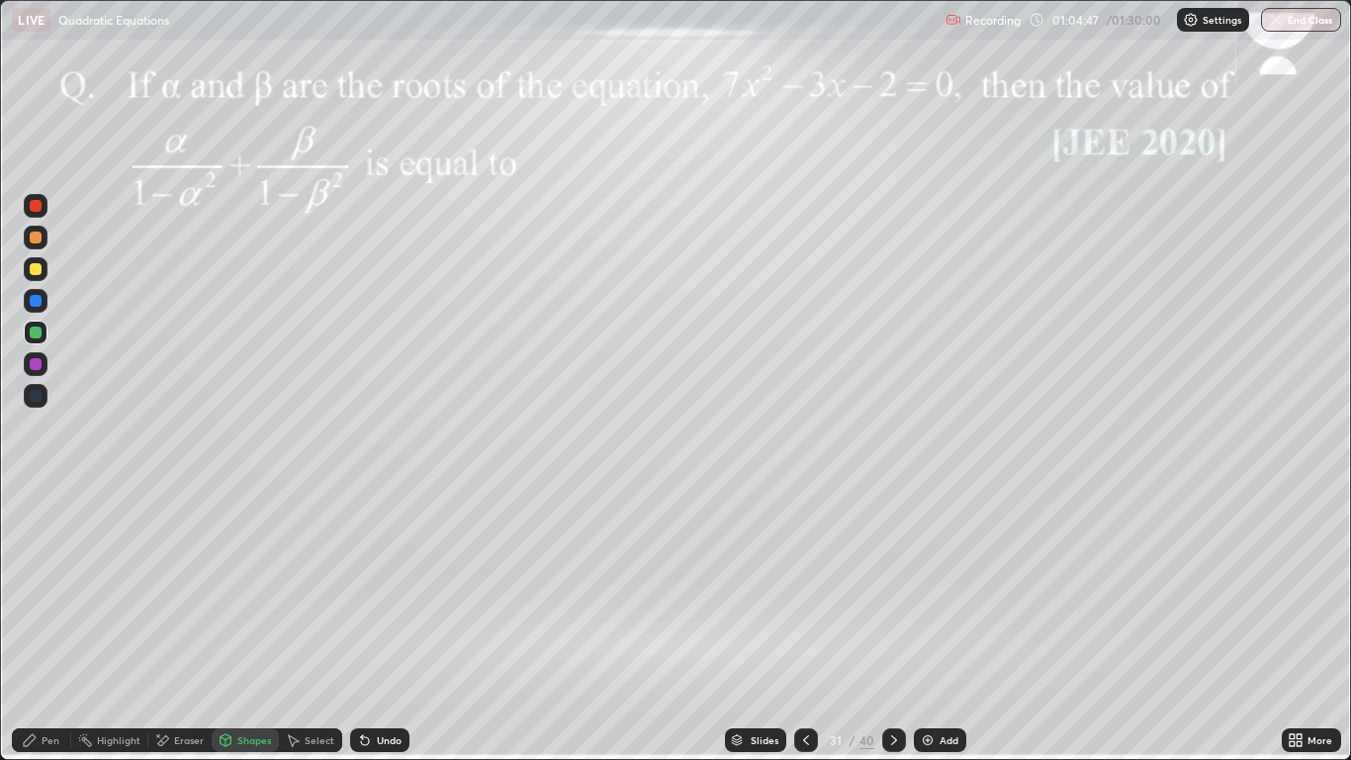
click at [32, 236] on div at bounding box center [36, 237] width 12 height 12
click at [41, 204] on div at bounding box center [36, 206] width 12 height 12
click at [36, 270] on div at bounding box center [36, 269] width 12 height 12
click at [380, 625] on div "Undo" at bounding box center [379, 740] width 59 height 24
click at [52, 625] on div "Pen" at bounding box center [51, 740] width 18 height 10
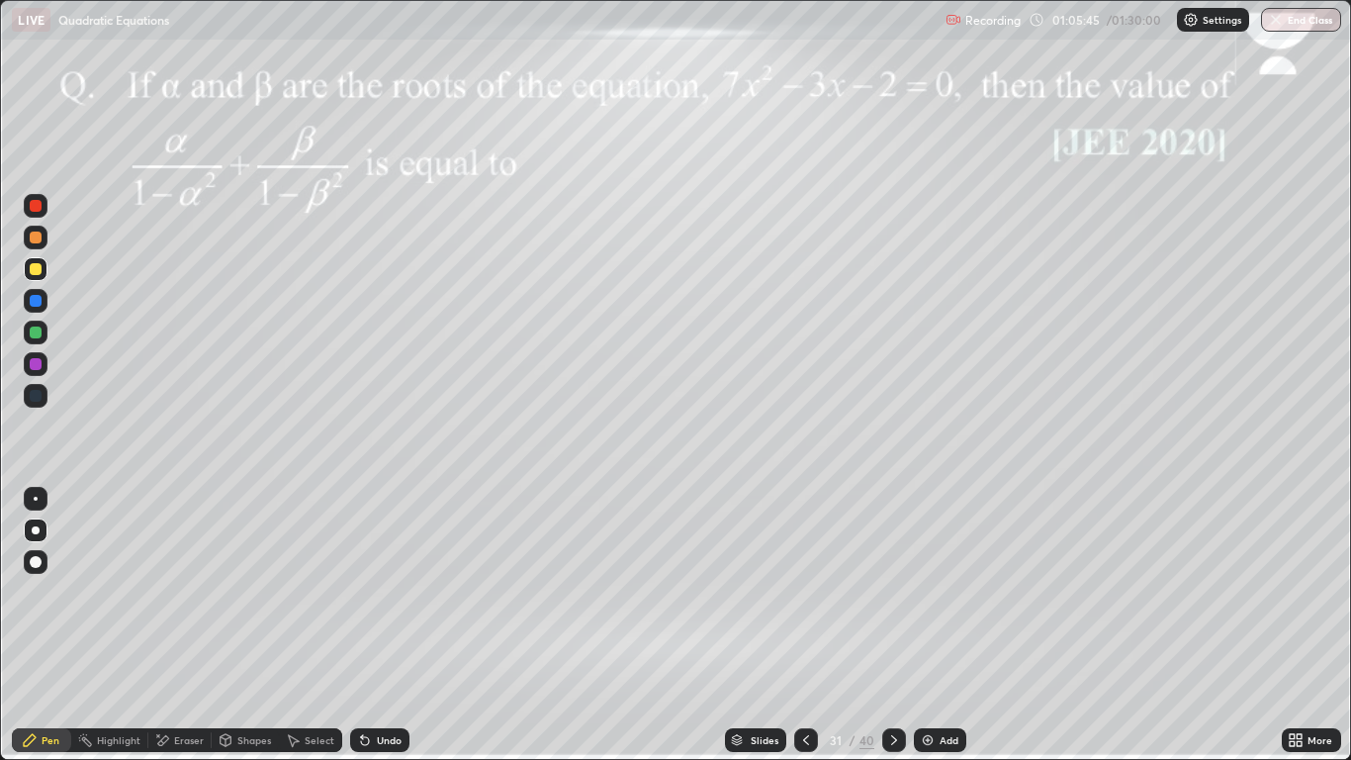
click at [194, 625] on div "Eraser" at bounding box center [189, 740] width 30 height 10
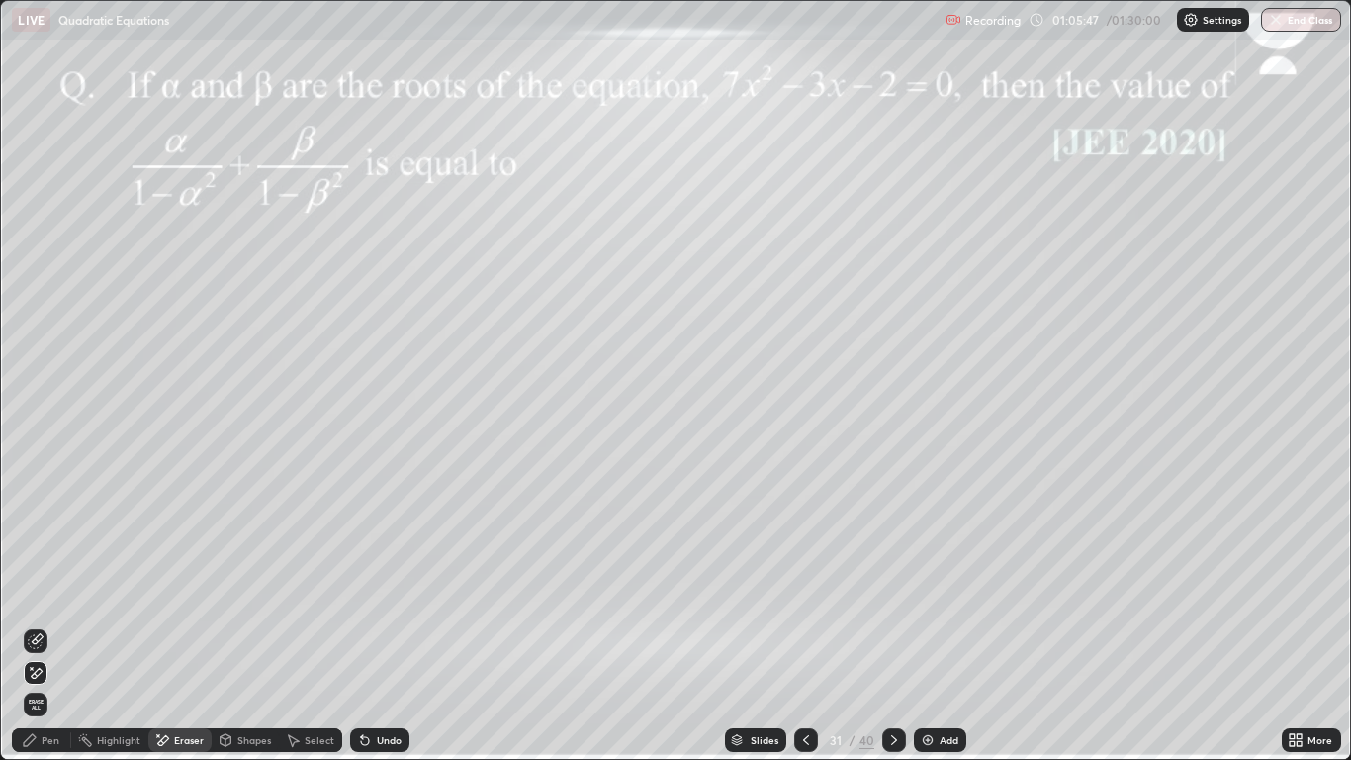
click at [64, 625] on div "Pen" at bounding box center [41, 740] width 59 height 24
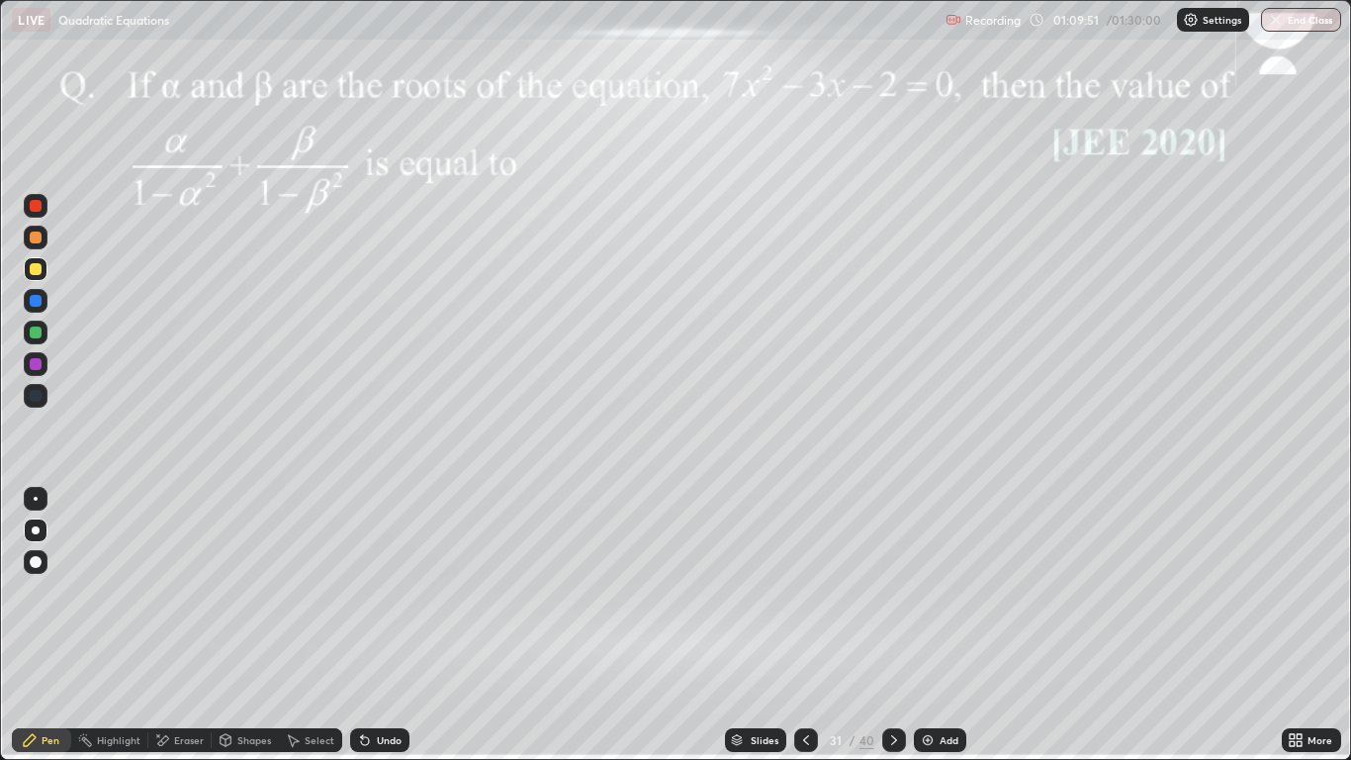
click at [374, 625] on div "Undo" at bounding box center [379, 740] width 59 height 24
click at [37, 206] on div at bounding box center [36, 206] width 12 height 12
click at [305, 625] on div "Select" at bounding box center [320, 740] width 30 height 10
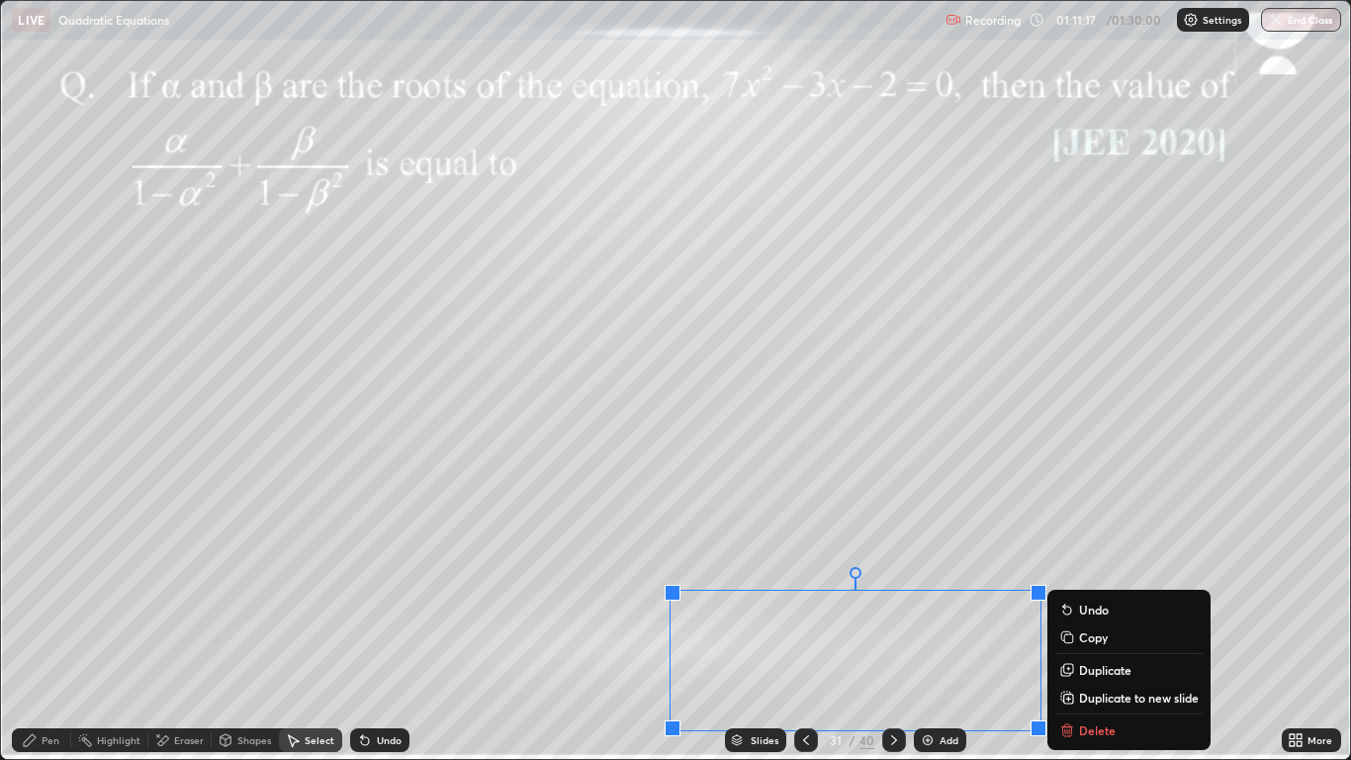
click at [1090, 625] on button "Duplicate to new slide" at bounding box center [1129, 698] width 147 height 24
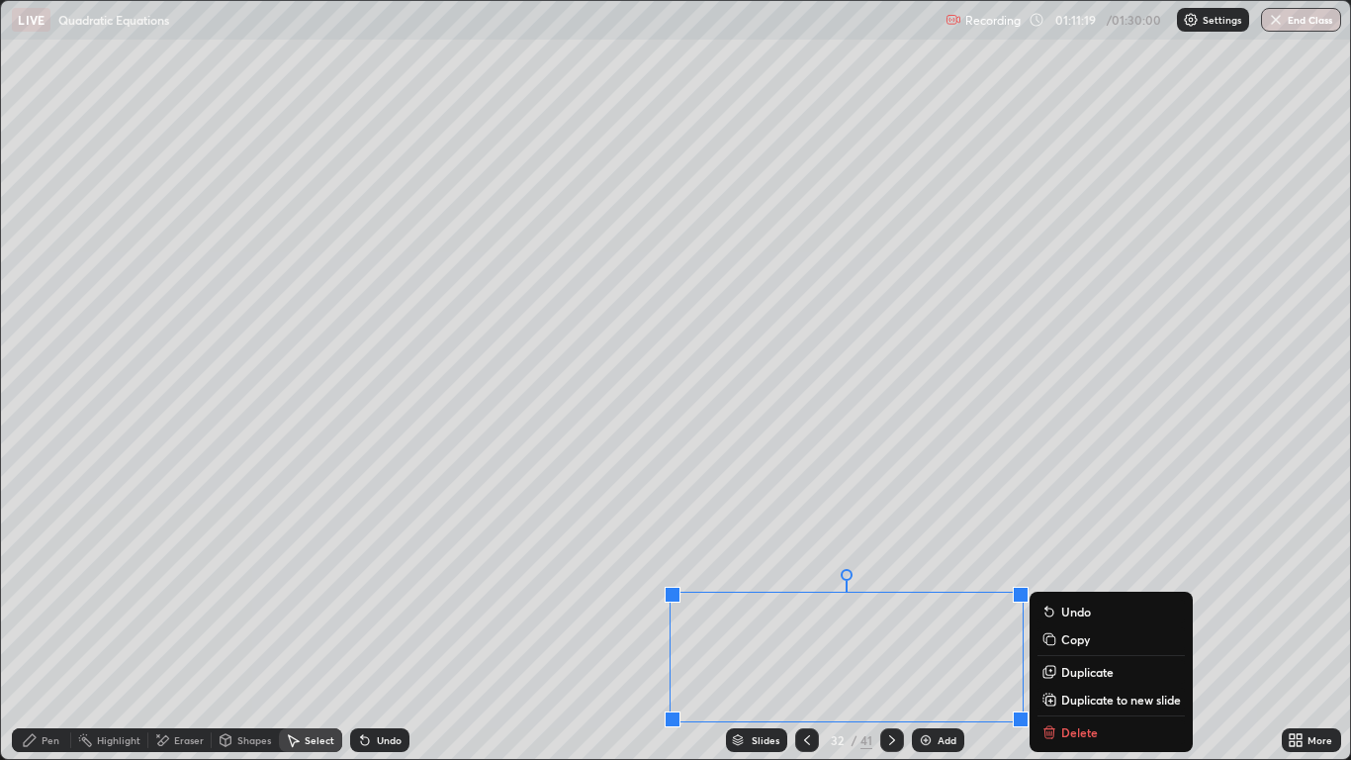
click at [683, 556] on div "0 ° Undo Copy Duplicate Duplicate to new slide Delete" at bounding box center [675, 380] width 1348 height 758
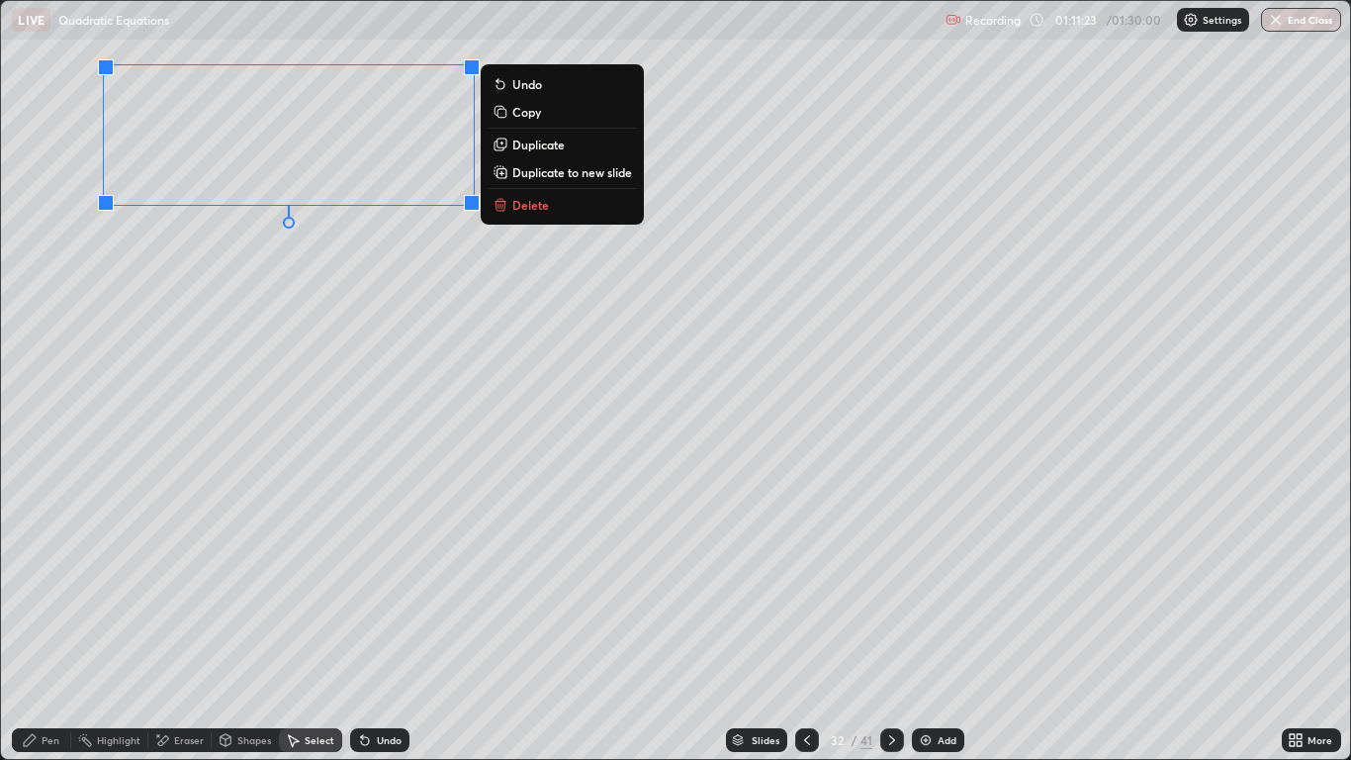
click at [39, 625] on div "Pen" at bounding box center [41, 740] width 59 height 24
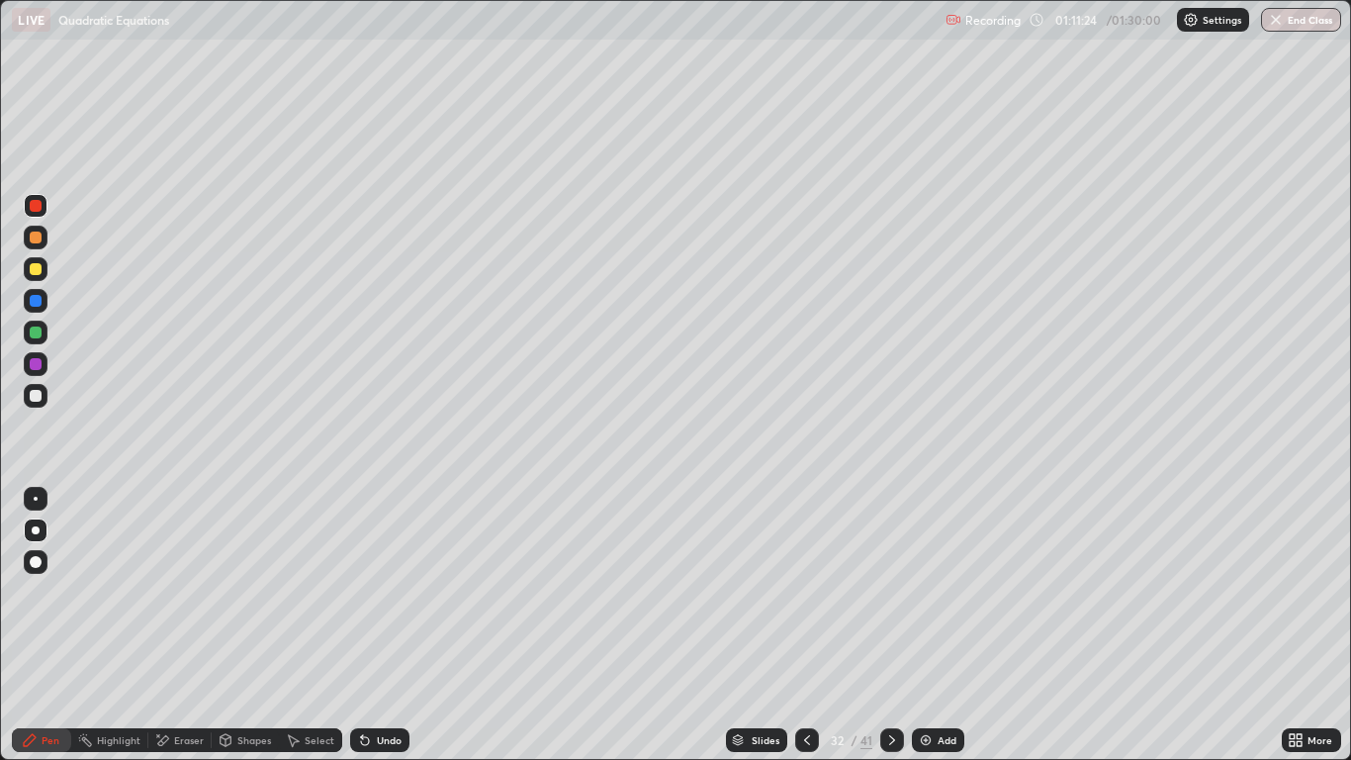
click at [36, 273] on div at bounding box center [36, 269] width 12 height 12
click at [805, 625] on icon at bounding box center [807, 740] width 6 height 10
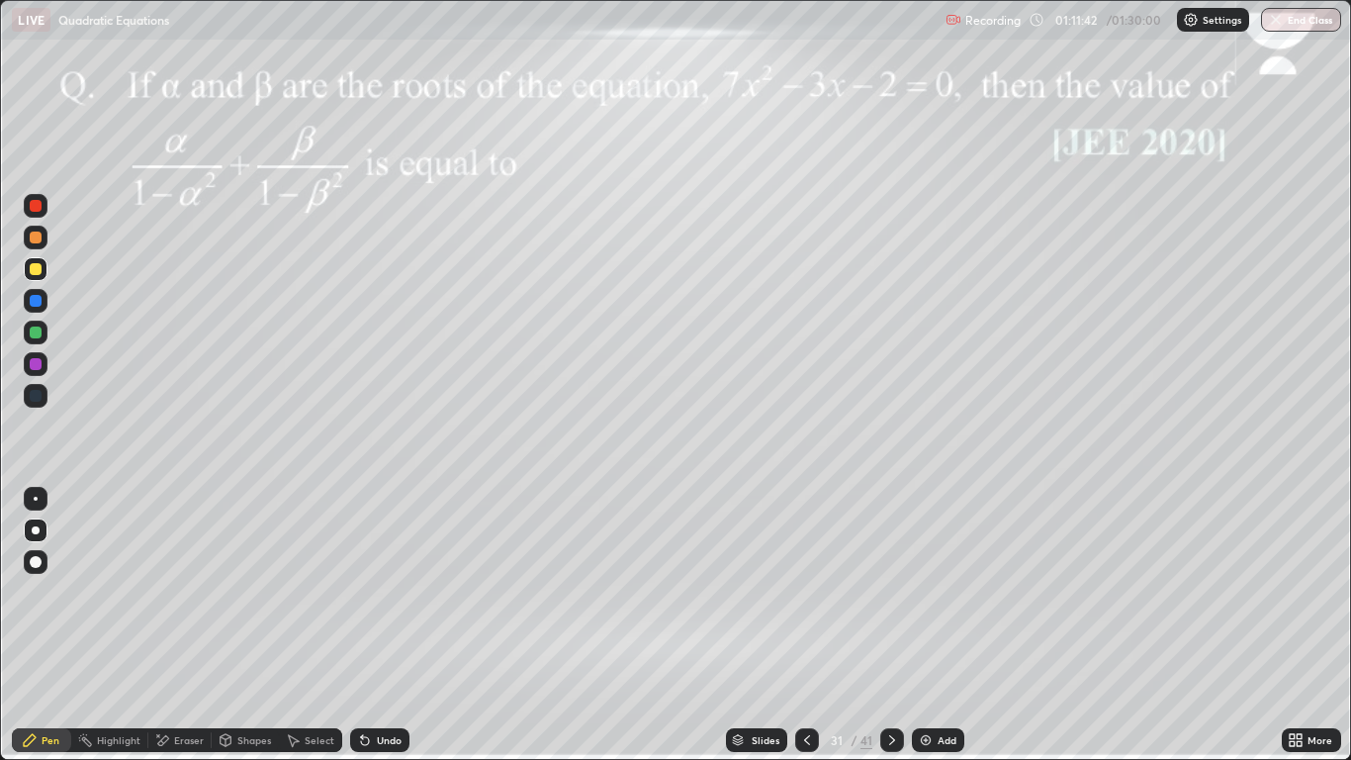
click at [887, 625] on div at bounding box center [892, 740] width 24 height 24
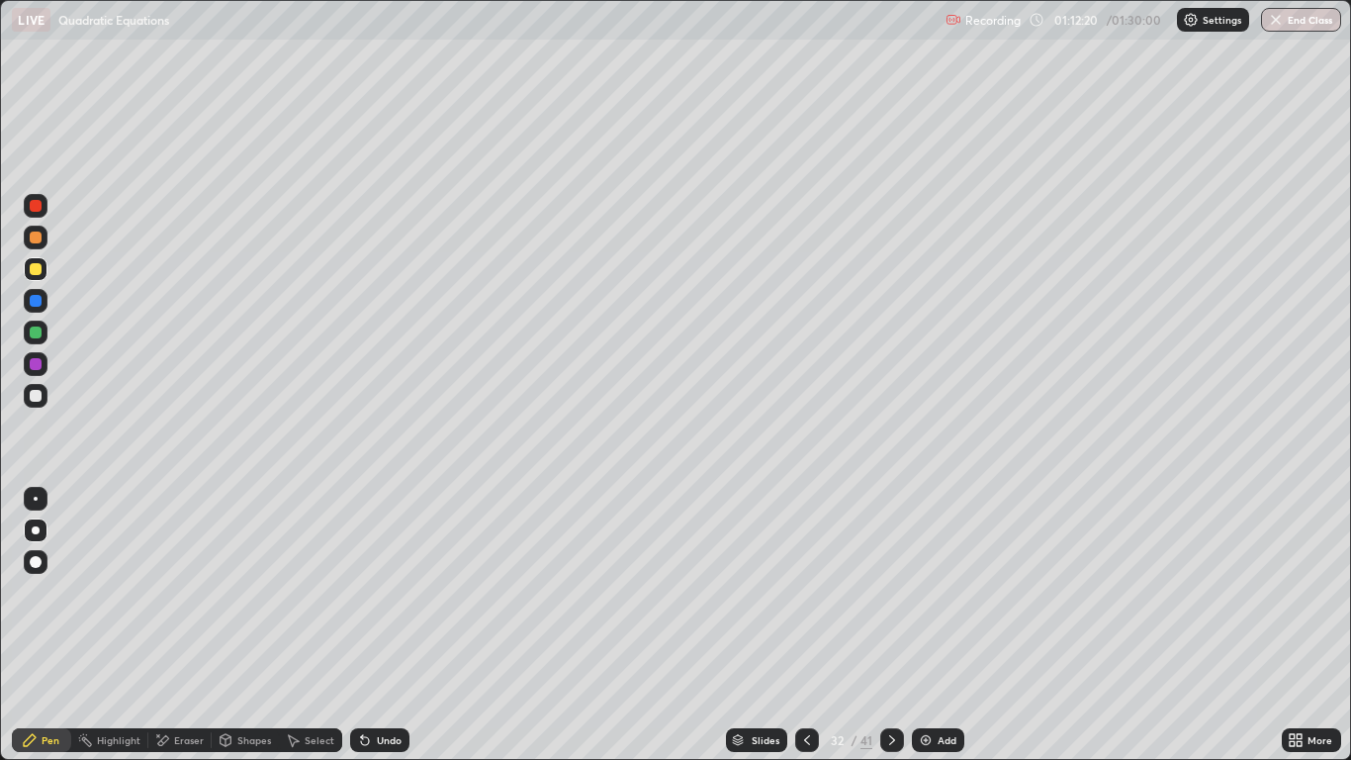
click at [34, 268] on div at bounding box center [36, 269] width 12 height 12
click at [806, 625] on icon at bounding box center [807, 740] width 16 height 16
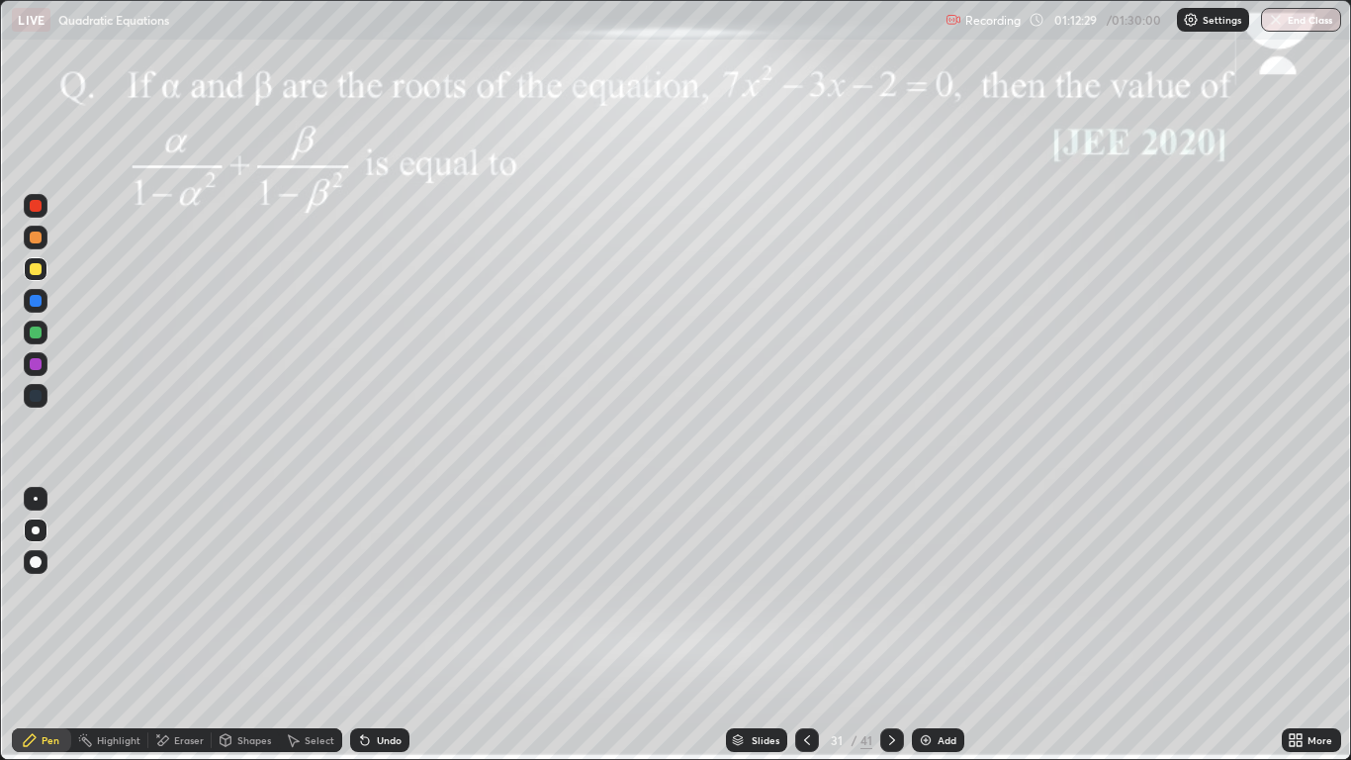
click at [889, 625] on icon at bounding box center [892, 740] width 16 height 16
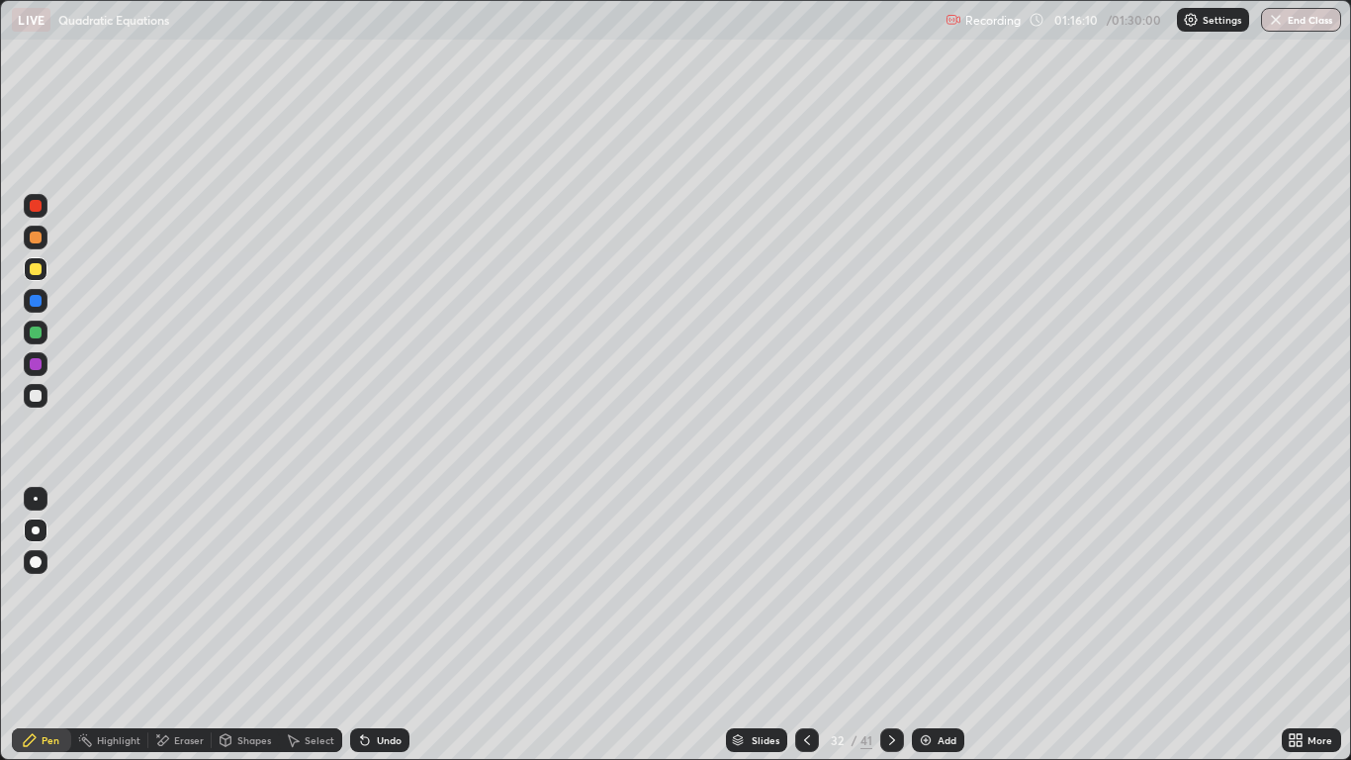
click at [891, 625] on icon at bounding box center [892, 740] width 16 height 16
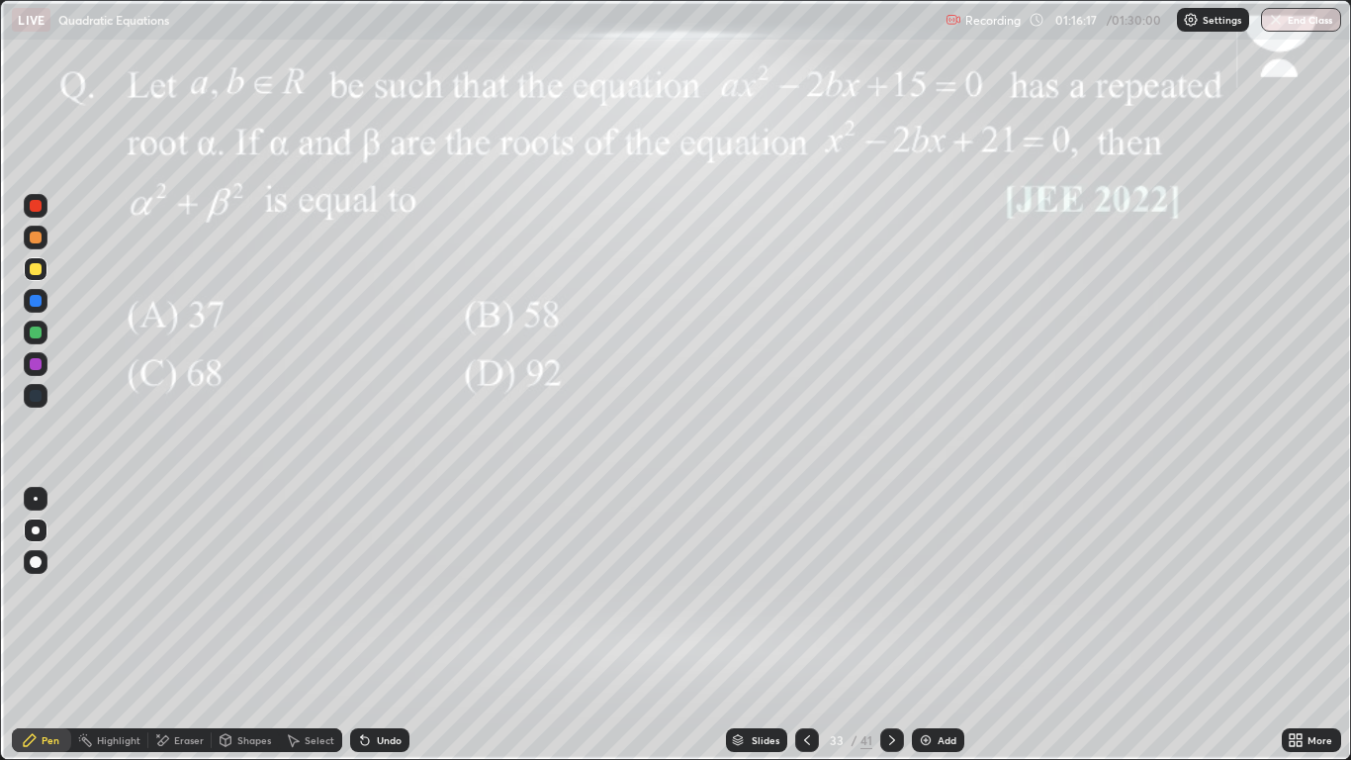
click at [805, 625] on icon at bounding box center [807, 740] width 6 height 10
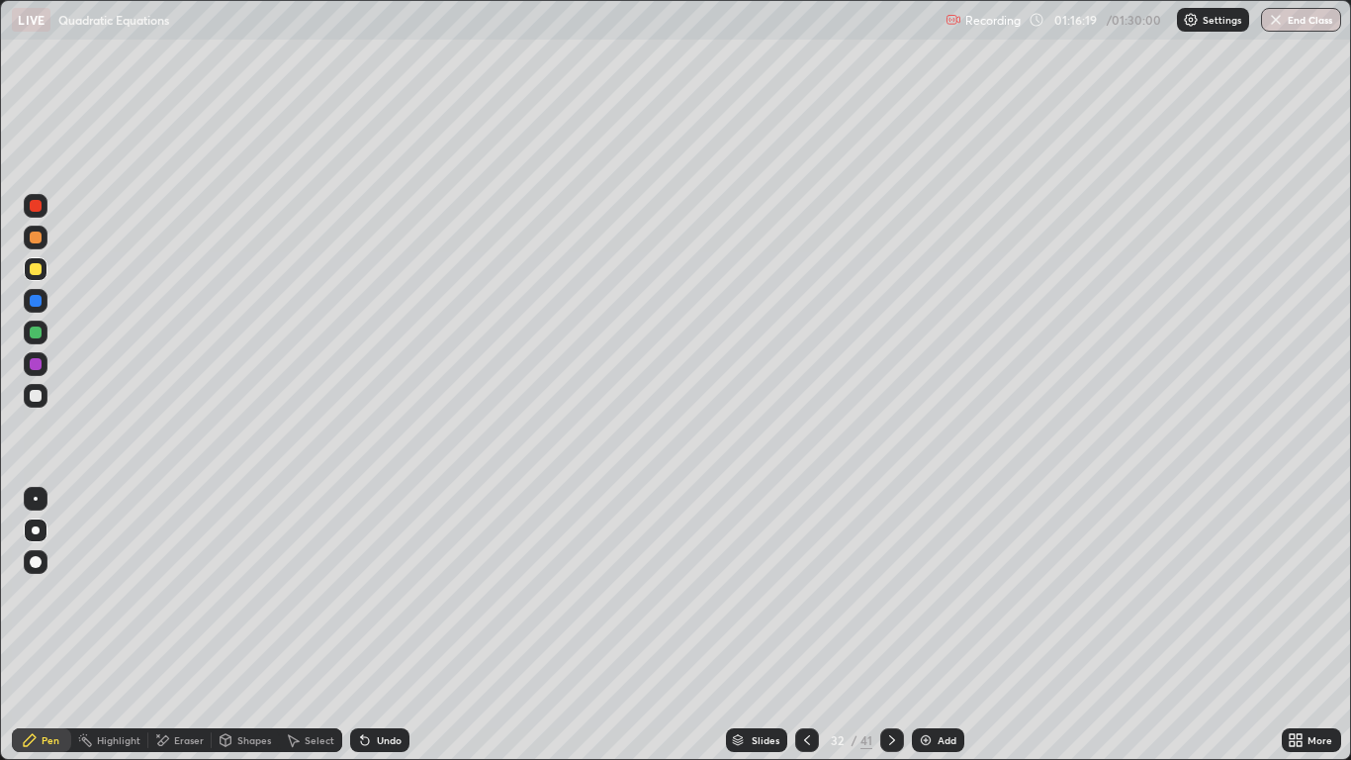
click at [806, 625] on icon at bounding box center [807, 740] width 6 height 10
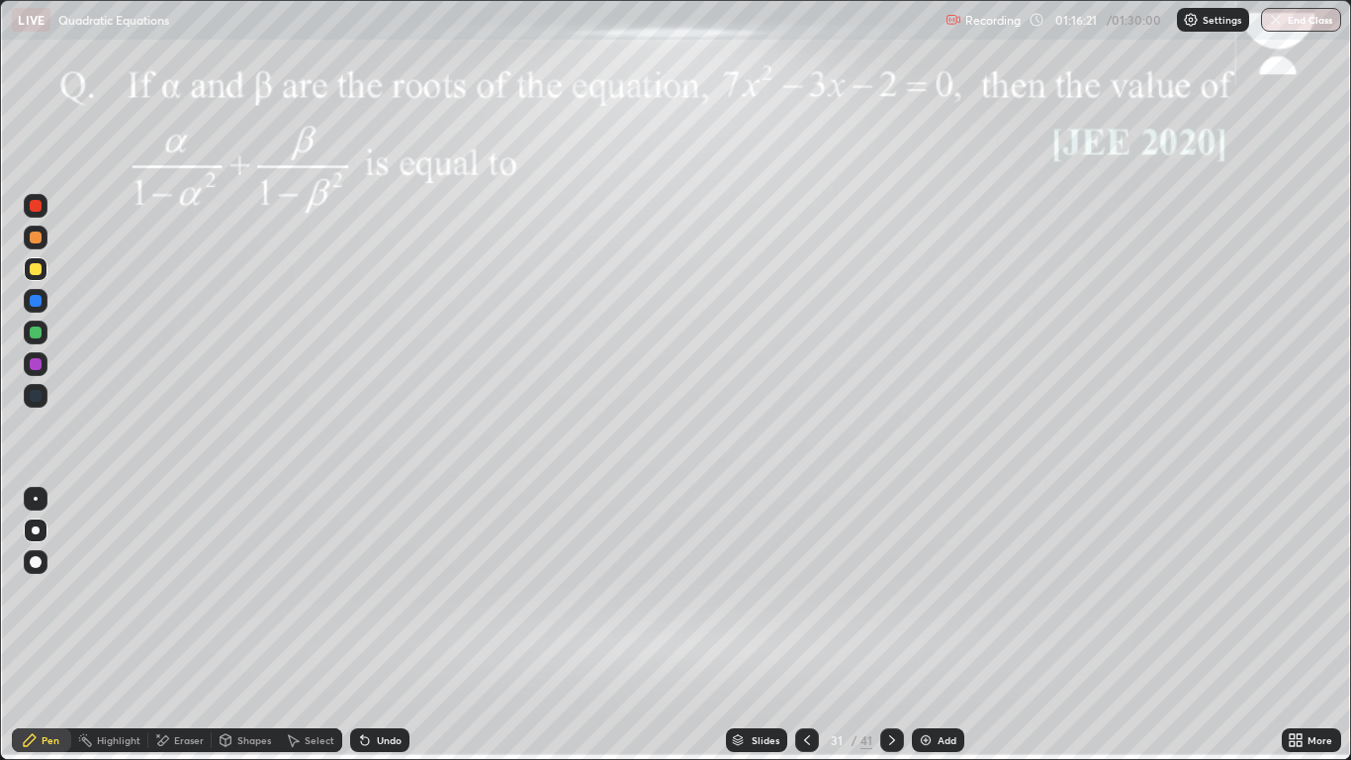
click at [806, 625] on icon at bounding box center [807, 740] width 16 height 16
click at [888, 625] on icon at bounding box center [892, 740] width 16 height 16
click at [39, 237] on div at bounding box center [36, 237] width 12 height 12
click at [806, 625] on icon at bounding box center [807, 740] width 16 height 16
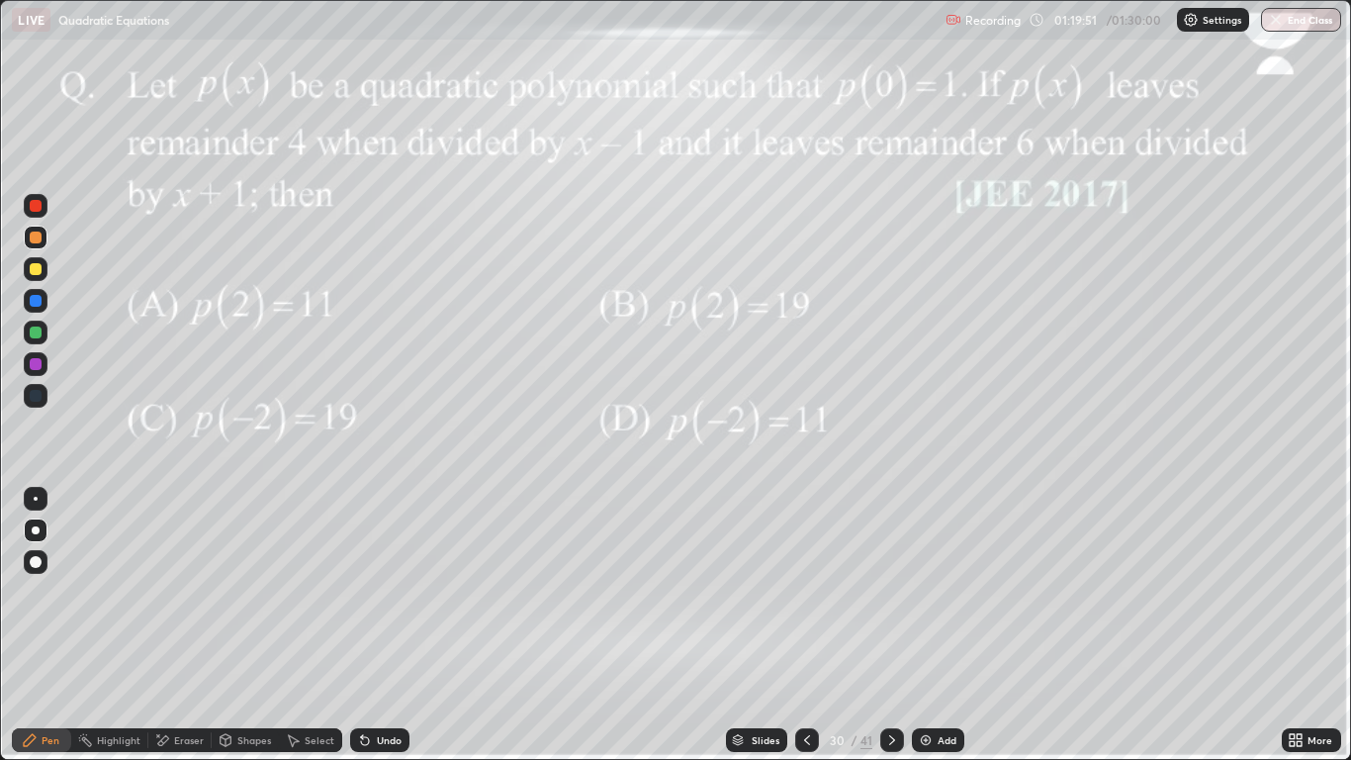
click at [805, 625] on icon at bounding box center [807, 740] width 6 height 10
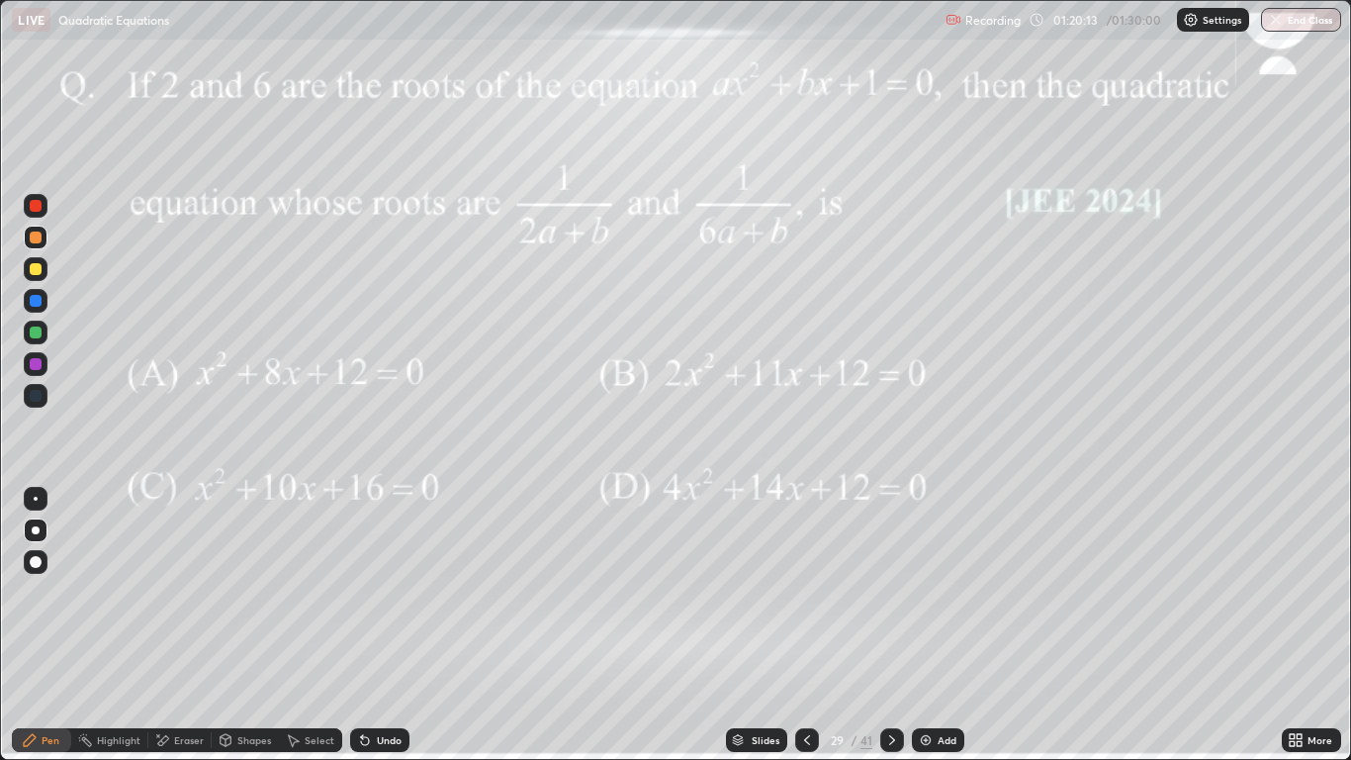
click at [32, 268] on div at bounding box center [36, 269] width 12 height 12
click at [44, 340] on div at bounding box center [36, 333] width 24 height 24
click at [37, 269] on div at bounding box center [36, 269] width 12 height 12
click at [40, 207] on div at bounding box center [36, 206] width 12 height 12
click at [891, 625] on icon at bounding box center [892, 740] width 16 height 16
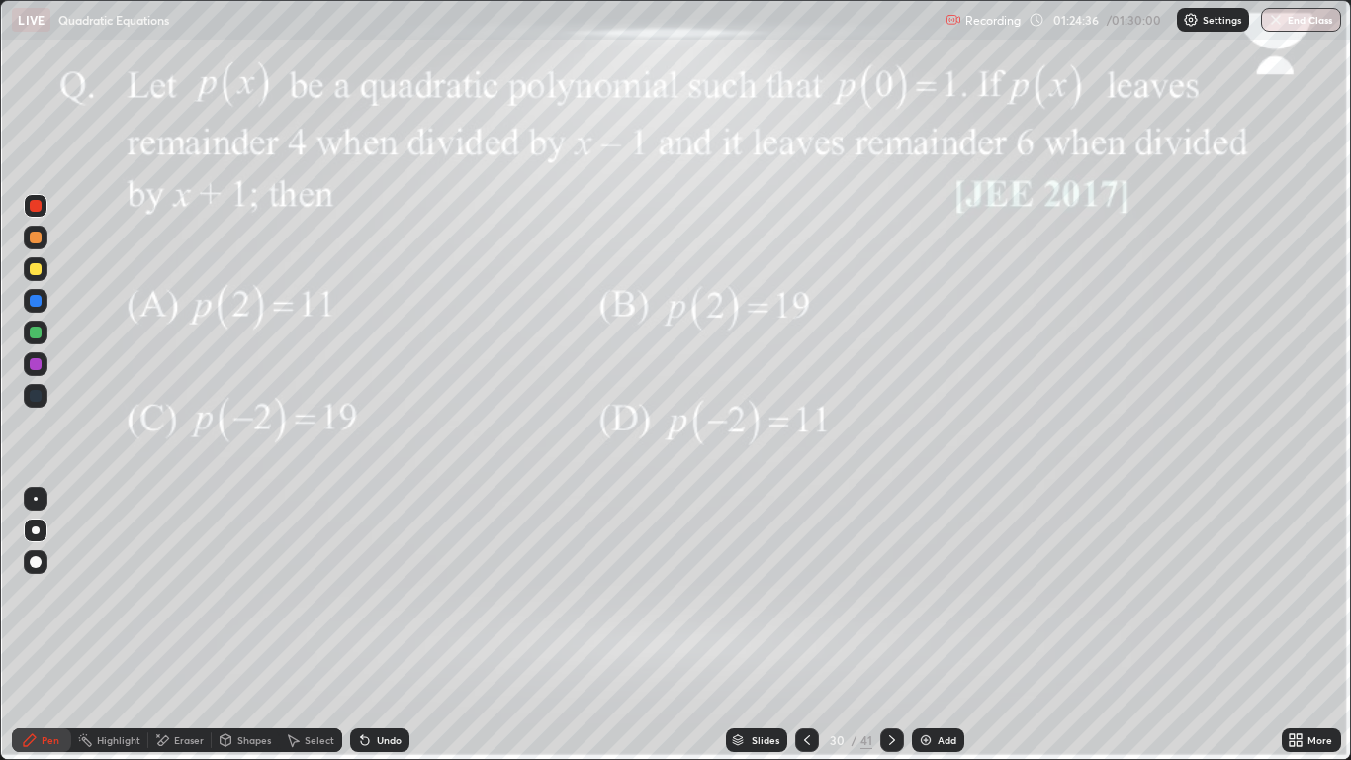
click at [1286, 22] on button "End Class" at bounding box center [1301, 20] width 80 height 24
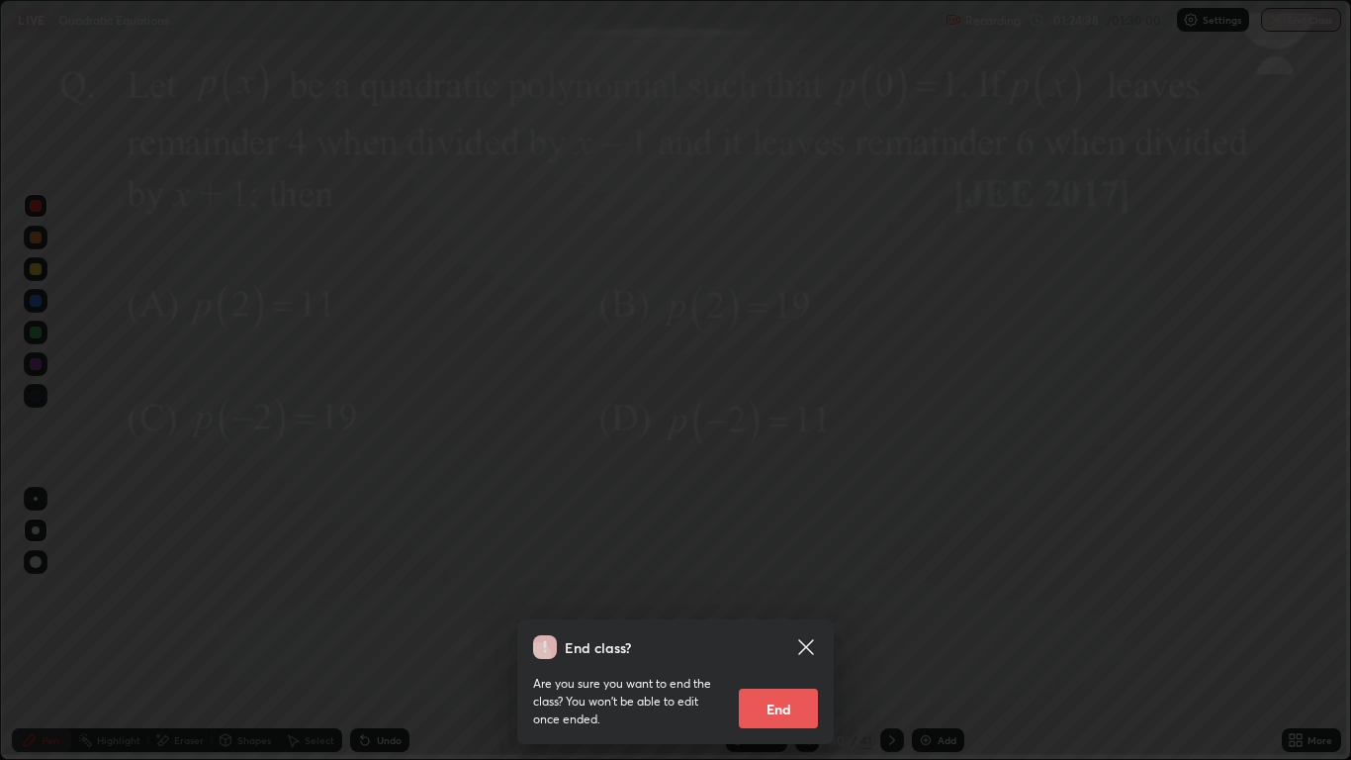
click at [752, 625] on button "End" at bounding box center [778, 709] width 79 height 40
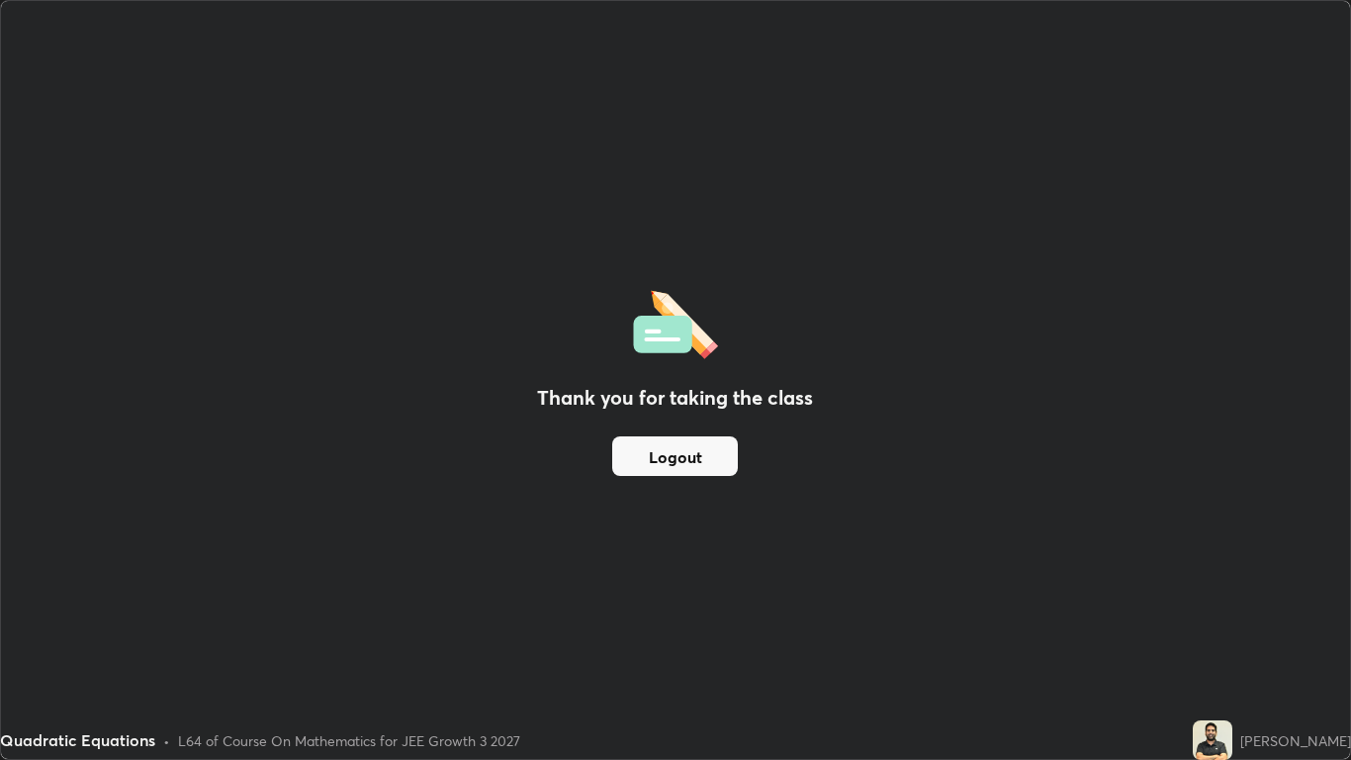
click at [674, 451] on button "Logout" at bounding box center [675, 456] width 126 height 40
click at [670, 446] on button "Logout" at bounding box center [675, 456] width 126 height 40
click at [688, 464] on button "Logout" at bounding box center [675, 456] width 126 height 40
click at [677, 459] on button "Logout" at bounding box center [675, 456] width 126 height 40
click at [694, 473] on button "Logout" at bounding box center [675, 456] width 126 height 40
